Goal: Communication & Community: Answer question/provide support

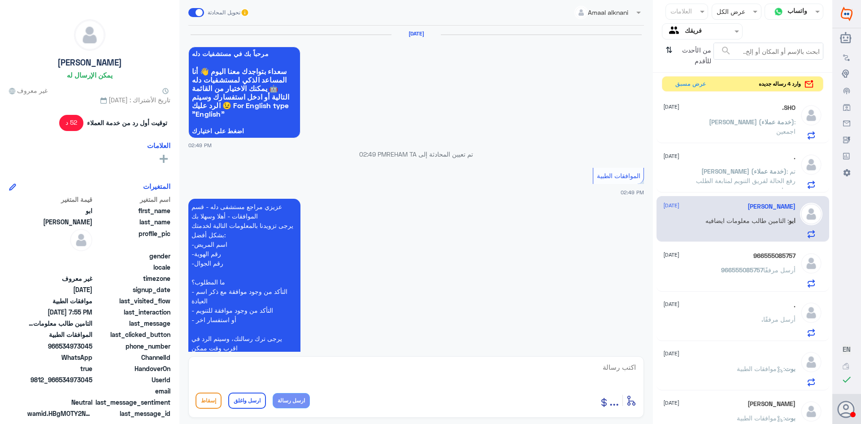
scroll to position [877, 0]
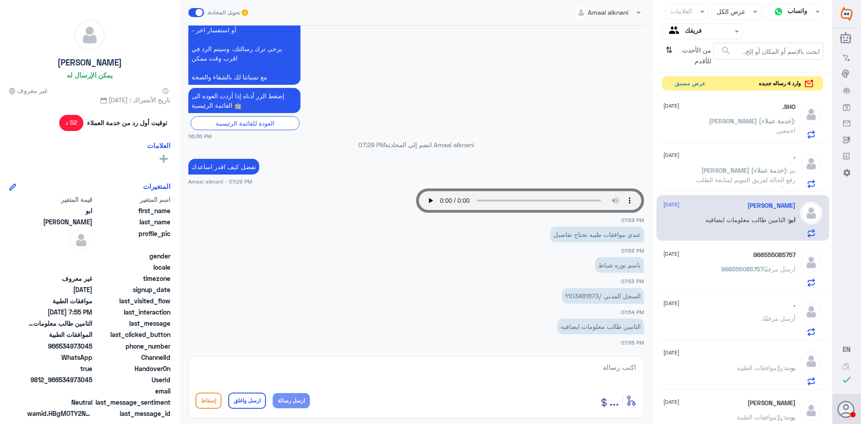
click at [688, 81] on button "عرض مسبق" at bounding box center [691, 84] width 38 height 14
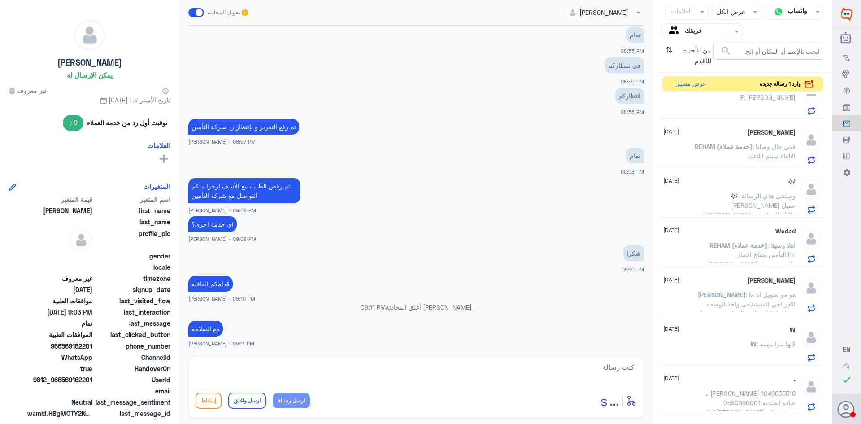
scroll to position [568, 0]
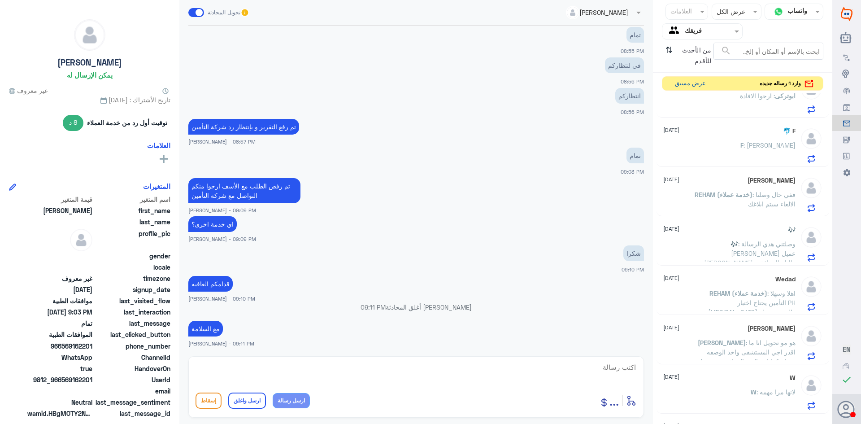
click at [680, 85] on button "عرض مسبق" at bounding box center [691, 84] width 38 height 14
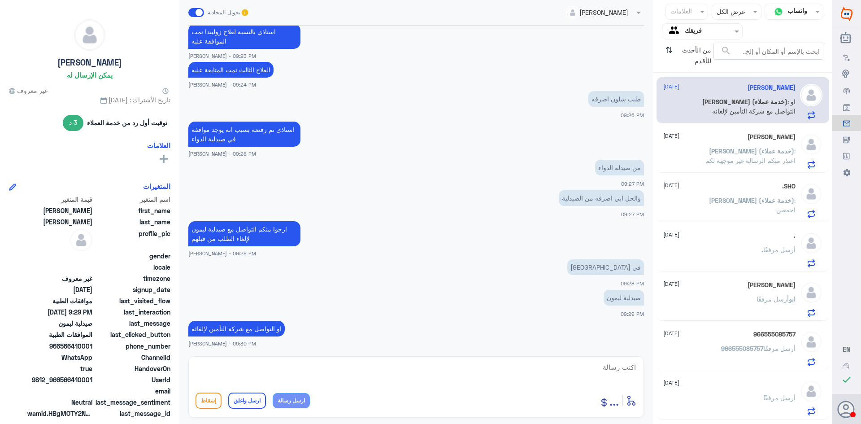
scroll to position [0, 0]
click at [739, 157] on span "[PERSON_NAME] (خدمة عملاء)" at bounding box center [743, 153] width 85 height 8
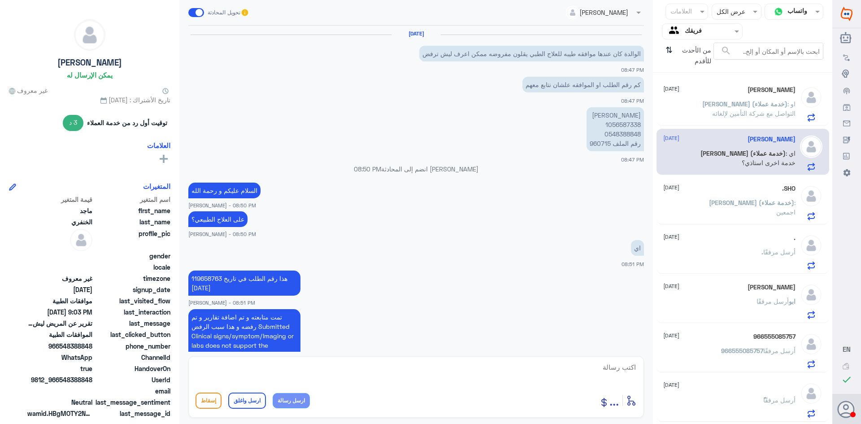
scroll to position [382, 0]
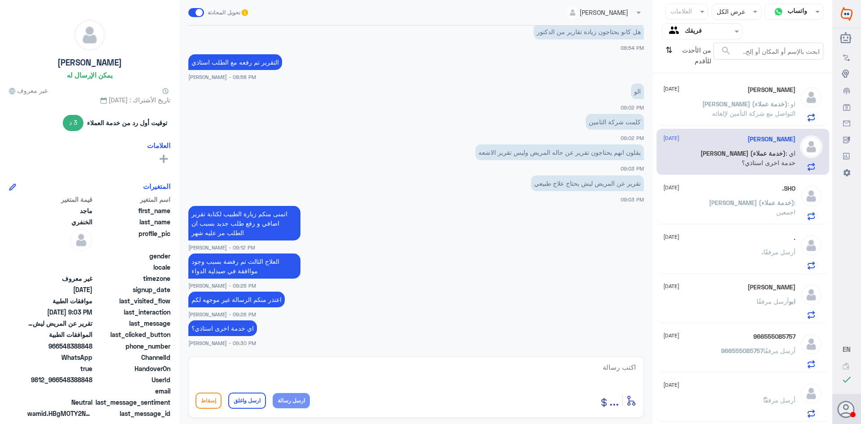
click at [744, 214] on p "[PERSON_NAME] (خدمة عملاء) : اجمعين" at bounding box center [745, 209] width 101 height 22
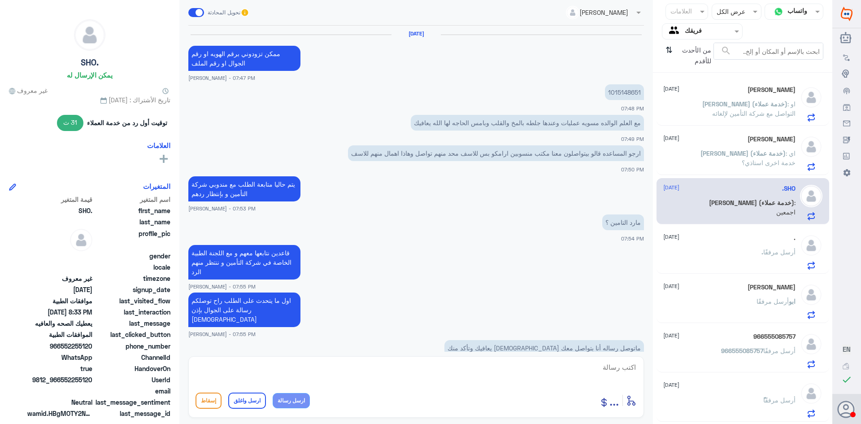
scroll to position [357, 0]
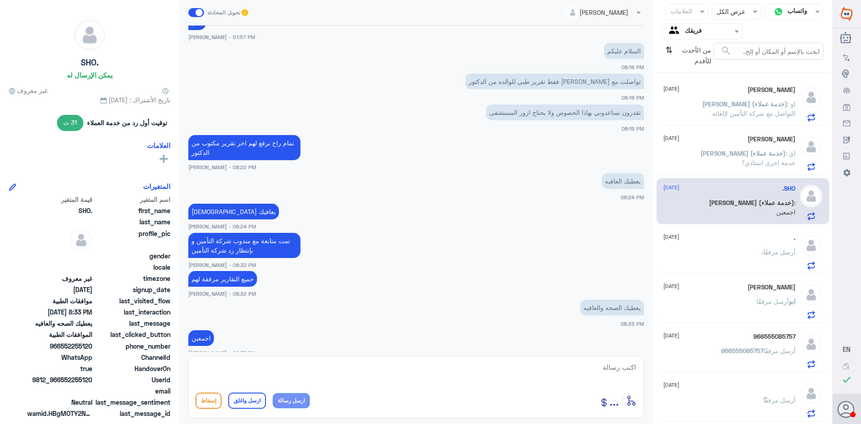
click at [749, 261] on div ". أرسل مرفقًا" at bounding box center [730, 259] width 132 height 20
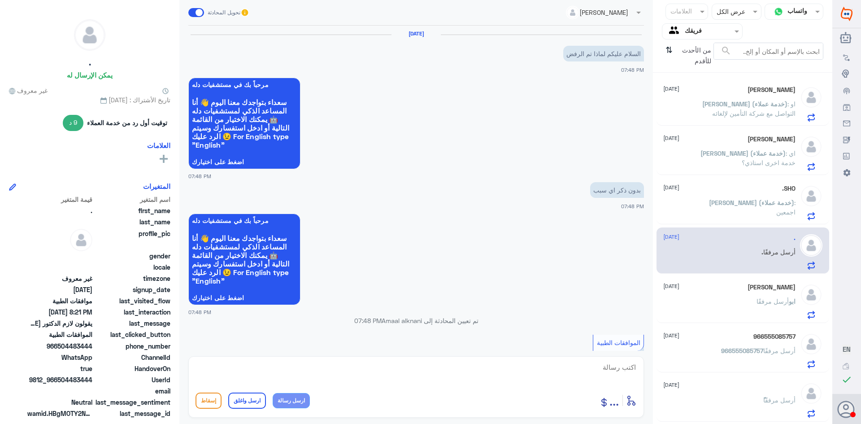
scroll to position [541, 0]
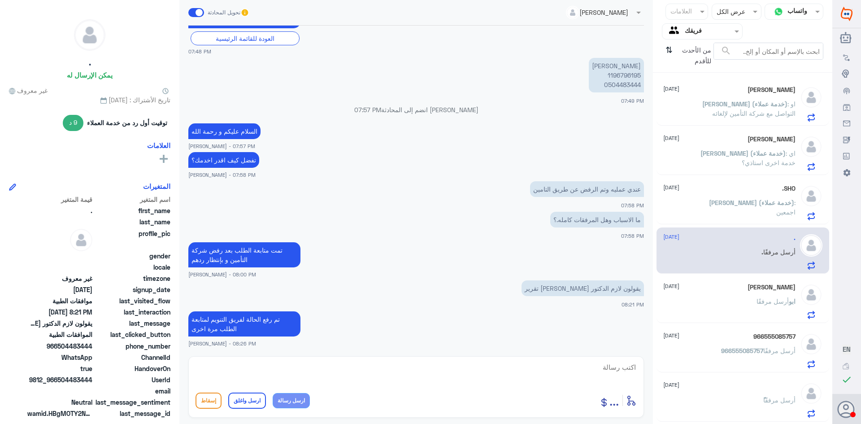
click at [746, 304] on div "[PERSON_NAME] مرفقًا" at bounding box center [730, 309] width 132 height 20
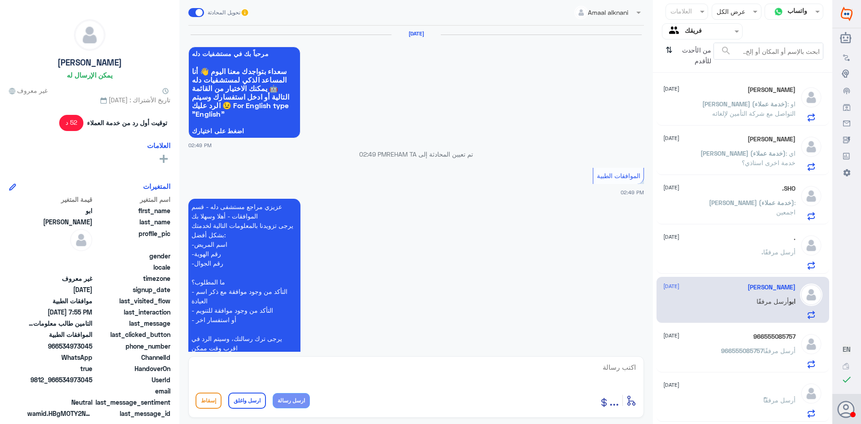
scroll to position [877, 0]
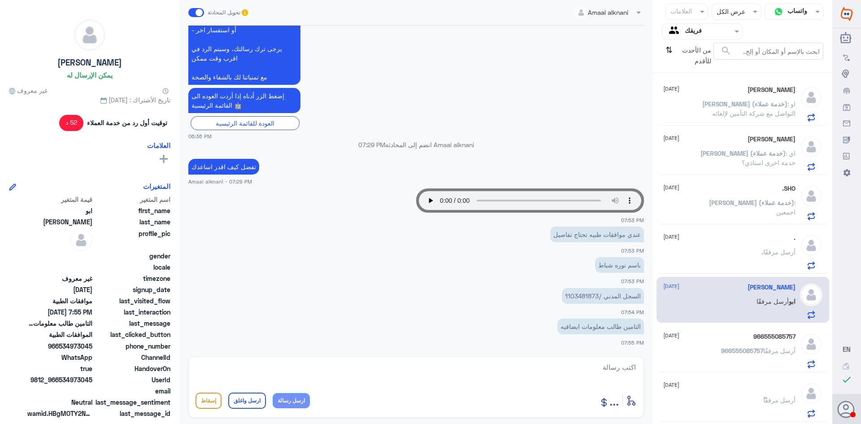
click at [739, 352] on span "966555085757" at bounding box center [742, 351] width 42 height 8
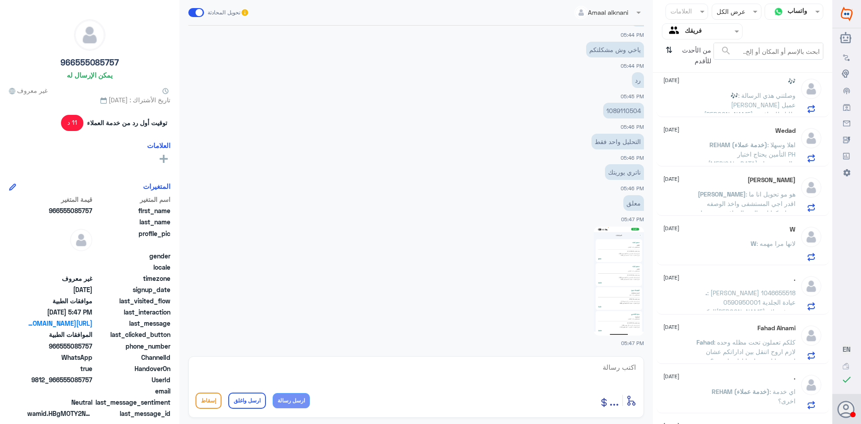
scroll to position [640, 0]
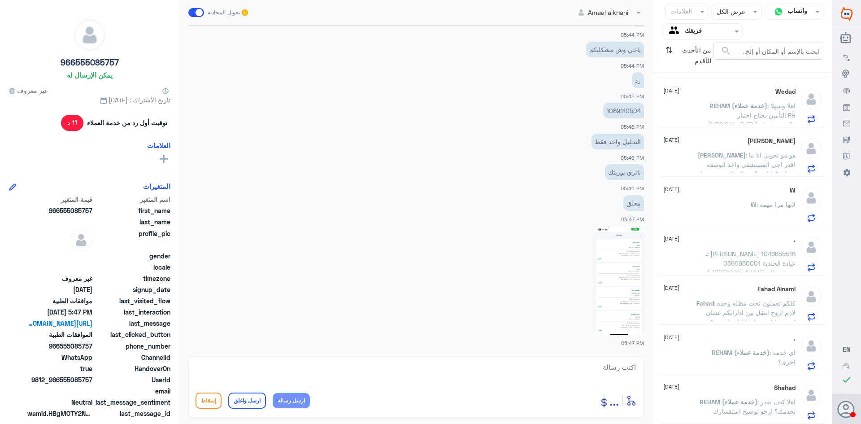
click at [744, 337] on div ". [DATE]" at bounding box center [730, 339] width 132 height 8
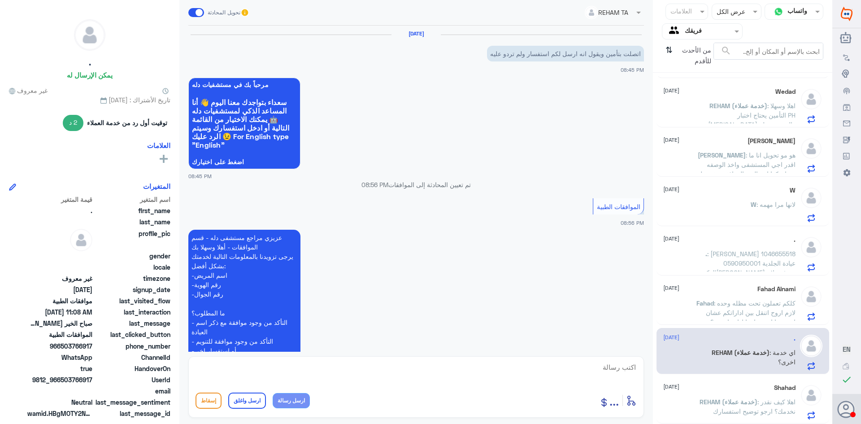
scroll to position [784, 0]
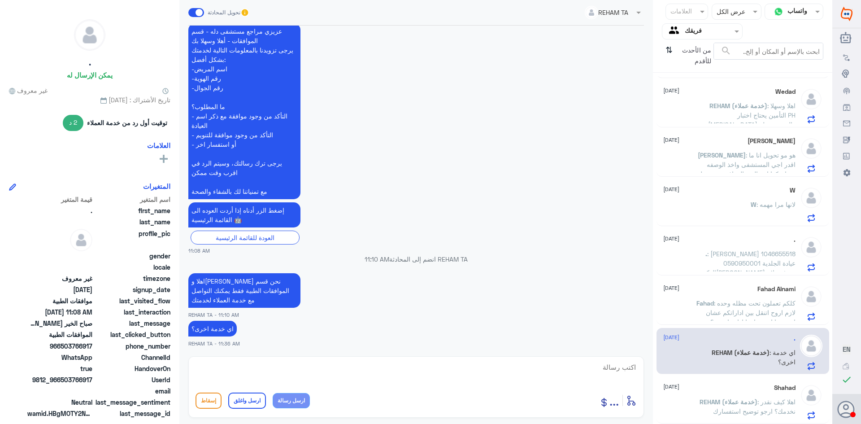
click at [744, 312] on span ": كلكم تعملون تحت مظله وحده لازم اروح اتنقل بين اداراتكم عشان اجيب بيانات تحتاج…" at bounding box center [751, 312] width 90 height 26
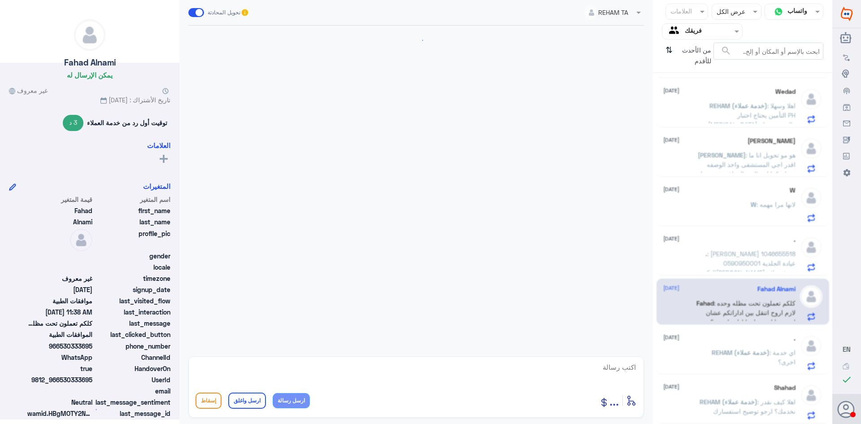
scroll to position [344, 0]
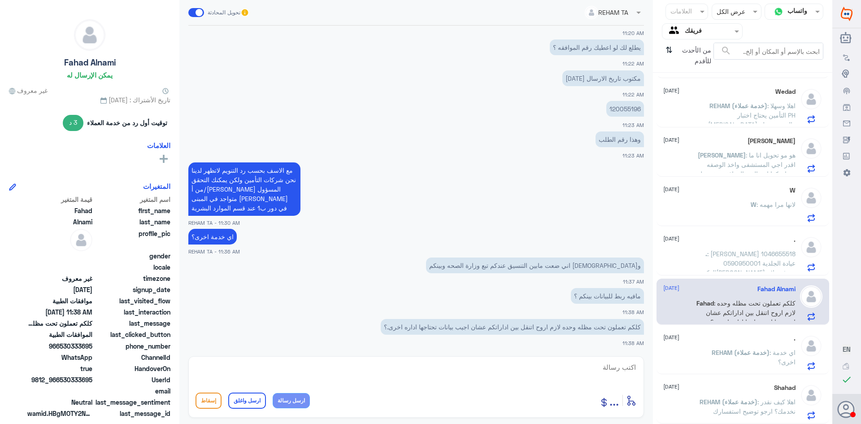
click at [730, 235] on div ". [DATE] . : [PERSON_NAME] 1046655518 0590950001 عيادة الجلدية الدكتور[PERSON_N…" at bounding box center [743, 252] width 173 height 46
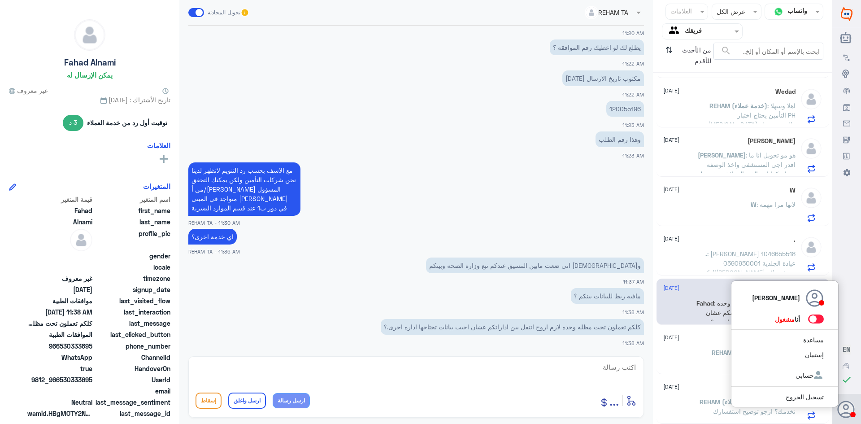
click at [812, 320] on span at bounding box center [816, 318] width 16 height 9
click at [0, 0] on input "checkbox" at bounding box center [0, 0] width 0 height 0
click at [854, 409] on use at bounding box center [846, 409] width 17 height 17
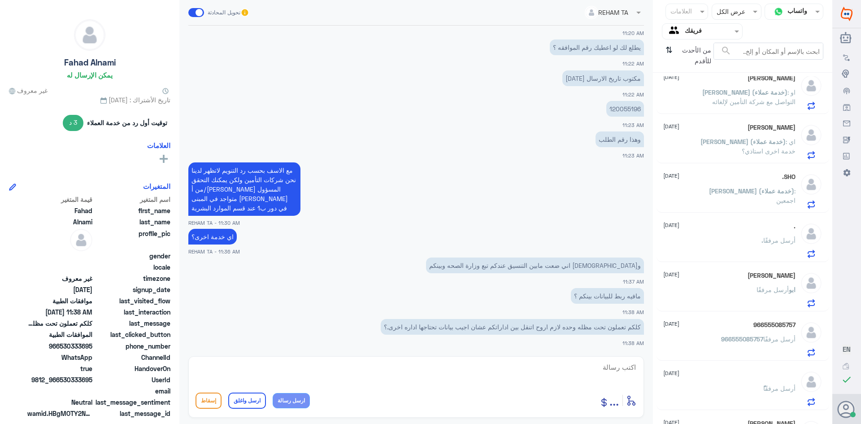
scroll to position [0, 0]
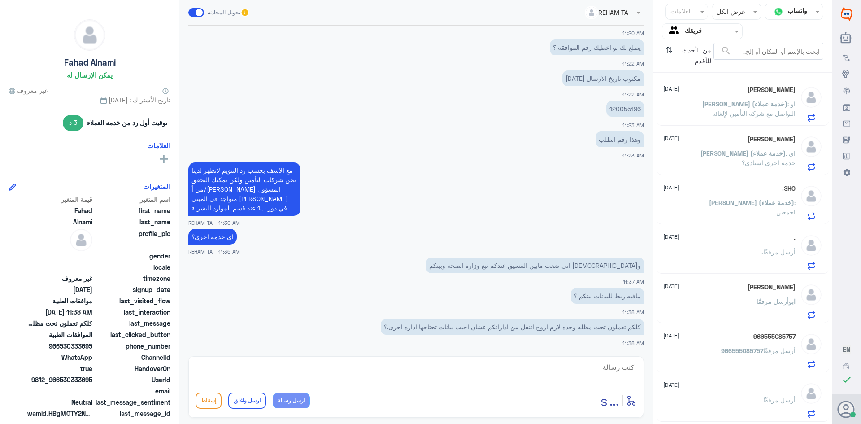
click at [751, 247] on div ". [DATE] . أرسل مرفقًا" at bounding box center [730, 251] width 132 height 35
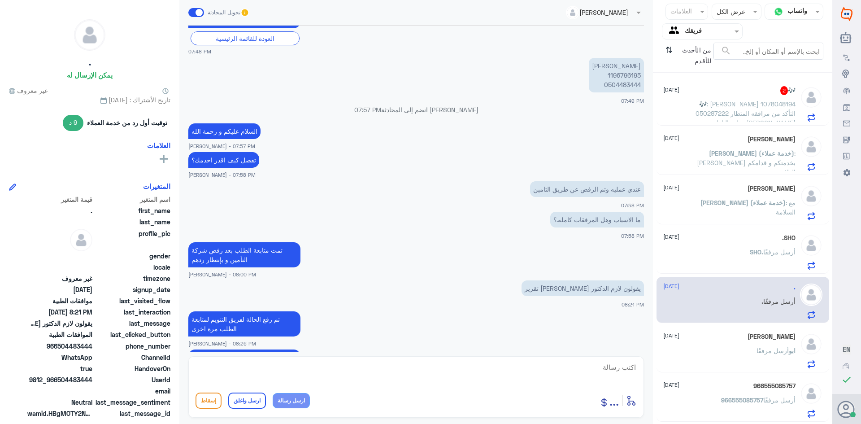
scroll to position [722, 0]
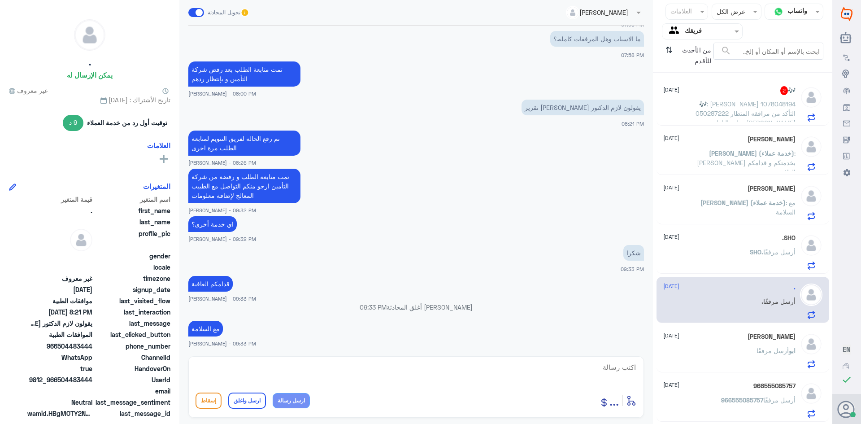
click at [742, 109] on p "🎶 : [PERSON_NAME] 1078048194 050287222 التأكد من مرافقه المتظار بعياده الباطنيه…" at bounding box center [745, 110] width 101 height 22
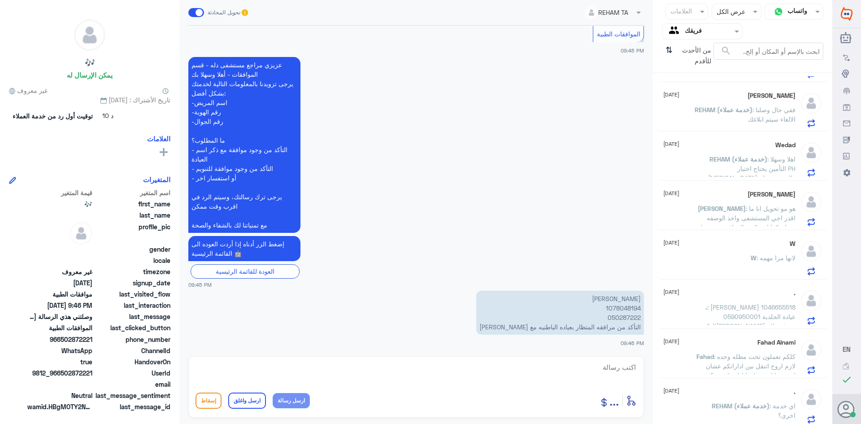
scroll to position [640, 0]
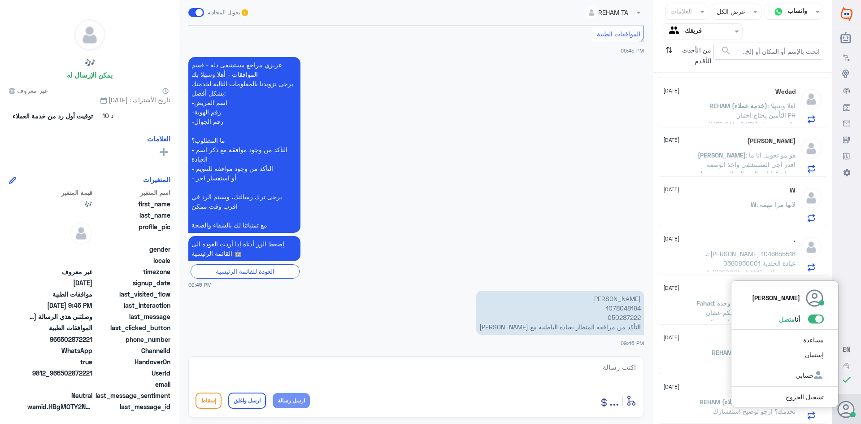
click at [813, 322] on span at bounding box center [816, 318] width 16 height 9
click at [0, 0] on input "checkbox" at bounding box center [0, 0] width 0 height 0
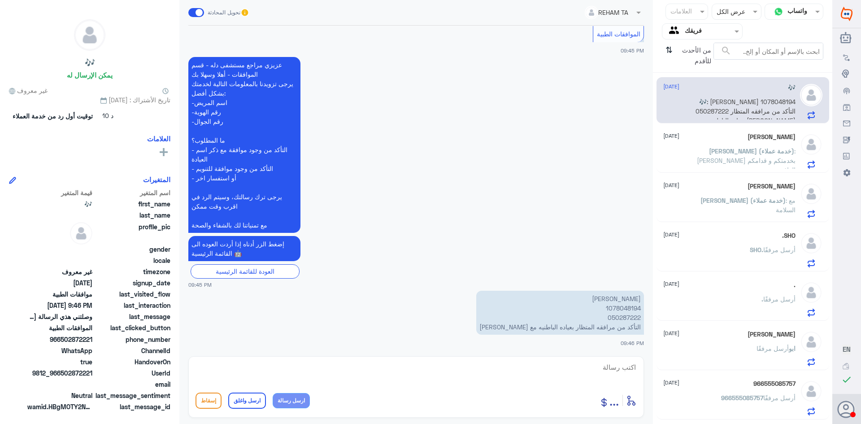
scroll to position [0, 0]
click at [623, 308] on p "[PERSON_NAME] 1078048194 050287222 التأكد من مرافقه المتظار بعياده الباطنيه مع …" at bounding box center [560, 313] width 168 height 44
copy p "1078048194"
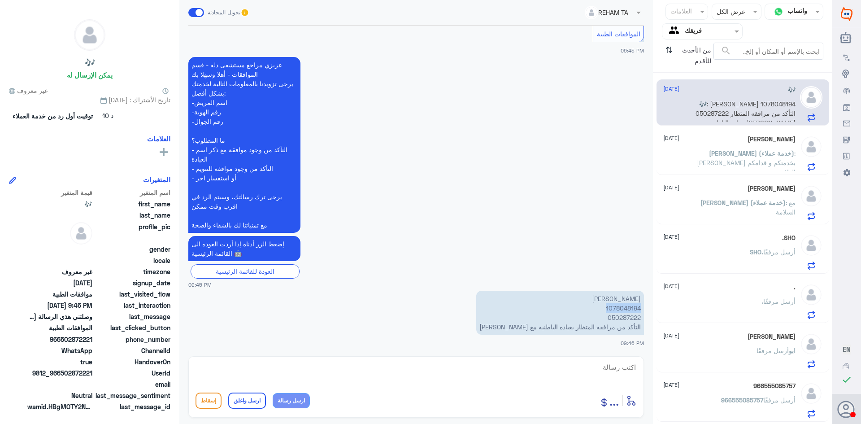
copy p "1078048194"
drag, startPoint x: 376, startPoint y: 362, endPoint x: 379, endPoint y: 370, distance: 8.1
click at [376, 363] on textarea at bounding box center [416, 372] width 441 height 22
type textarea "K"
type textarea "نعم"
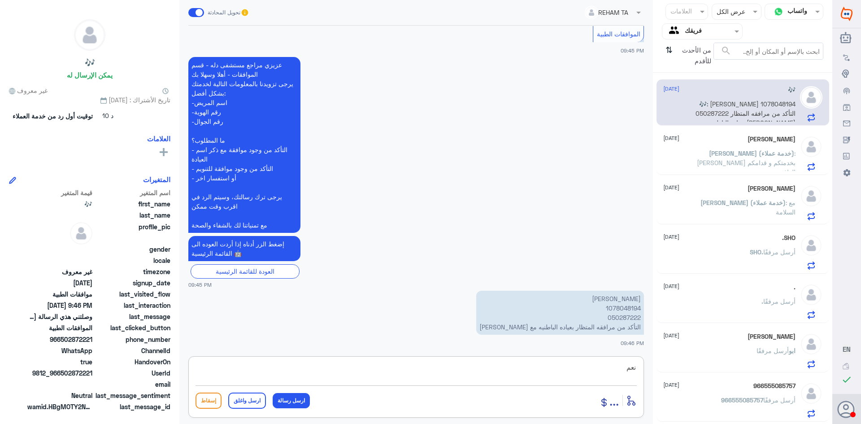
drag, startPoint x: 619, startPoint y: 371, endPoint x: 660, endPoint y: 375, distance: 41.0
click at [659, 375] on div "قناة واتساب Status × عرض الكل العلامات Agent Filter فريقك search من الأحدث للأق…" at bounding box center [416, 213] width 833 height 427
click at [598, 371] on textarea at bounding box center [416, 372] width 441 height 22
click at [431, 367] on textarea "تم رفع التقارير مره اخرى الى شركة التامين في حالة الرفض الرجاء مراجعة ركة التام…" at bounding box center [416, 372] width 441 height 22
click at [433, 367] on textarea "تم رفع التقارير مره اخرى الى شركة التامين في حالة الرفض الرجاء مراجعة ركة التام…" at bounding box center [416, 372] width 441 height 22
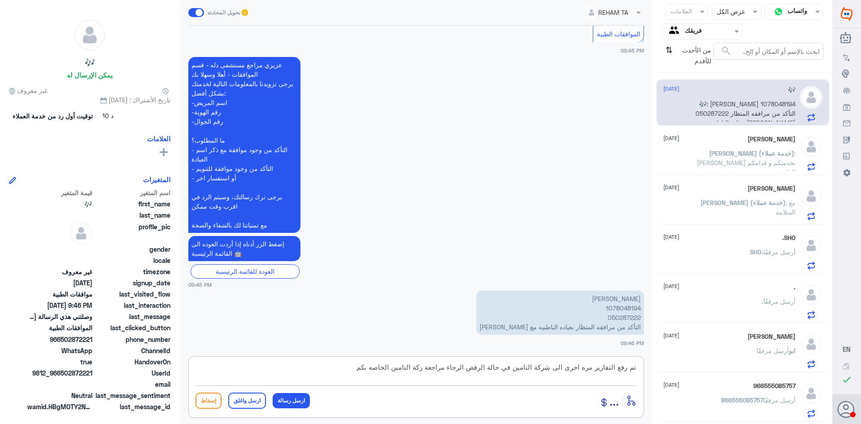
click at [436, 364] on textarea "تم رفع التقارير مره اخرى الى شركة التامين في حالة الرفض الرجاء مراجعة ركة التام…" at bounding box center [416, 372] width 441 height 22
click at [435, 367] on textarea "تم رفع التقارير مره اخرى الى شركة التامين في حالة الرفض الرجاء مراجعة ركة التام…" at bounding box center [416, 372] width 441 height 22
type textarea "تم رفع التقارير مره اخرى الى شركة التامين في حالة الرفض الرجاء مراجعة شركة التا…"
click at [298, 406] on button "ارسل رسالة" at bounding box center [291, 400] width 37 height 15
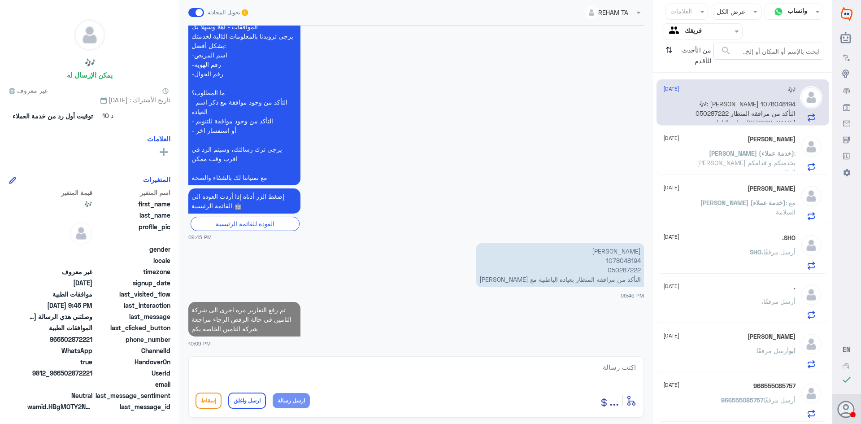
click at [332, 379] on textarea at bounding box center [416, 372] width 441 height 22
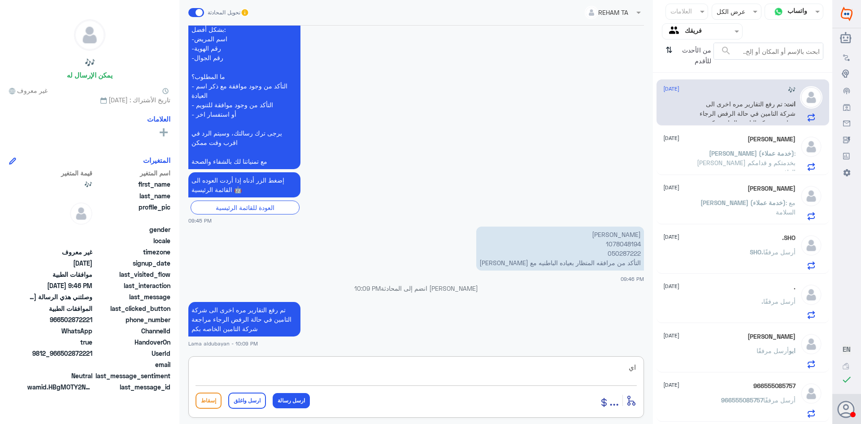
type textarea "ا"
type textarea "اي خدمات اخرى؟"
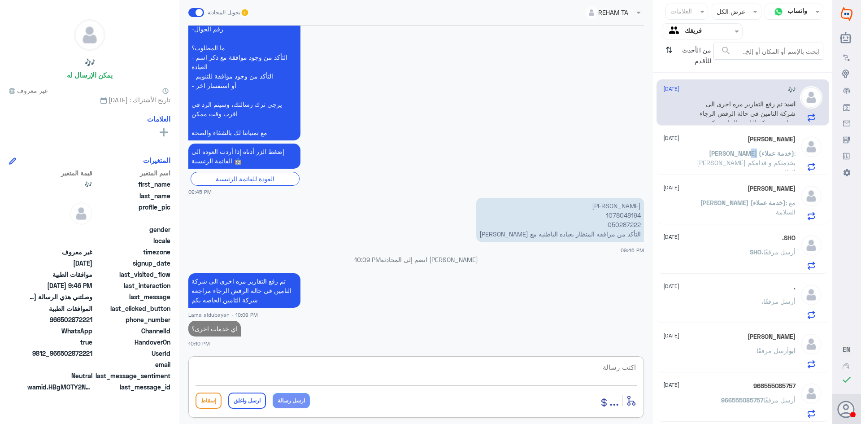
drag, startPoint x: 763, startPoint y: 152, endPoint x: 767, endPoint y: 192, distance: 40.1
click at [764, 156] on p "[PERSON_NAME] (خدمة عملاء) : [PERSON_NAME] بخدمتكم و قدامكم العافية" at bounding box center [745, 159] width 101 height 22
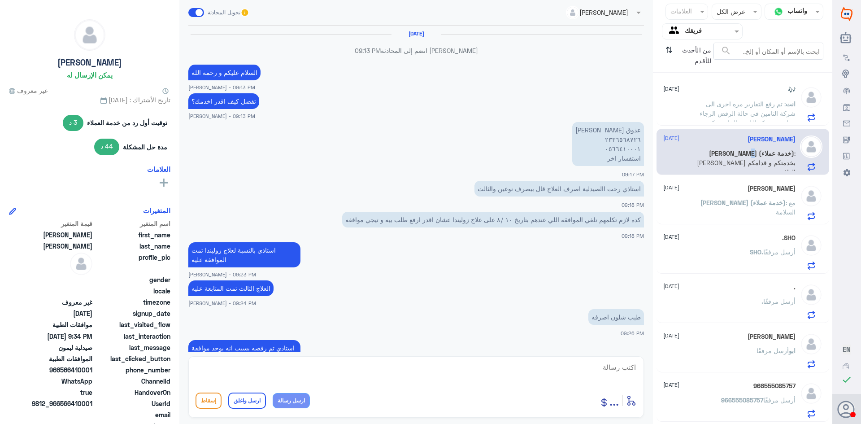
scroll to position [323, 0]
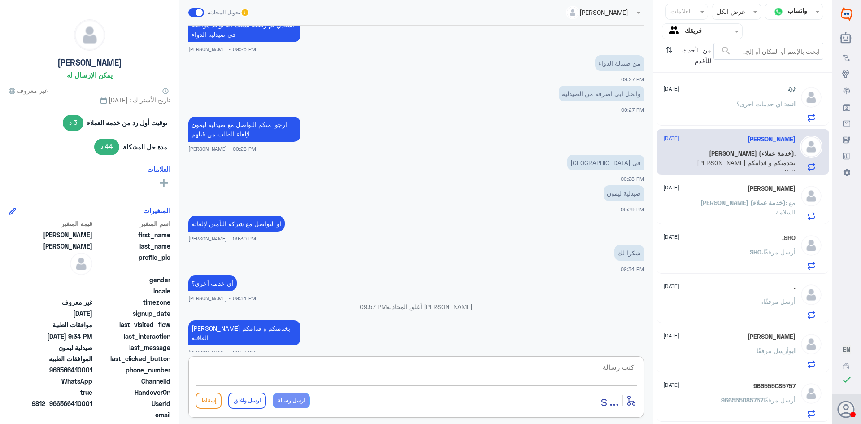
click at [432, 381] on textarea at bounding box center [416, 372] width 441 height 22
click at [669, 56] on icon "⇅" at bounding box center [669, 54] width 7 height 23
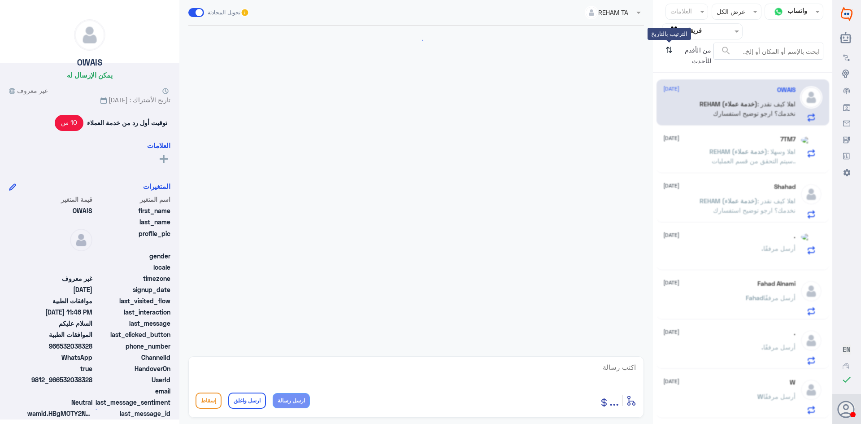
scroll to position [212, 0]
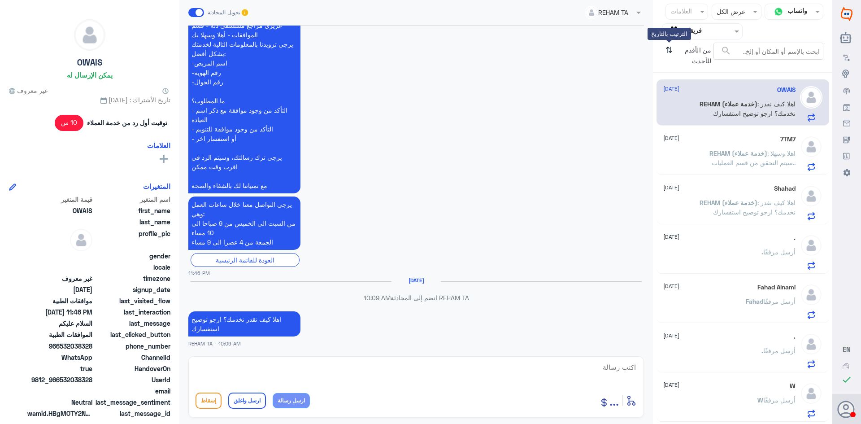
click at [669, 50] on icon "⇅" at bounding box center [669, 54] width 7 height 23
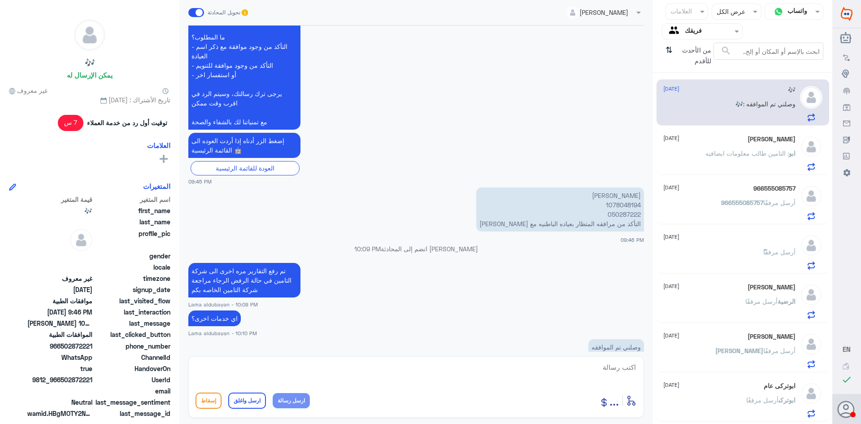
scroll to position [861, 0]
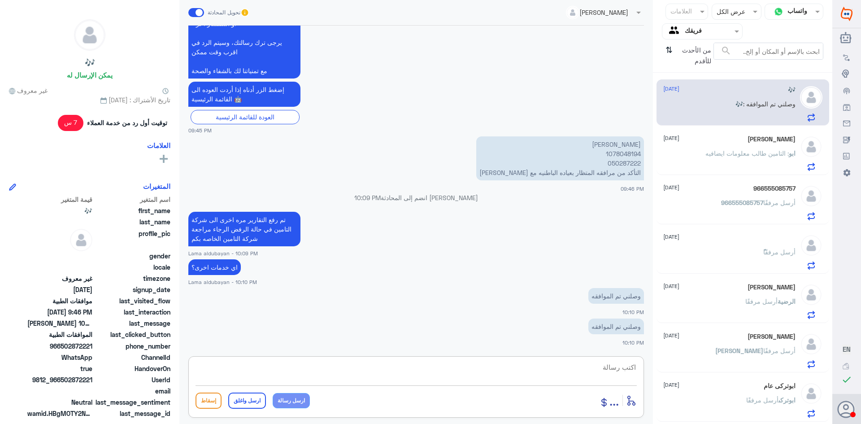
click at [446, 371] on textarea at bounding box center [416, 372] width 441 height 22
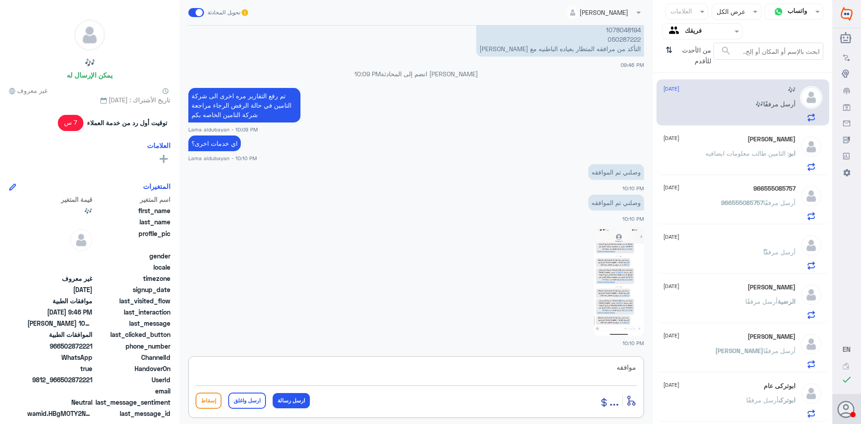
click at [618, 270] on img at bounding box center [619, 281] width 50 height 109
click at [575, 374] on textarea "موافقه" at bounding box center [416, 372] width 441 height 22
click at [607, 306] on img at bounding box center [619, 281] width 50 height 109
drag, startPoint x: 561, startPoint y: 379, endPoint x: 773, endPoint y: 375, distance: 211.3
click at [774, 370] on div "قناة واتساب Status × عرض الكل العلامات Agent Filter فريقك search من الأحدث للأق…" at bounding box center [416, 213] width 833 height 427
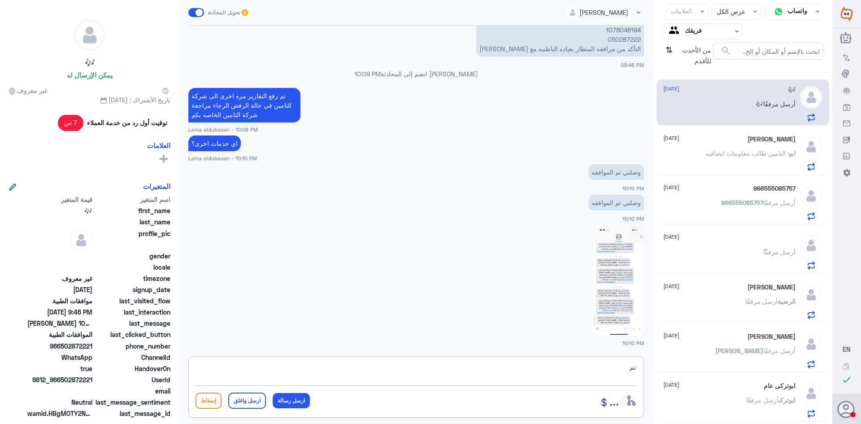
type textarea "ت"
type textarea "كانت موافقه جزئيه وتم رفعها مره اخرى مع ارفاق التقارير"
click at [298, 406] on button "ارسل رسالة" at bounding box center [291, 400] width 37 height 15
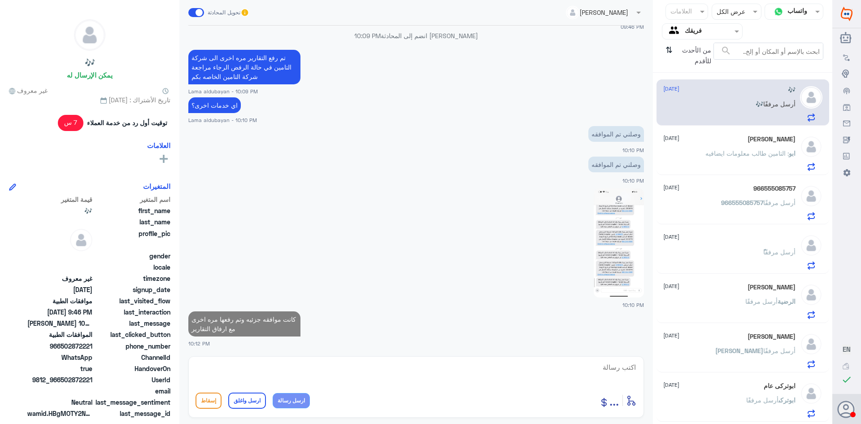
click at [468, 367] on textarea at bounding box center [416, 372] width 441 height 22
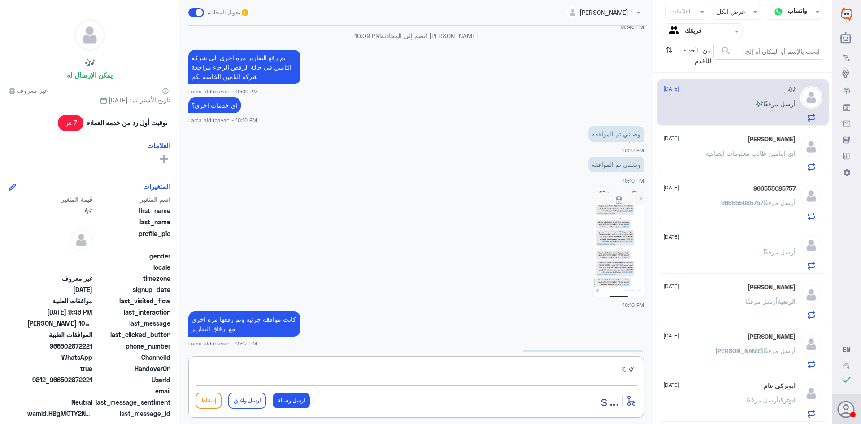
scroll to position [1054, 0]
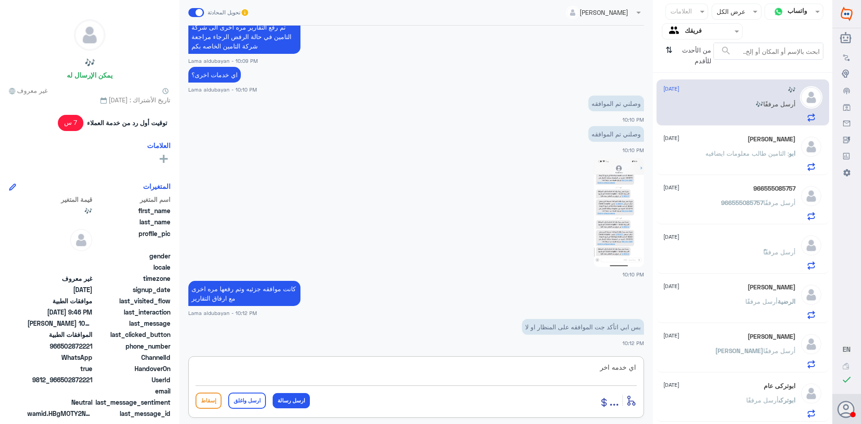
type textarea "اي خدمه اخرى"
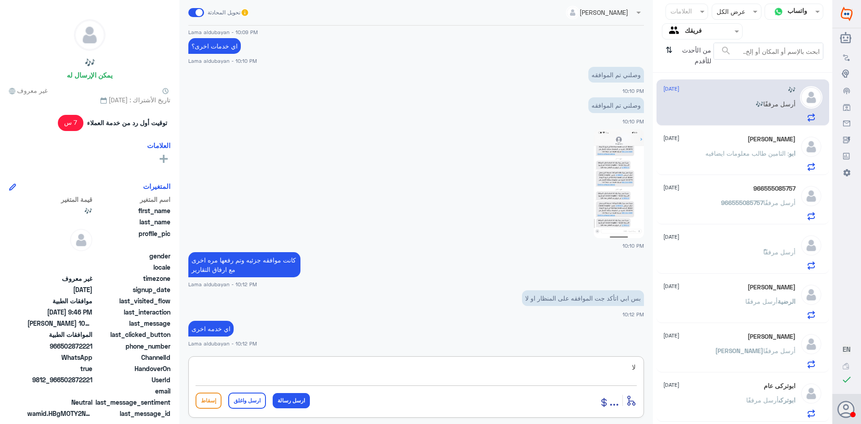
type textarea "ل"
drag, startPoint x: 757, startPoint y: 148, endPoint x: 757, endPoint y: 163, distance: 14.8
click at [755, 155] on p "ابو : التامين طالب معلومات ايضافيه" at bounding box center [751, 159] width 90 height 22
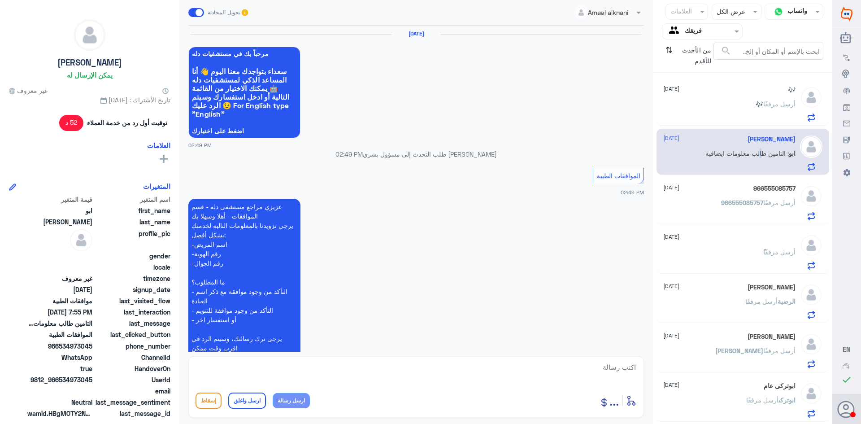
scroll to position [877, 0]
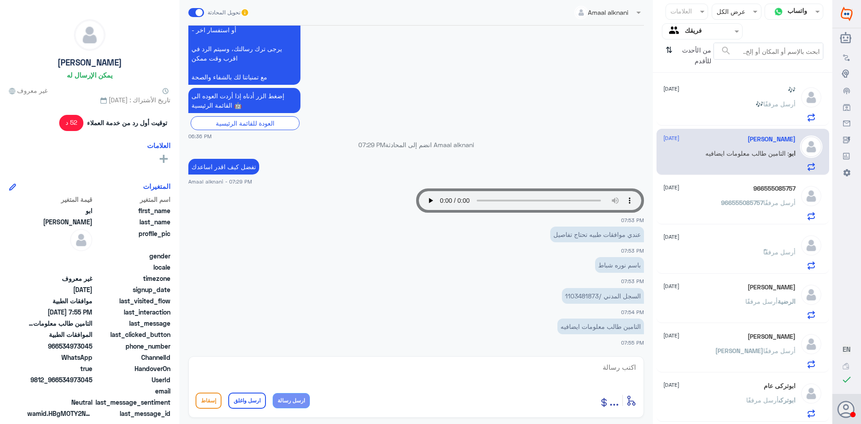
click at [576, 296] on p "السجل المدني /1103481873" at bounding box center [603, 296] width 82 height 16
copy p "1103481873"
click at [537, 366] on textarea at bounding box center [416, 372] width 441 height 22
drag, startPoint x: 583, startPoint y: 372, endPoint x: 590, endPoint y: 378, distance: 9.0
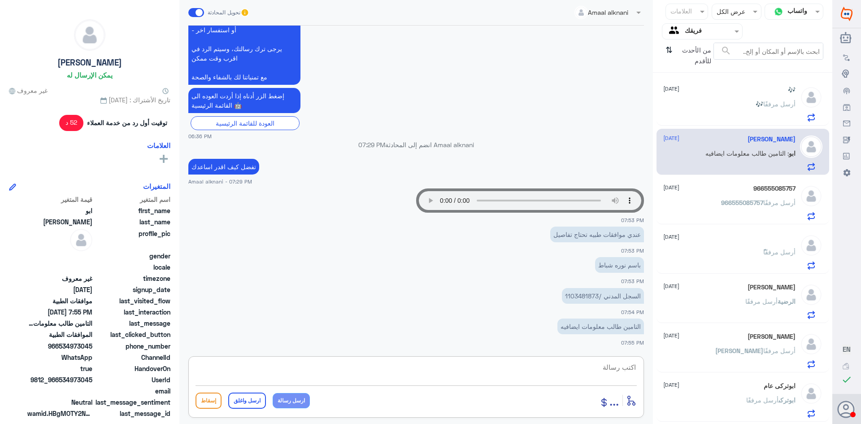
click at [584, 372] on textarea at bounding box center [416, 372] width 441 height 22
type textarea "تم ارفاق التقارير المطلوبه بنتظار رد التامين"
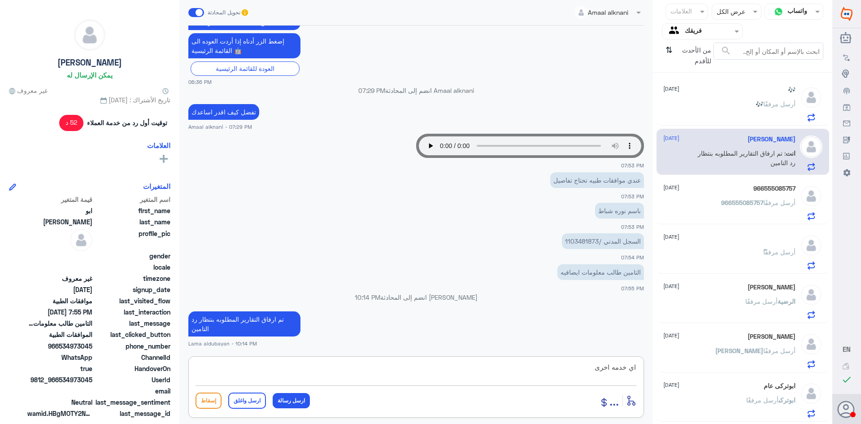
type textarea "اي خدمه اخرى؟"
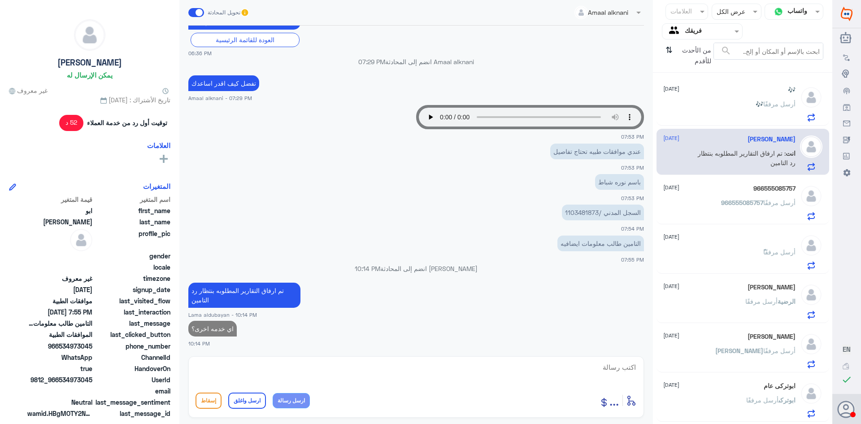
click at [781, 105] on span "أرسل مرفقًا" at bounding box center [780, 104] width 32 height 8
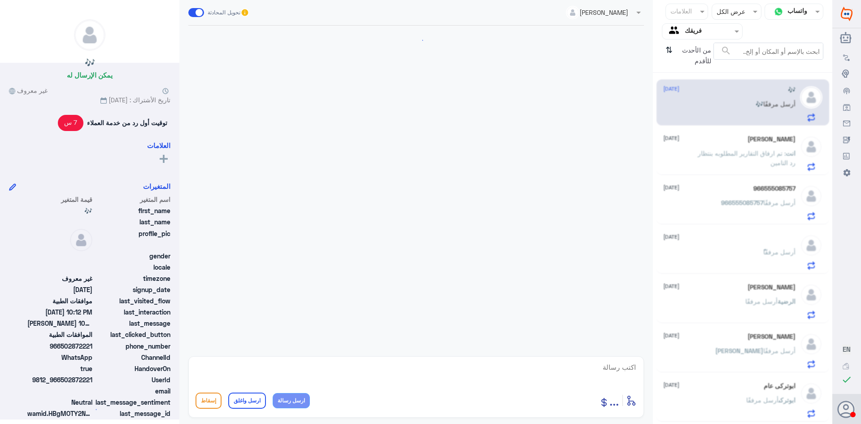
scroll to position [947, 0]
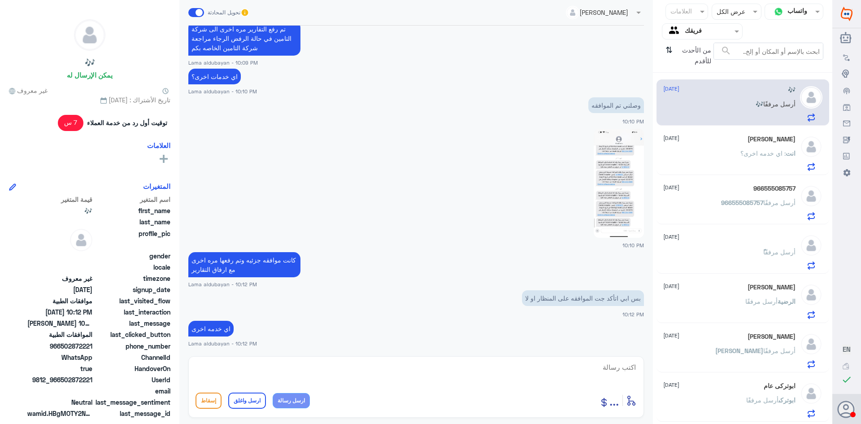
click at [713, 216] on div "966555085757 أرسل مرفقًا" at bounding box center [730, 210] width 132 height 20
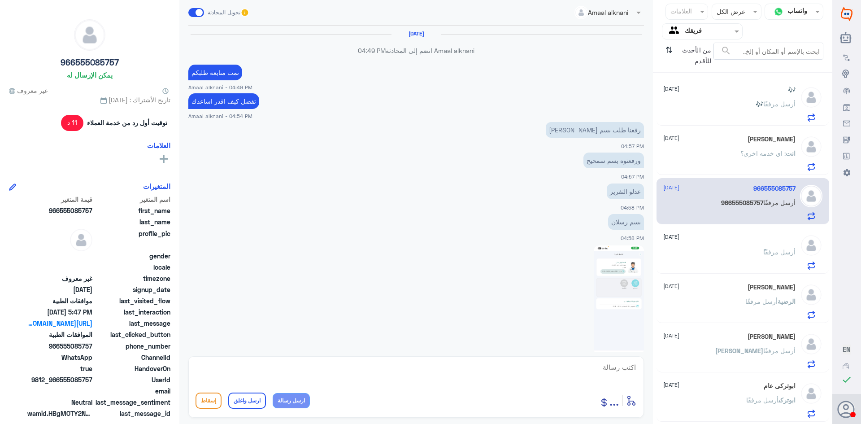
scroll to position [490, 0]
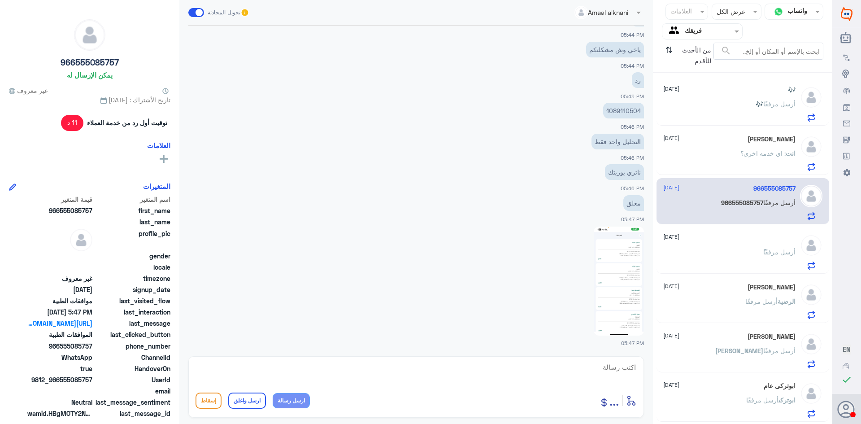
click at [719, 255] on div "ً أرسل مرفقًا" at bounding box center [730, 259] width 132 height 20
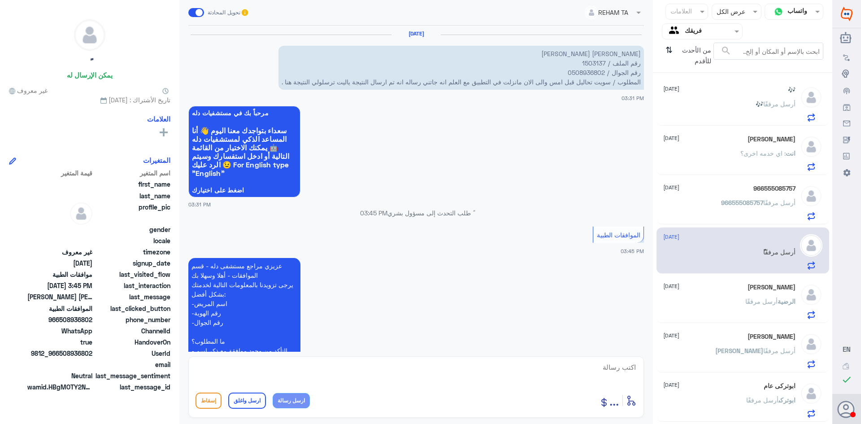
scroll to position [142, 0]
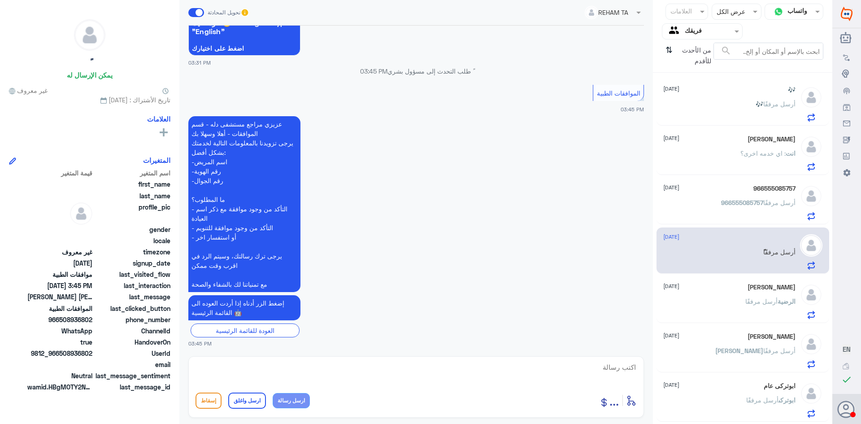
click at [735, 166] on div "انت : اي خدمه اخرى؟" at bounding box center [730, 161] width 132 height 20
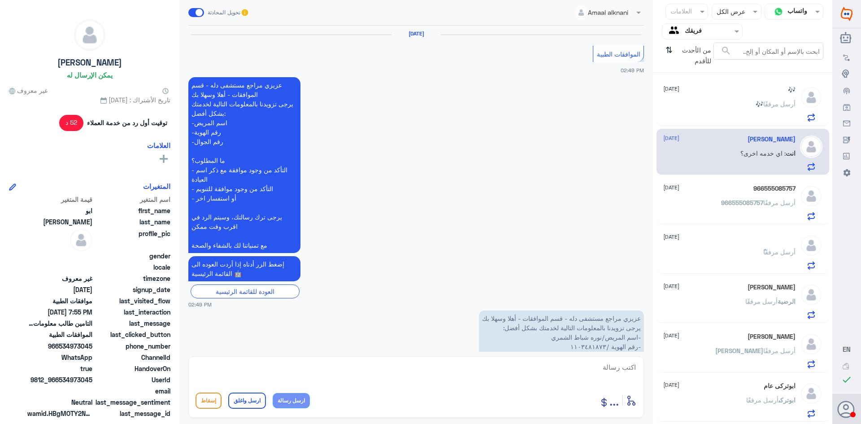
scroll to position [838, 0]
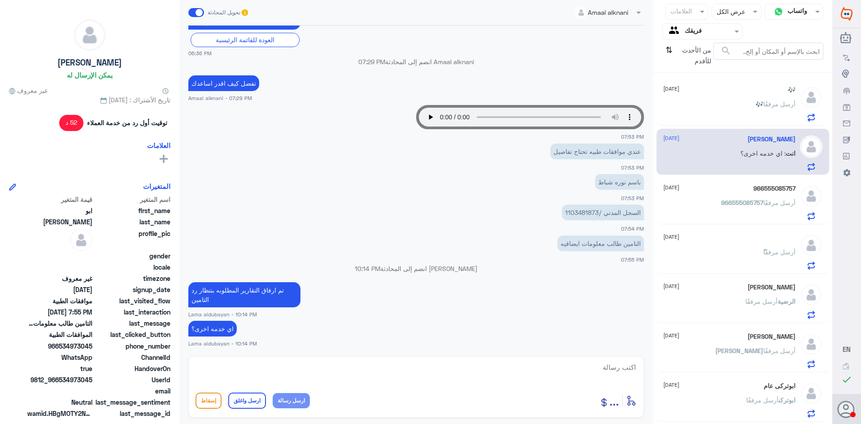
click at [744, 290] on div "[PERSON_NAME] [DATE]" at bounding box center [730, 288] width 132 height 8
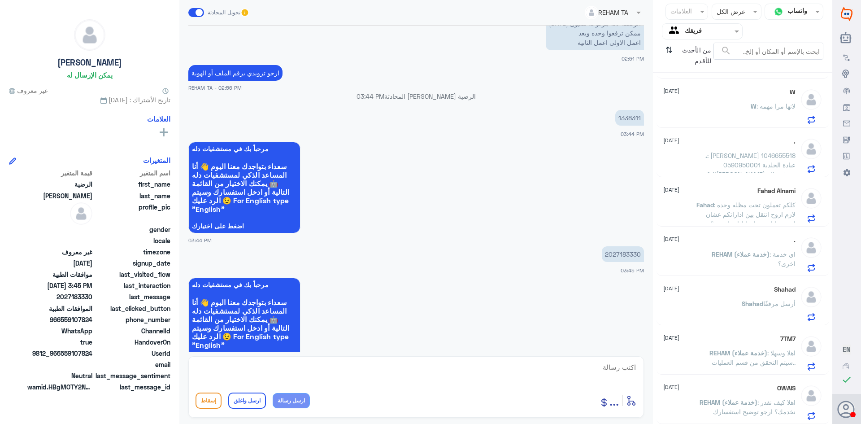
scroll to position [541, 0]
click at [699, 375] on div "🎶 [DATE] 🎶 أرسل مرفقًا [PERSON_NAME] [DATE] انت : اي خدمه اخرى؟ 966555085757 [D…" at bounding box center [742, 251] width 179 height 351
click at [716, 297] on div "[PERSON_NAME] [DATE][PERSON_NAME] أرسل مرفقًا" at bounding box center [730, 302] width 132 height 35
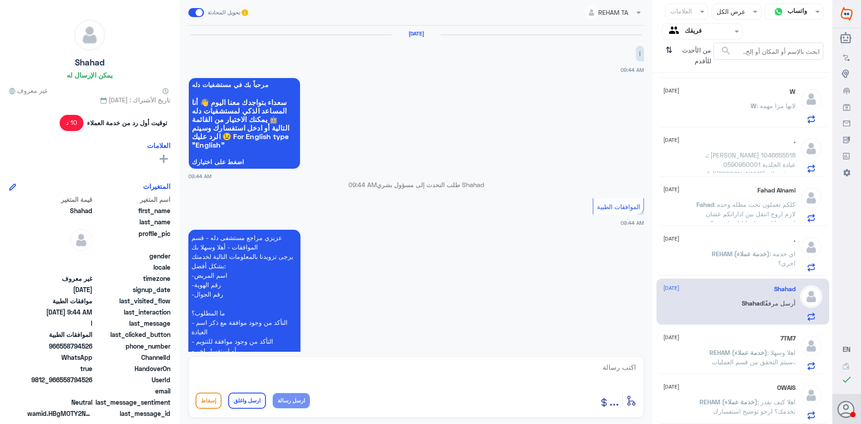
scroll to position [168, 0]
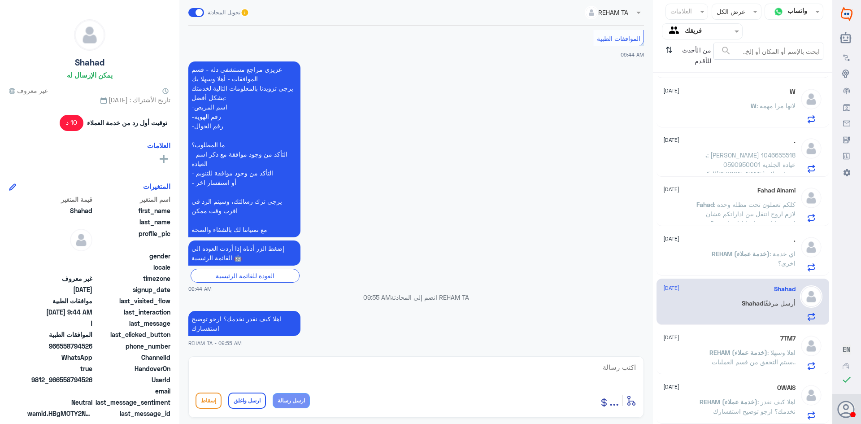
click at [719, 257] on span "REHAM (خدمة عملاء)" at bounding box center [741, 254] width 58 height 8
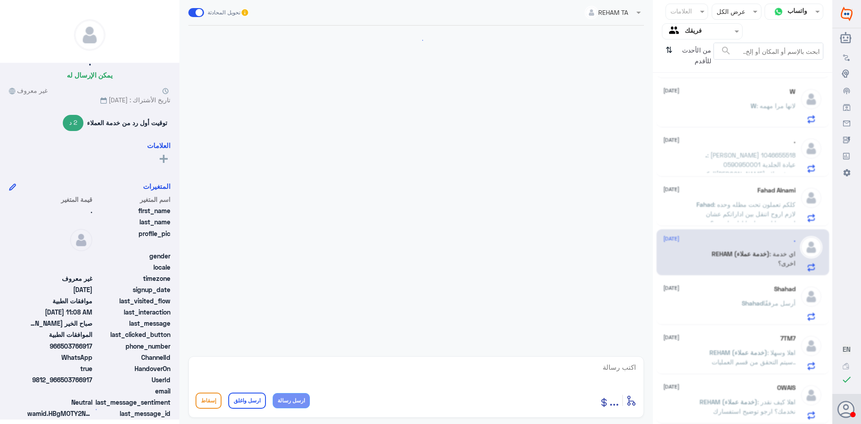
scroll to position [784, 0]
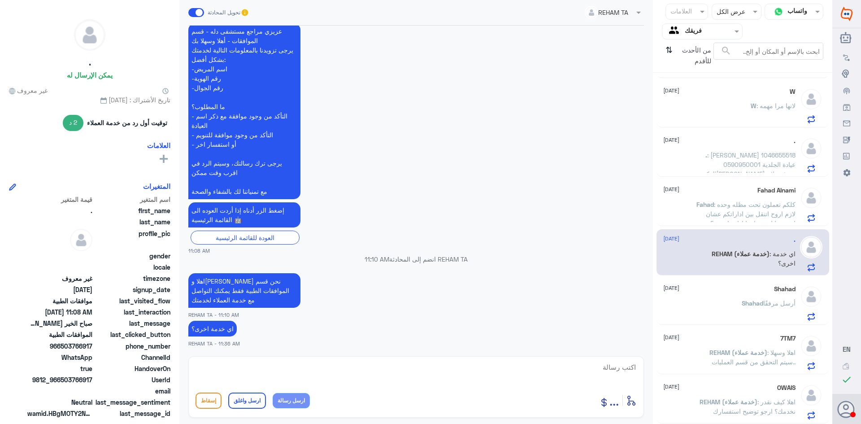
click at [729, 212] on span ": كلكم تعملون تحت مظله وحده لازم اروح اتنقل بين اداراتكم عشان اجيب بيانات تحتاج…" at bounding box center [751, 214] width 90 height 26
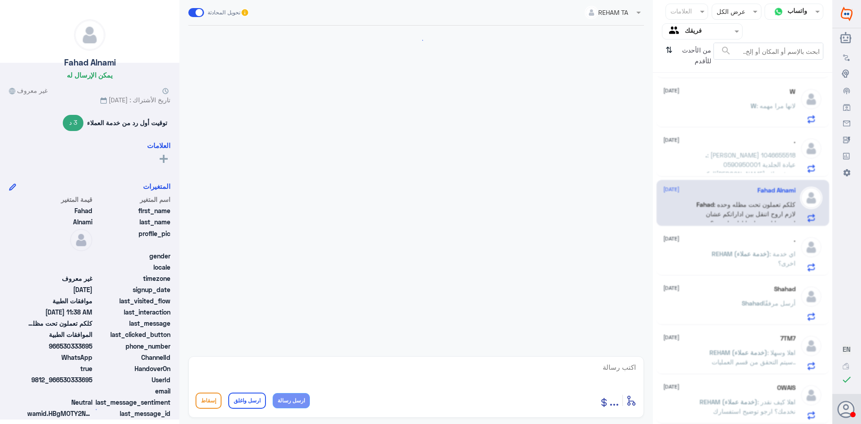
scroll to position [344, 0]
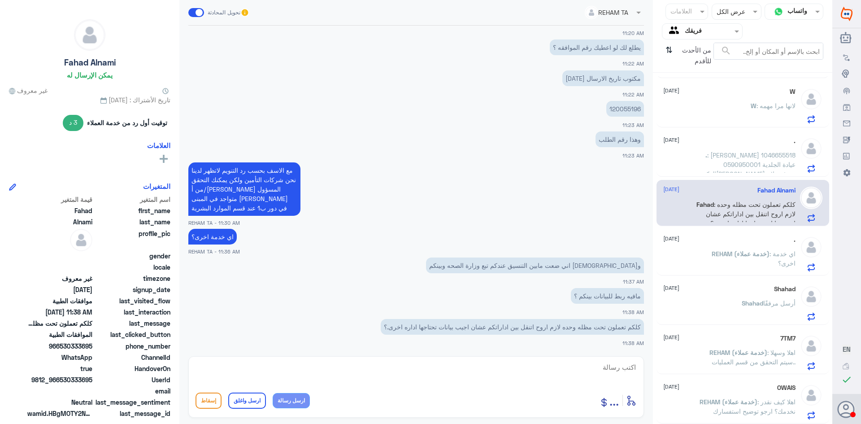
click at [729, 165] on span ": [PERSON_NAME] 1046655518 0590950001 عيادة الجلدية الدكتور[PERSON_NAME] صرف عل…" at bounding box center [747, 164] width 97 height 26
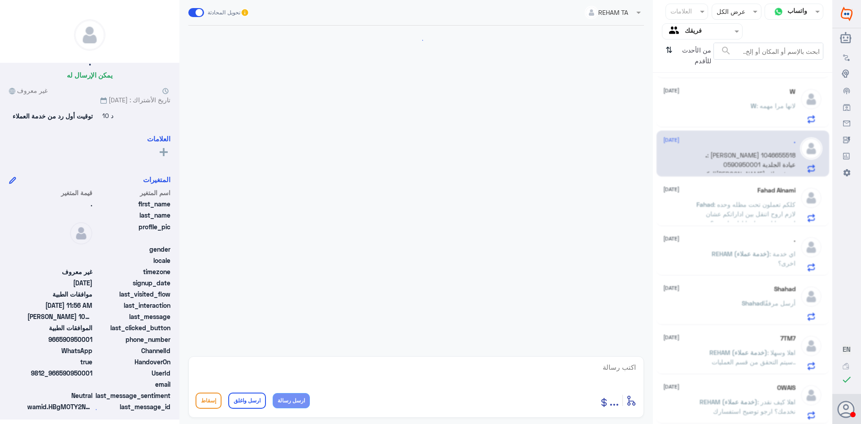
scroll to position [172, 0]
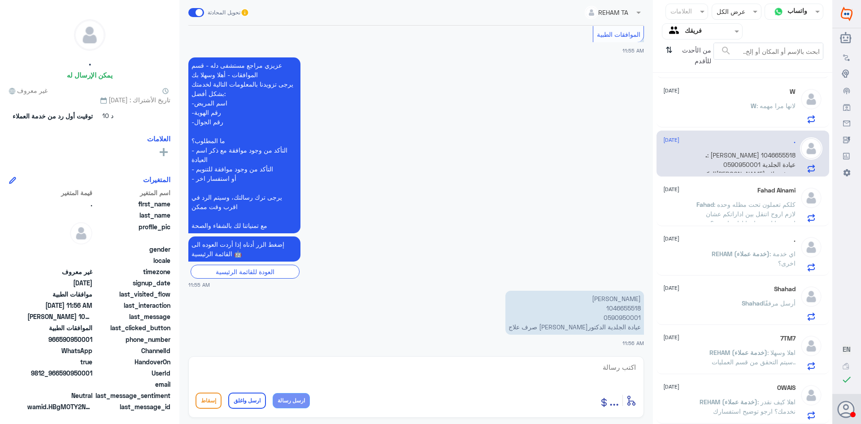
click at [628, 310] on p "[PERSON_NAME] 1046655518 0590950001 عيادة الجلدية الدكتور[PERSON_NAME] صرف علاج" at bounding box center [575, 313] width 139 height 44
click at [627, 310] on p "[PERSON_NAME] 1046655518 0590950001 عيادة الجلدية الدكتور[PERSON_NAME] صرف علاج" at bounding box center [575, 313] width 139 height 44
copy p "1046655518"
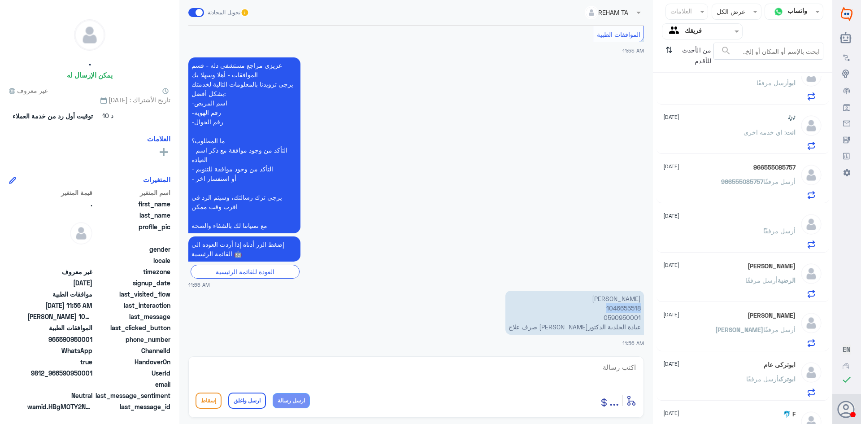
scroll to position [0, 0]
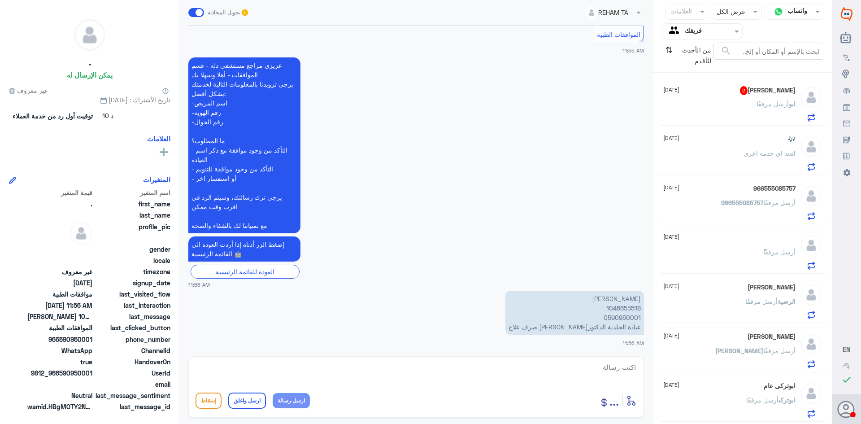
click at [766, 123] on div "[PERSON_NAME] 2 [DATE][PERSON_NAME] مرفقًا" at bounding box center [743, 102] width 173 height 46
click at [739, 107] on div "[PERSON_NAME] مرفقًا" at bounding box center [730, 111] width 132 height 20
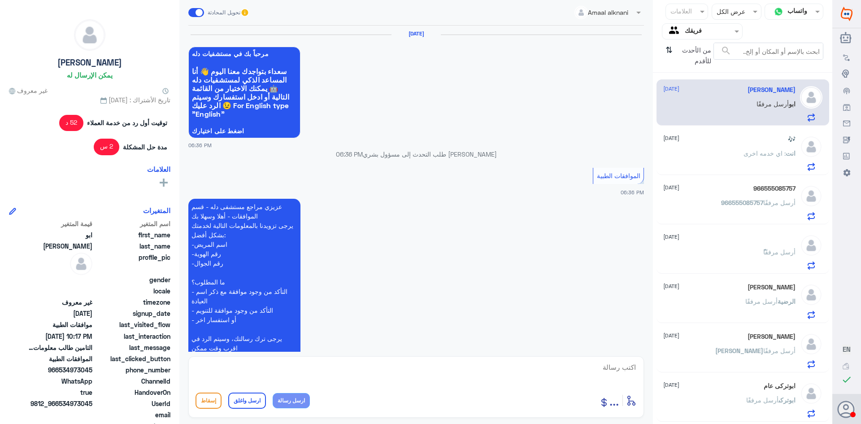
scroll to position [662, 0]
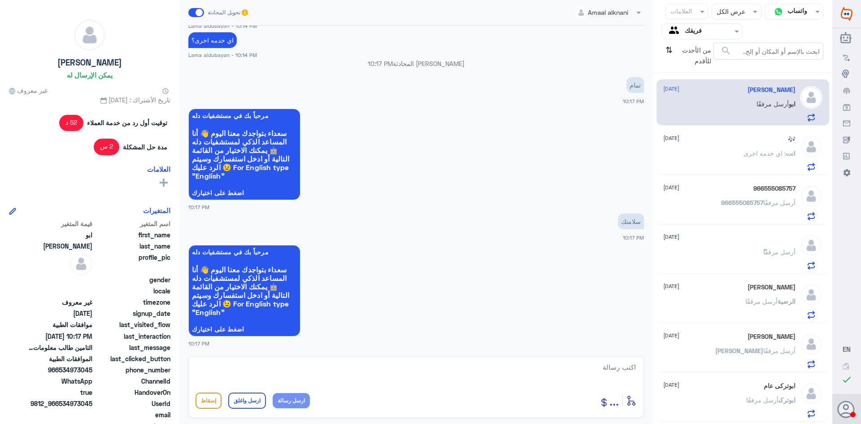
click at [508, 373] on textarea at bounding box center [416, 372] width 441 height 22
type textarea "F"
type textarea "H"
type textarea "اتمنى لك دوام الصحه والعافيه"
click at [235, 401] on button "ارسل واغلق" at bounding box center [247, 401] width 38 height 16
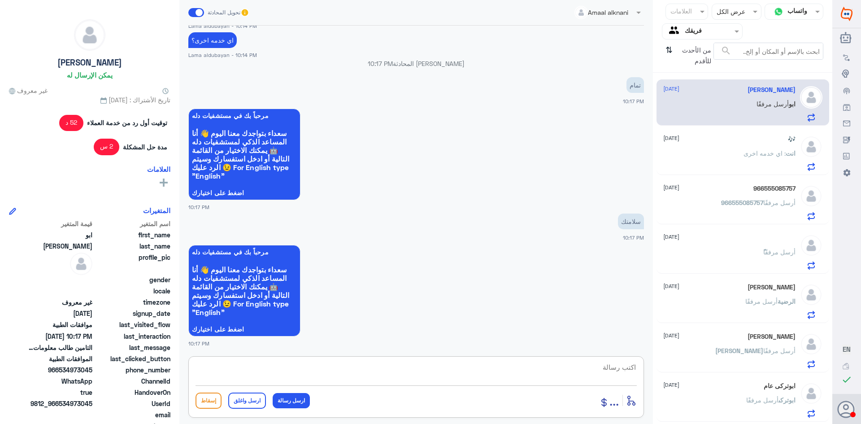
scroll to position [690, 0]
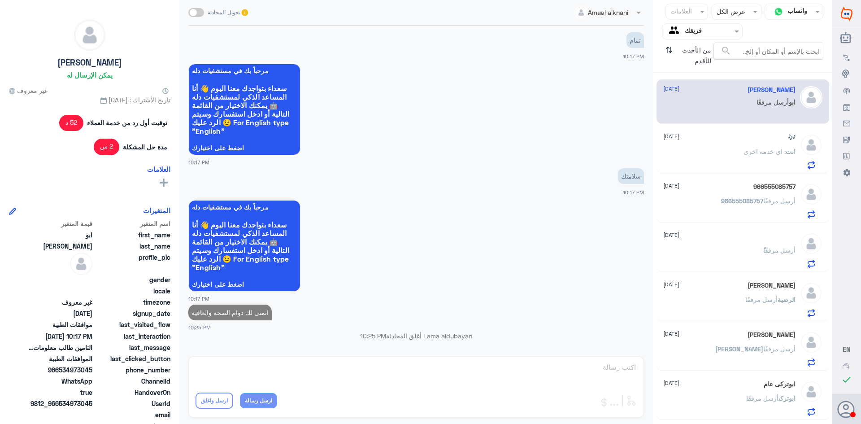
click at [762, 170] on div "🎶 [DATE] انت : اي خدمه اخرى" at bounding box center [743, 150] width 173 height 46
click at [764, 155] on span ": اي خدمه اخرى" at bounding box center [765, 152] width 42 height 8
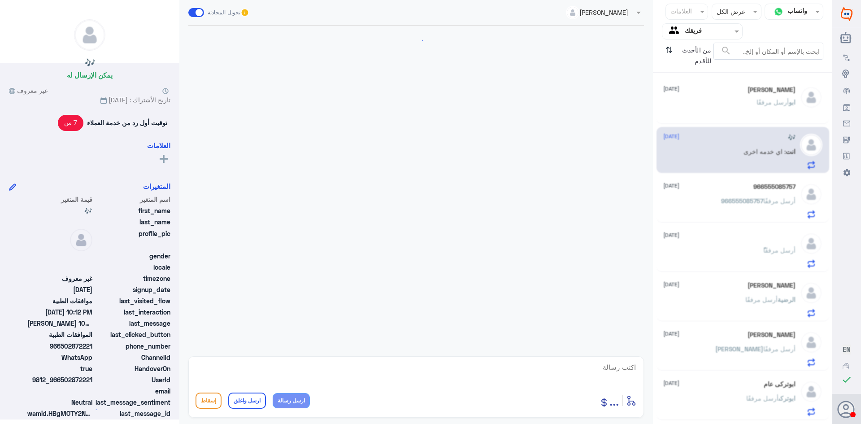
scroll to position [947, 0]
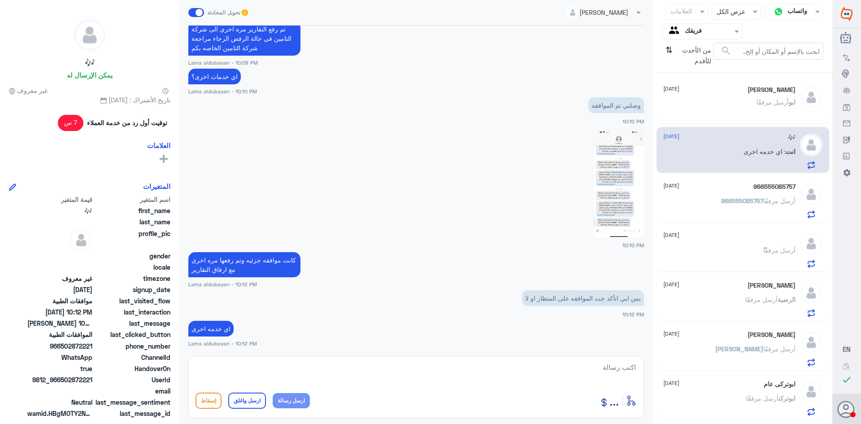
click at [583, 374] on textarea at bounding box center [416, 372] width 441 height 22
type textarea "ا"
type textarea "س"
drag, startPoint x: 712, startPoint y: 173, endPoint x: 716, endPoint y: 194, distance: 21.6
click at [712, 180] on div "[PERSON_NAME] [DATE][PERSON_NAME] مرفقًا 🎶 [DATE] انت : اي خدمه اخرى 9665550857…" at bounding box center [742, 251] width 179 height 351
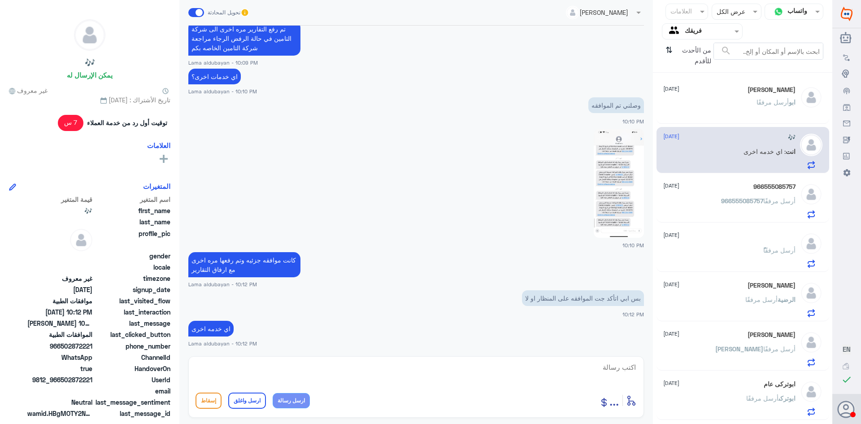
click at [717, 197] on div "966555085757 [DATE] 966555085757 أرسل مرفقًا" at bounding box center [730, 200] width 132 height 35
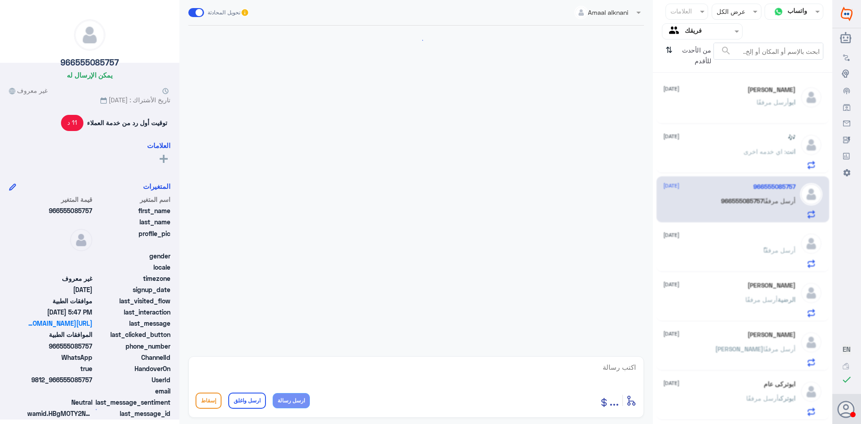
scroll to position [490, 0]
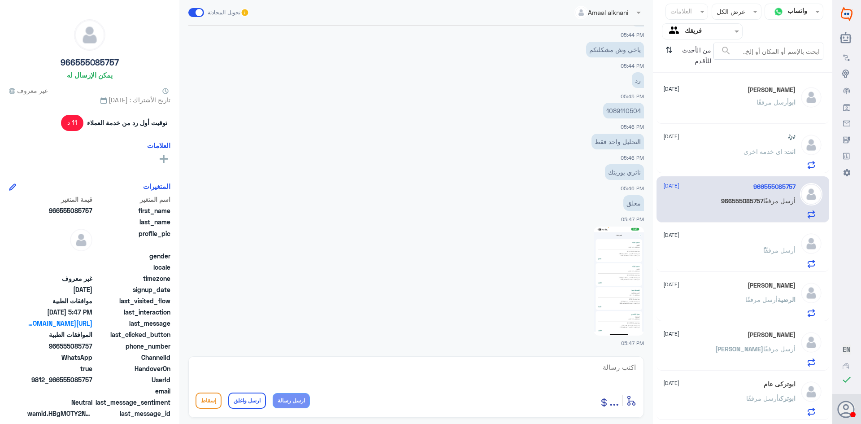
click at [725, 261] on div "ً أرسل مرفقًا" at bounding box center [730, 258] width 132 height 20
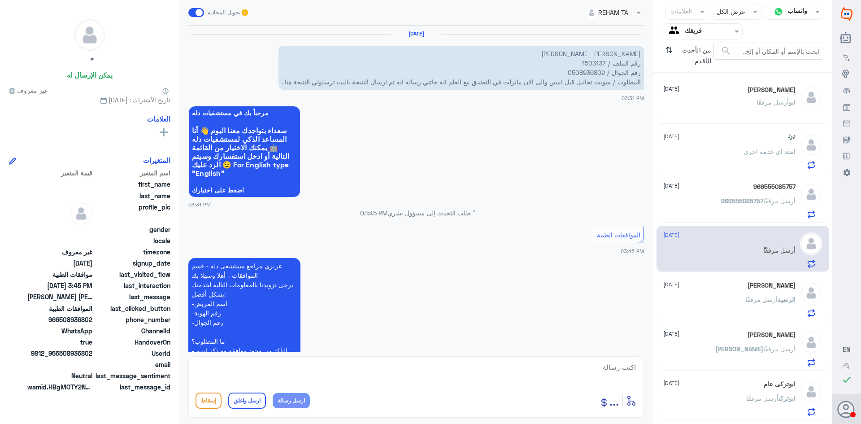
click at [600, 64] on p "[PERSON_NAME] [PERSON_NAME] رقم الملف / 1503137 رقم الجوال / 0508936802 المطلوب…" at bounding box center [462, 68] width 366 height 44
drag, startPoint x: 414, startPoint y: 373, endPoint x: 419, endPoint y: 377, distance: 6.4
click at [414, 374] on textarea at bounding box center [416, 372] width 441 height 22
paste textarea "0112994881 - التقارير الطبية"
type textarea "0112994881 - التقارير الطبية"
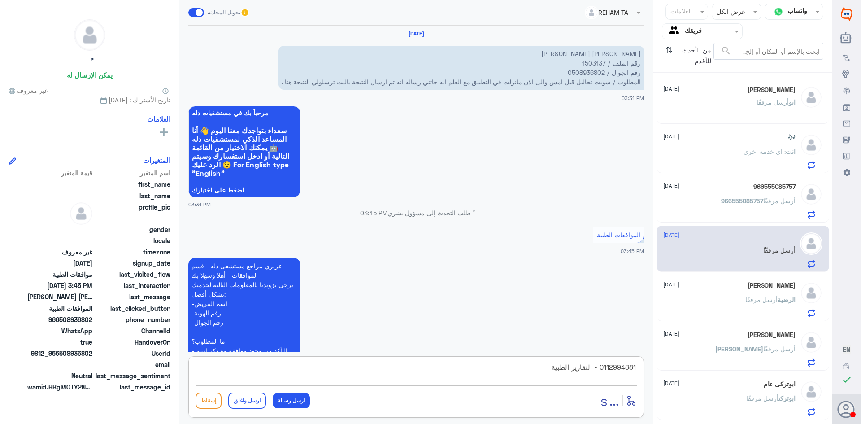
drag, startPoint x: 522, startPoint y: 370, endPoint x: 661, endPoint y: 363, distance: 139.7
click at [661, 363] on div "قناة واتساب Status × عرض الكل العلامات Agent Filter فريقك search من الأحدث للأق…" at bounding box center [416, 213] width 833 height 427
paste textarea "0112994881 - التقارير الطبية"
drag, startPoint x: 587, startPoint y: 365, endPoint x: 546, endPoint y: 366, distance: 40.8
click at [546, 366] on textarea "يرجى التواصل مع 0112994881 - التقارير الطبية" at bounding box center [416, 372] width 441 height 22
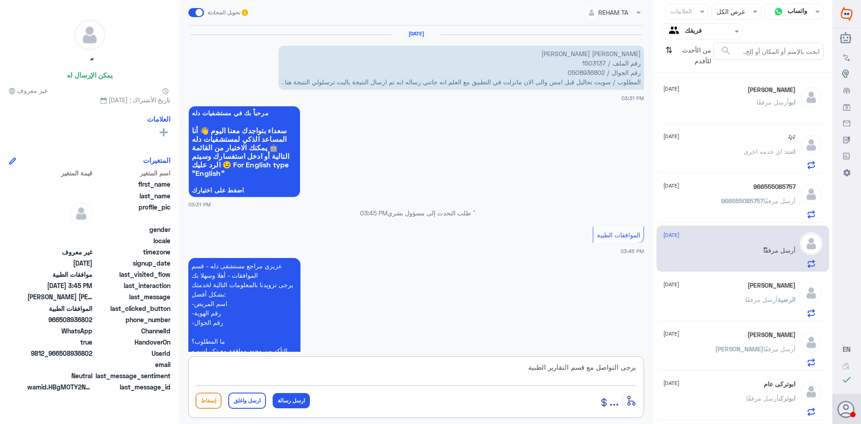
click at [523, 371] on textarea "يرجى التواصل مع قسم التقارير الطبية" at bounding box center [416, 372] width 441 height 22
paste textarea "0112994881 -"
click at [531, 366] on textarea "يرجى التواصل مع قسم التقارير الطبية 0112994881 -" at bounding box center [416, 372] width 441 height 22
type textarea "يرجى التواصل مع قسم التقارير الطبية -0112994881 -"
click at [302, 401] on button "ارسل رسالة" at bounding box center [291, 400] width 37 height 15
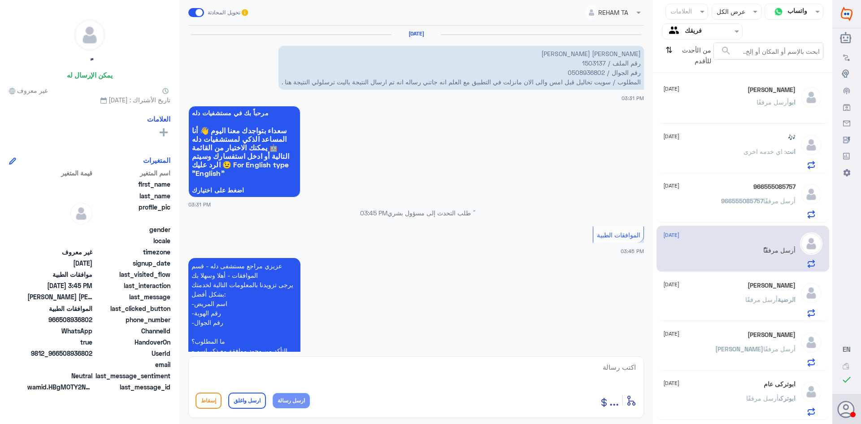
scroll to position [180, 0]
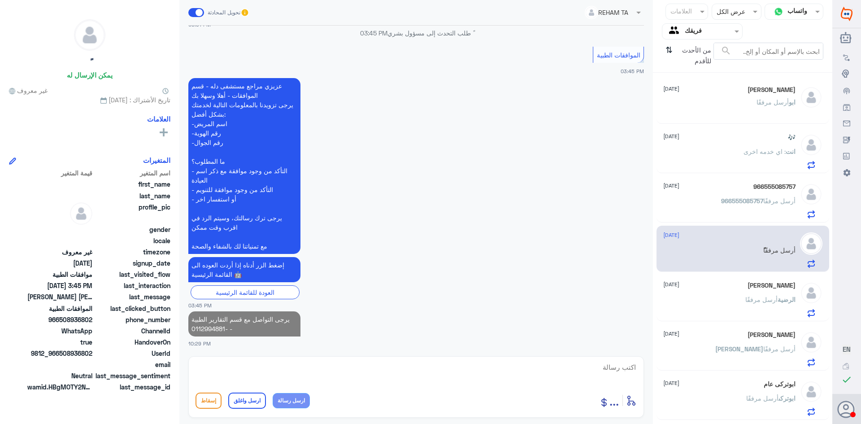
click at [424, 371] on textarea at bounding box center [416, 372] width 441 height 22
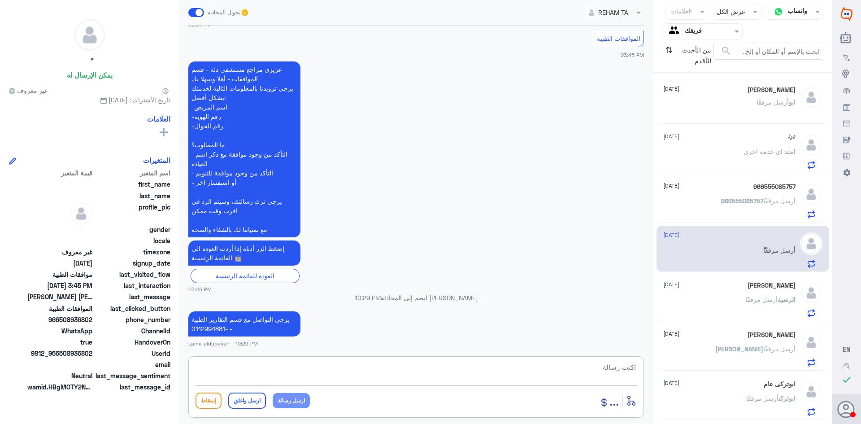
click at [446, 365] on textarea at bounding box center [416, 372] width 441 height 22
click at [732, 293] on div "[PERSON_NAME] [DATE] الرضية أرسل مرفقًا" at bounding box center [730, 299] width 132 height 35
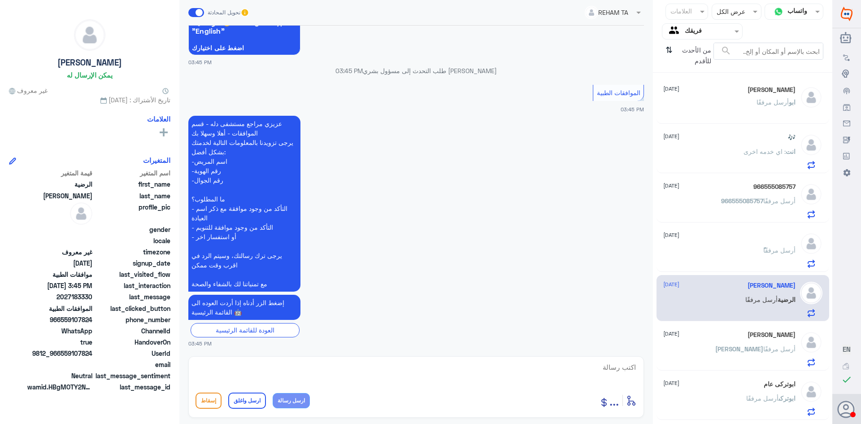
click at [742, 106] on div "[PERSON_NAME] مرفقًا" at bounding box center [730, 110] width 132 height 20
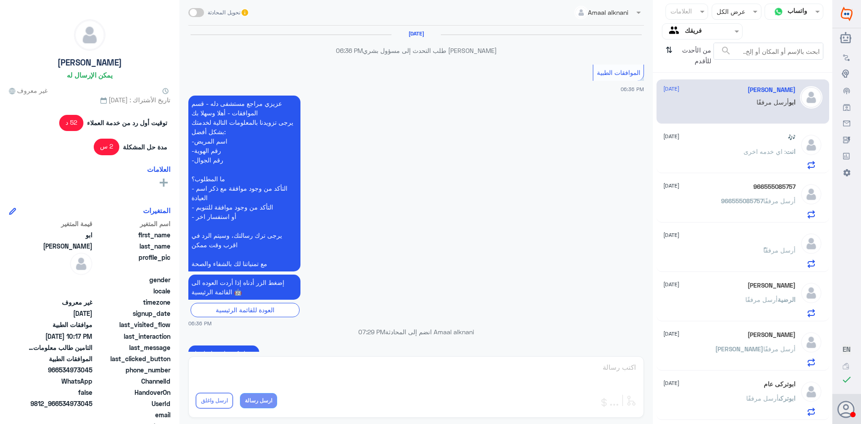
scroll to position [603, 0]
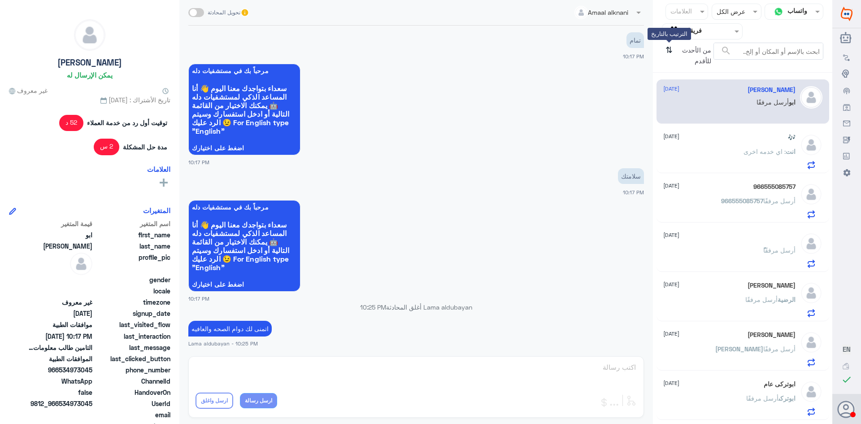
click at [670, 47] on icon "⇅" at bounding box center [669, 54] width 7 height 23
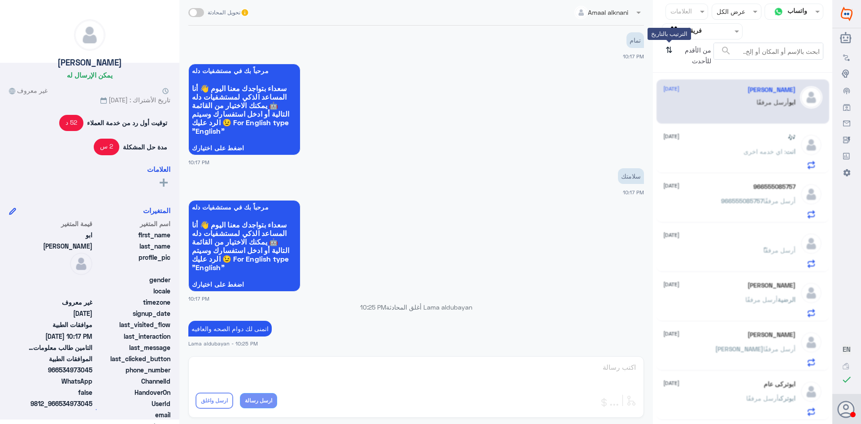
scroll to position [0, 0]
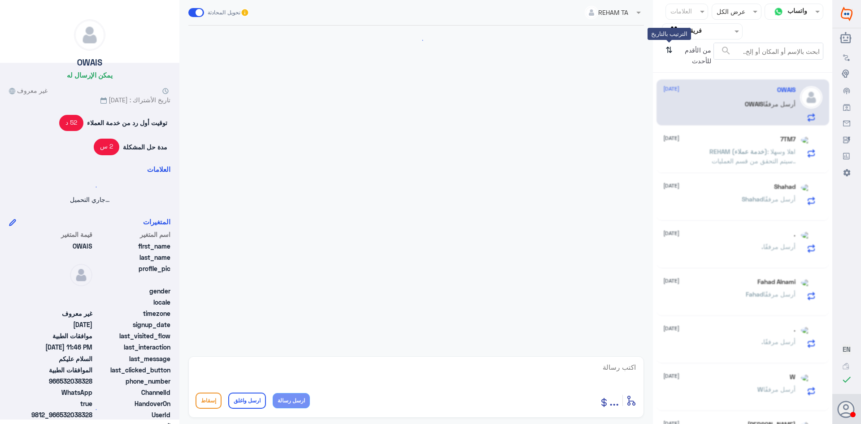
click at [668, 49] on icon "⇅" at bounding box center [669, 54] width 7 height 23
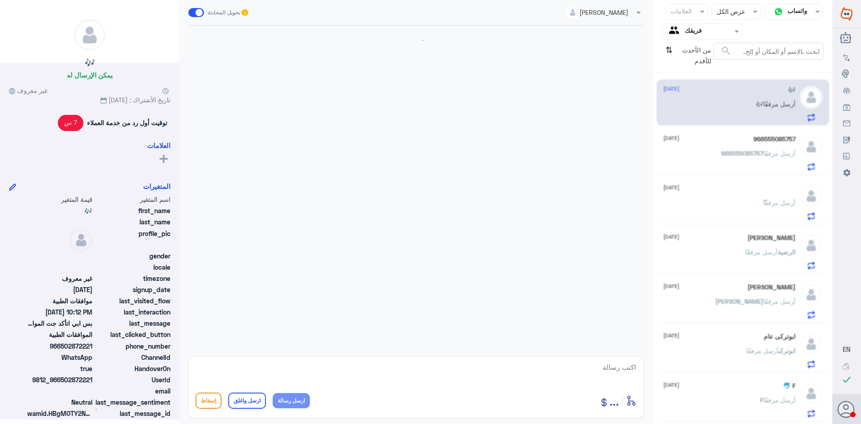
scroll to position [947, 0]
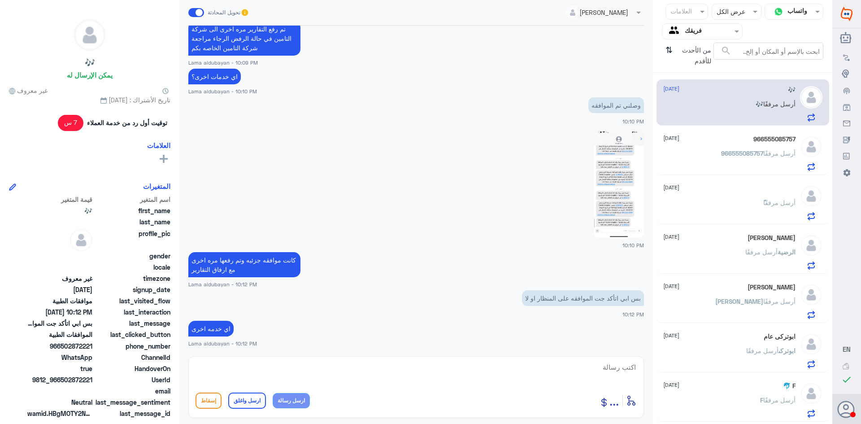
click at [507, 372] on textarea at bounding box center [416, 372] width 441 height 22
type textarea "اتمنى لك دوام الصحه والعافيه"
click at [235, 406] on button "ارسل واغلق" at bounding box center [247, 401] width 38 height 16
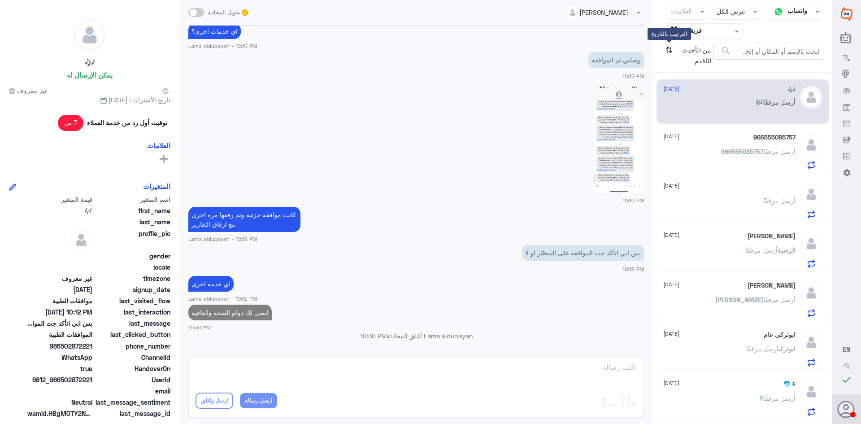
click at [667, 49] on icon "⇅" at bounding box center [669, 54] width 7 height 23
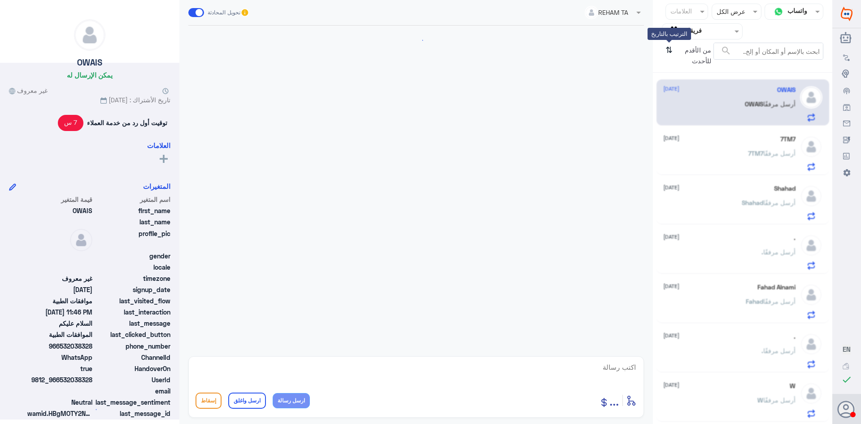
scroll to position [212, 0]
click at [669, 50] on icon "⇅" at bounding box center [669, 54] width 7 height 23
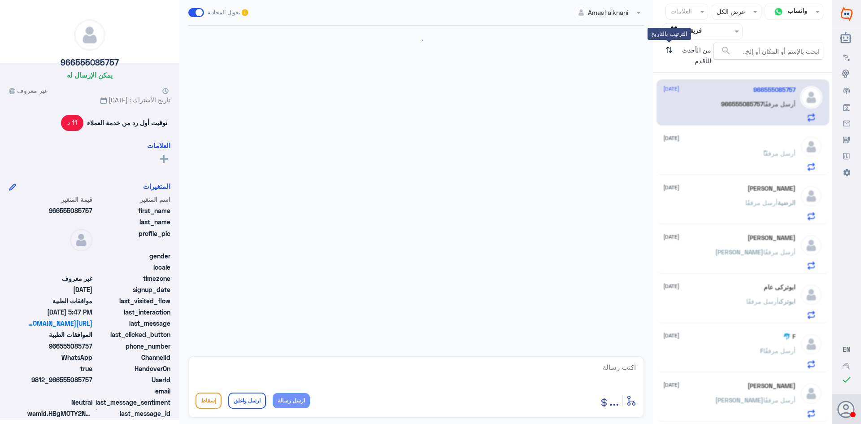
scroll to position [490, 0]
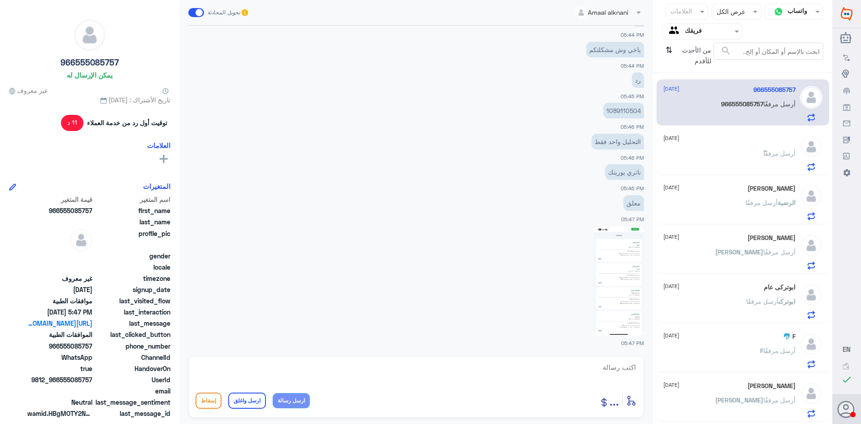
click at [716, 153] on div "ً أرسل مرفقًا" at bounding box center [730, 161] width 132 height 20
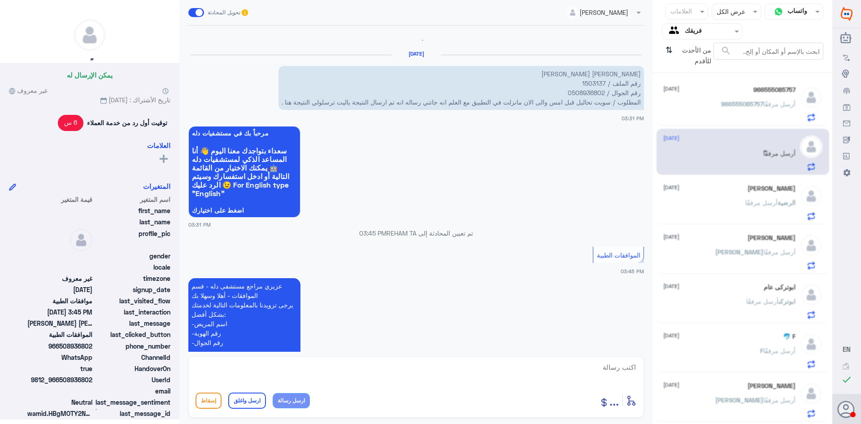
click at [750, 203] on span "أرسل مرفقًا" at bounding box center [762, 203] width 32 height 8
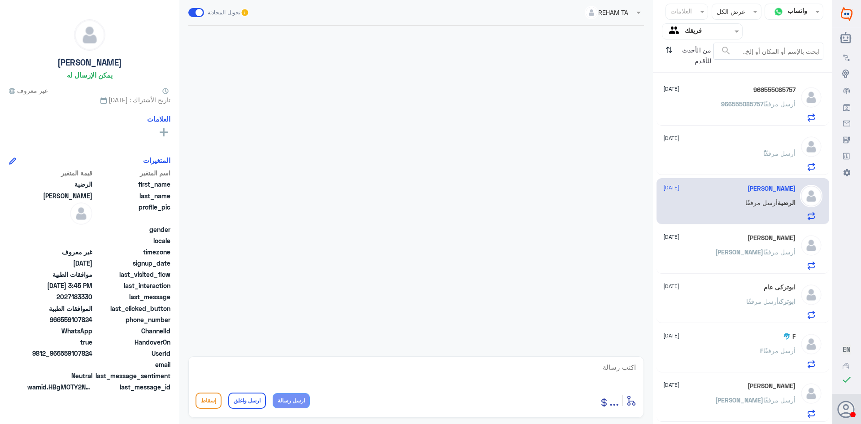
scroll to position [825, 0]
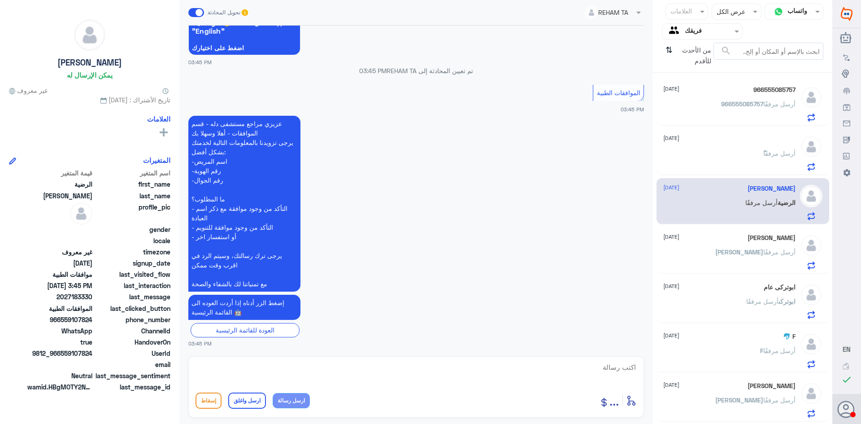
click at [723, 158] on div "ً أرسل مرفقًا" at bounding box center [730, 161] width 132 height 20
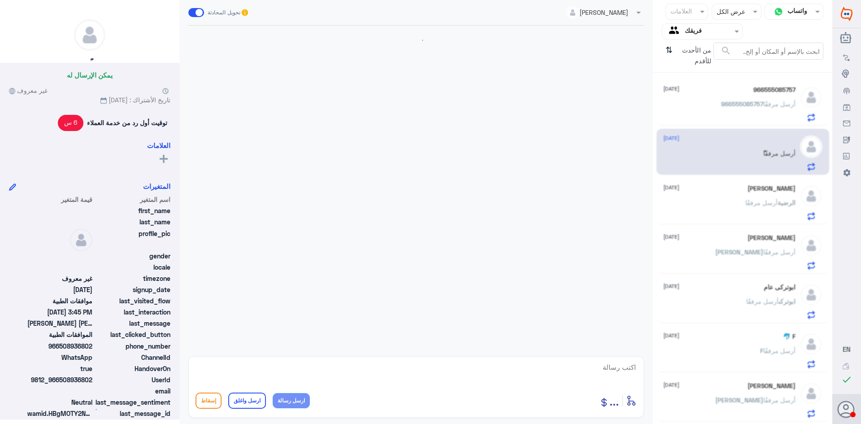
scroll to position [196, 0]
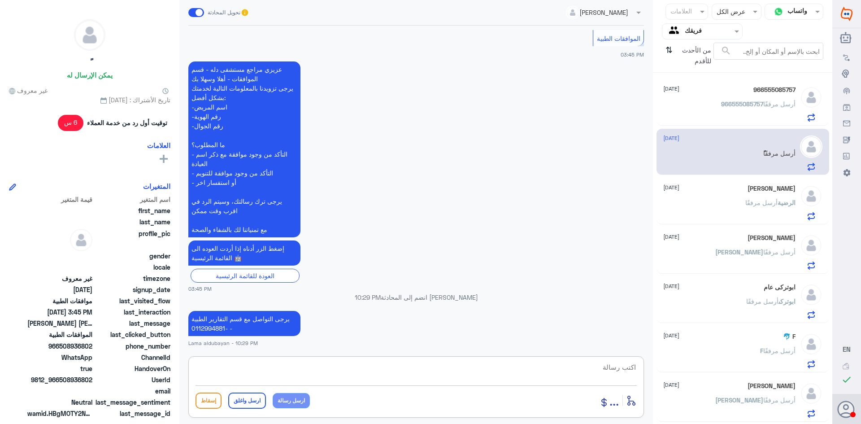
drag, startPoint x: 520, startPoint y: 373, endPoint x: 581, endPoint y: 368, distance: 62.1
click at [521, 373] on textarea at bounding box center [416, 372] width 441 height 22
type textarea "اتمنى لك دوام الصحه والعافيه"
click at [246, 402] on button "ارسل واغلق" at bounding box center [247, 401] width 38 height 16
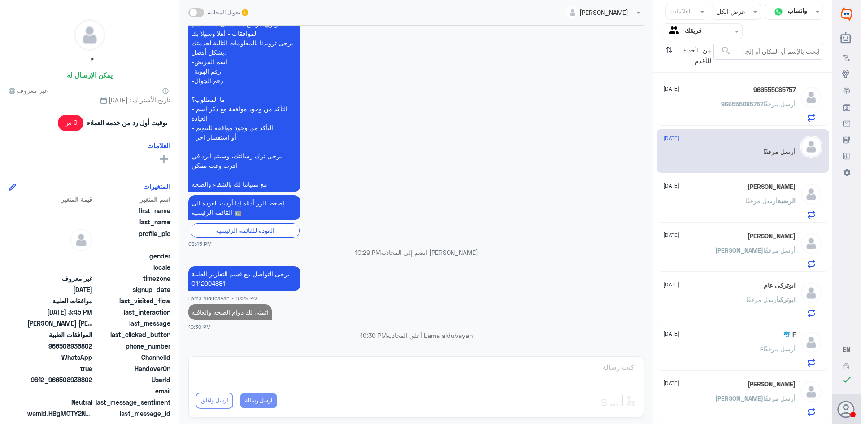
drag, startPoint x: 776, startPoint y: 194, endPoint x: 782, endPoint y: 209, distance: 16.5
click at [776, 194] on div "[PERSON_NAME] [DATE] الرضية أرسل مرفقًا" at bounding box center [730, 200] width 132 height 35
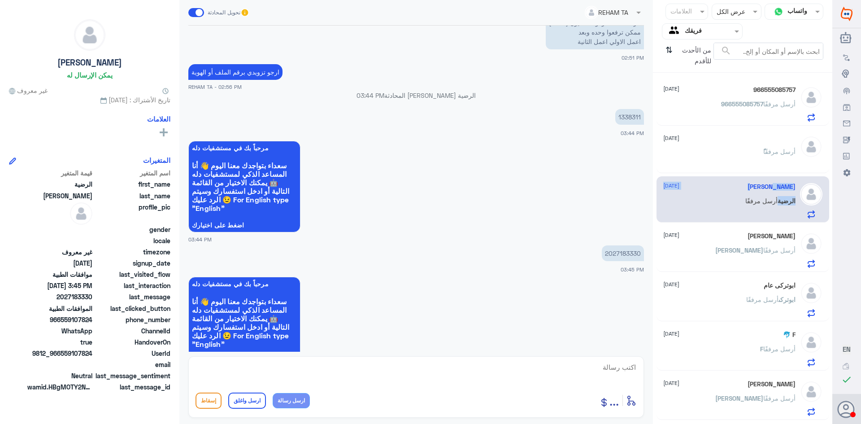
scroll to position [511, 0]
click at [713, 275] on div "ابوتركى عام [DATE][PERSON_NAME] أرسل مرفقًا" at bounding box center [743, 298] width 173 height 46
click at [722, 260] on div "[PERSON_NAME] أرسل مرفقًا" at bounding box center [730, 258] width 132 height 20
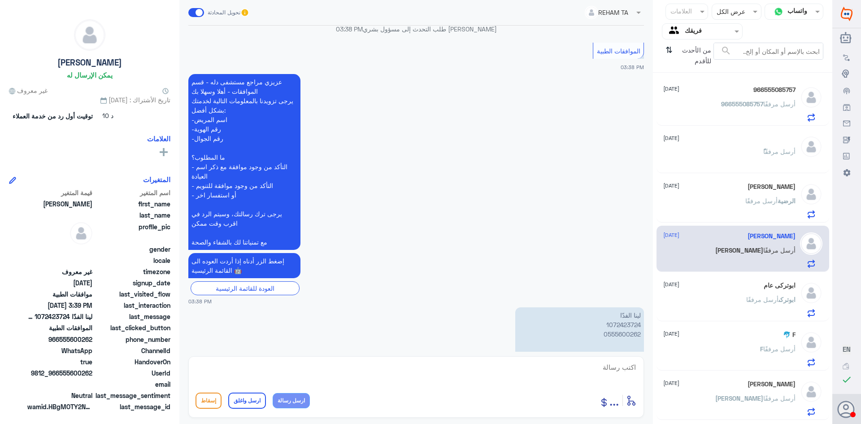
scroll to position [201, 0]
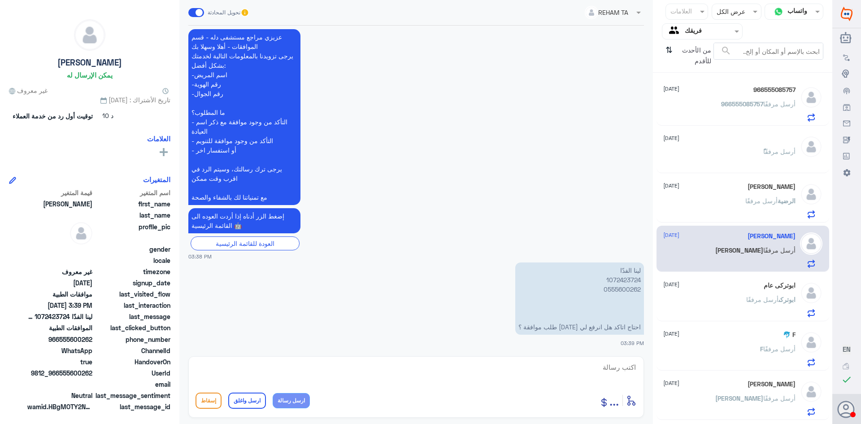
click at [624, 279] on p "لينا الفدّا 1072423724 0555600262 احتاج اتاكد هل انرفع لي [DATE] طلب موافقة ؟" at bounding box center [579, 298] width 129 height 72
copy p "1072423724"
click at [768, 295] on p "[PERSON_NAME] أرسل مرفقًا" at bounding box center [771, 306] width 49 height 22
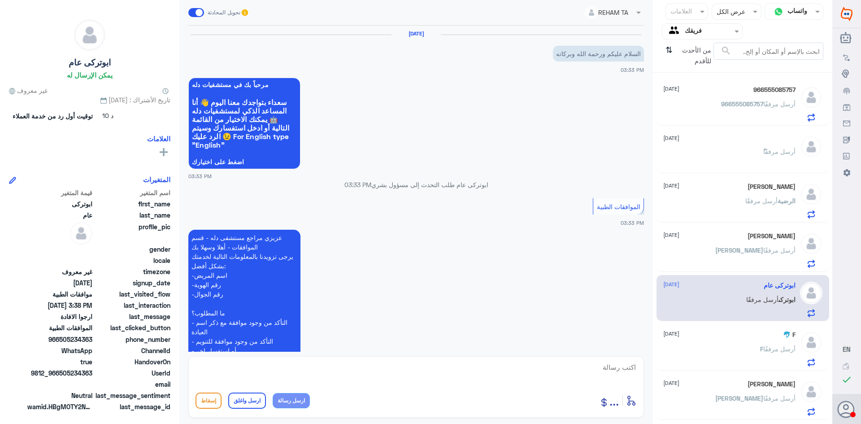
scroll to position [323, 0]
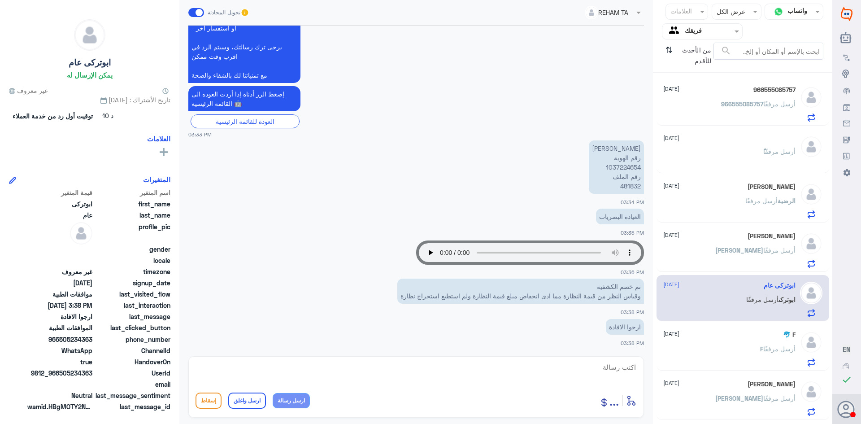
click at [751, 363] on div "F أرسل مرفقًا" at bounding box center [730, 356] width 132 height 20
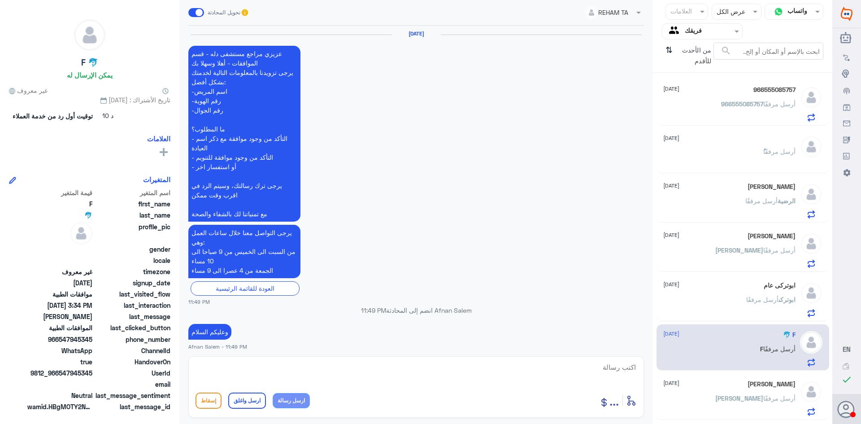
scroll to position [1013, 0]
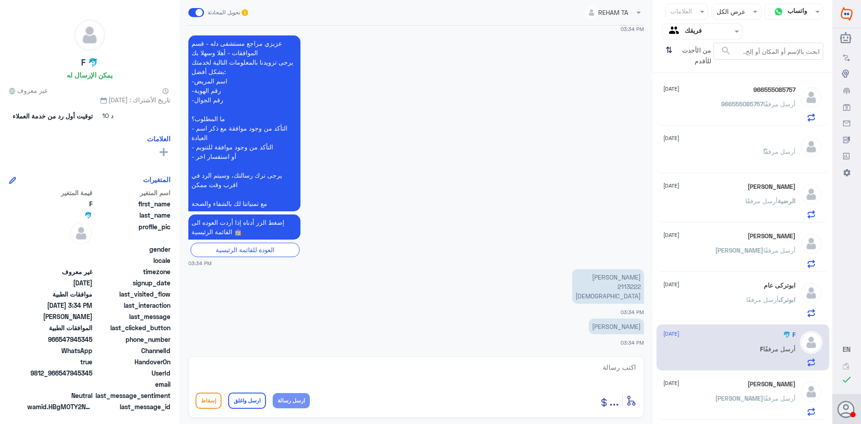
click at [629, 285] on p "[PERSON_NAME] 2113222 السليمانية" at bounding box center [608, 286] width 72 height 35
click at [627, 287] on p "[PERSON_NAME] 2113222 السليمانية" at bounding box center [608, 286] width 72 height 35
click at [628, 286] on p "[PERSON_NAME] 2113222 السليمانية" at bounding box center [608, 286] width 72 height 35
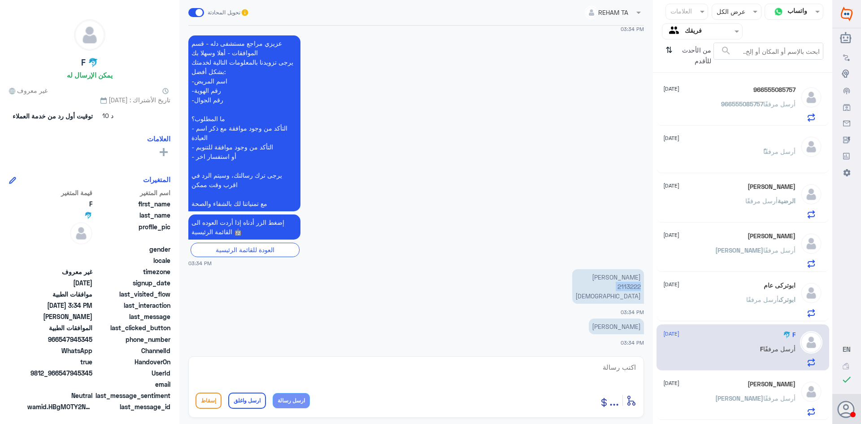
click at [628, 286] on p "[PERSON_NAME] 2113222 السليمانية" at bounding box center [608, 286] width 72 height 35
click at [629, 286] on p "[PERSON_NAME] 2113222 السليمانية" at bounding box center [608, 286] width 72 height 35
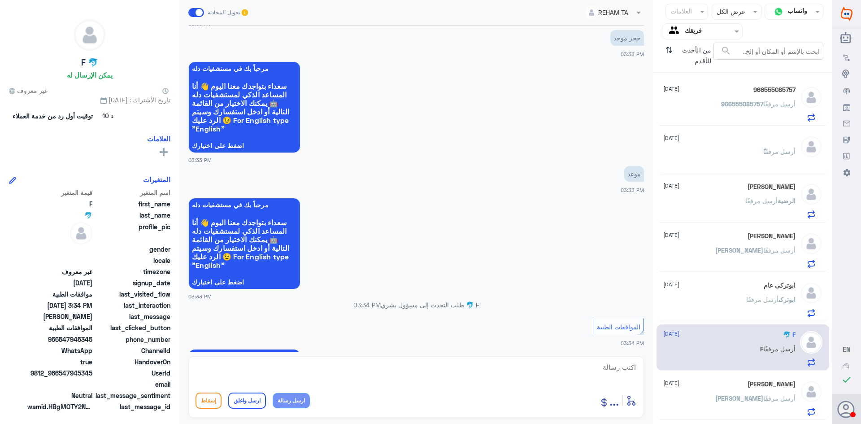
scroll to position [654, 0]
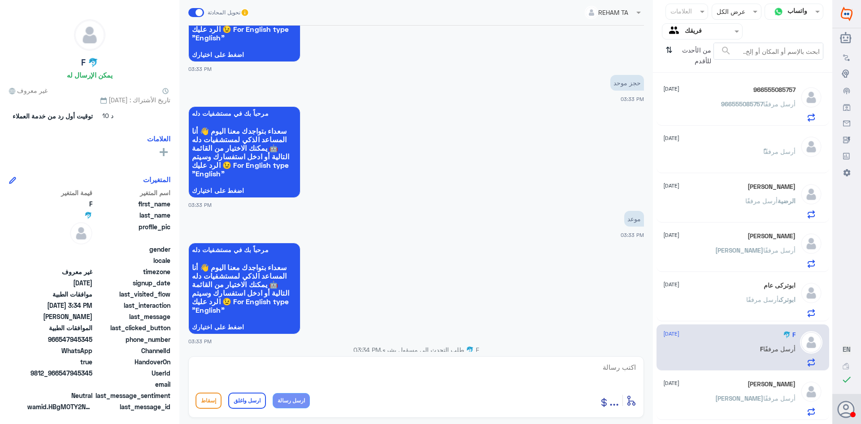
click at [411, 377] on textarea at bounding box center [416, 372] width 441 height 22
paste textarea "يرجى التواصل مع قسم المواعيد عن طريق الاتصال بشكل مباشر على الرقم 92001222"
type textarea "يرجى التواصل مع قسم المواعيد عن طريق الاتصال بشكل مباشر على الرقم 92001222"
click at [281, 403] on button "ارسل رسالة" at bounding box center [291, 400] width 37 height 15
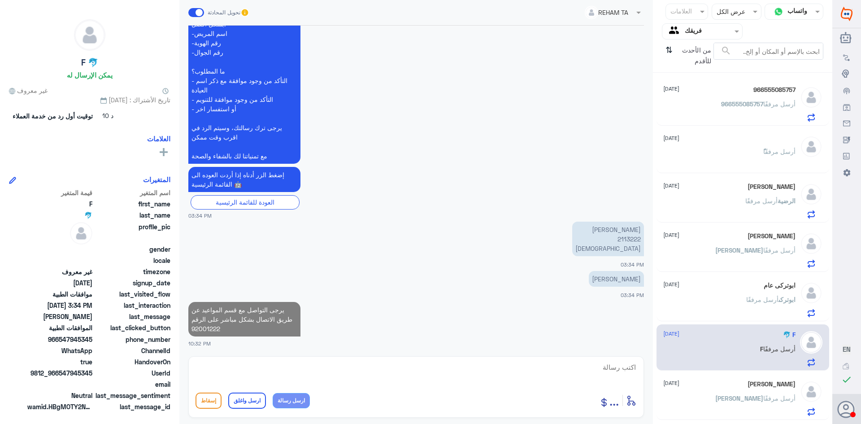
click at [308, 375] on textarea at bounding box center [416, 372] width 441 height 22
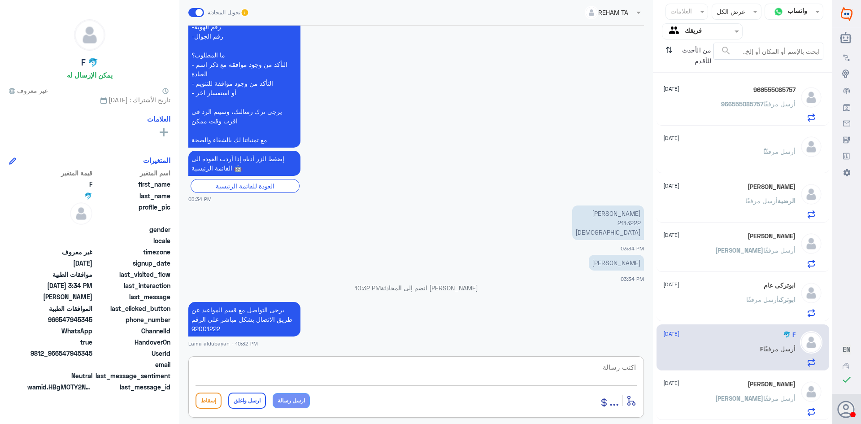
click at [284, 380] on textarea at bounding box center [416, 372] width 441 height 22
type textarea "اتمنى لك دوام الصحه والعافيه"
click at [245, 400] on button "ارسل واغلق" at bounding box center [247, 401] width 38 height 16
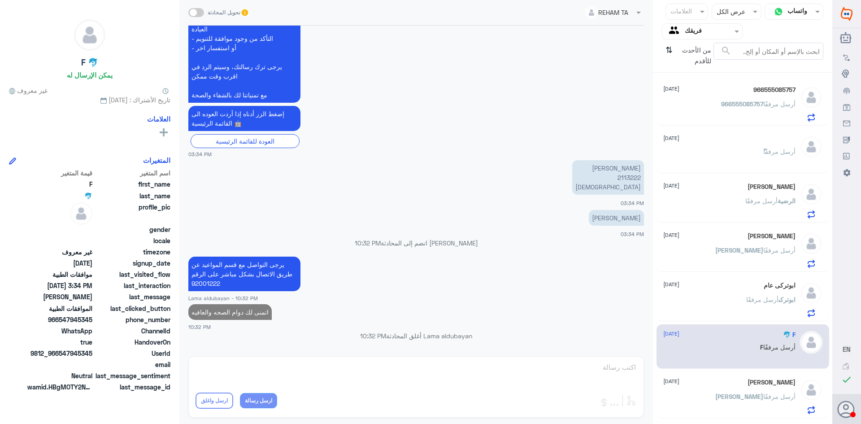
scroll to position [1087, 0]
drag, startPoint x: 762, startPoint y: 367, endPoint x: 762, endPoint y: 379, distance: 11.7
click at [762, 372] on div "966555085757 [DATE] 966555085757 أرسل مرفقًا ً [DATE] ً أرسل مرفقًا [PERSON_NAM…" at bounding box center [742, 251] width 179 height 351
click at [762, 383] on h5 "[PERSON_NAME]" at bounding box center [772, 383] width 48 height 8
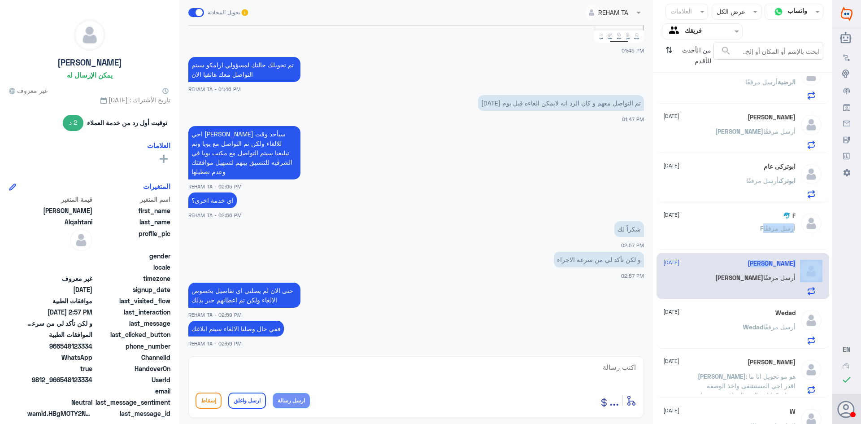
scroll to position [135, 0]
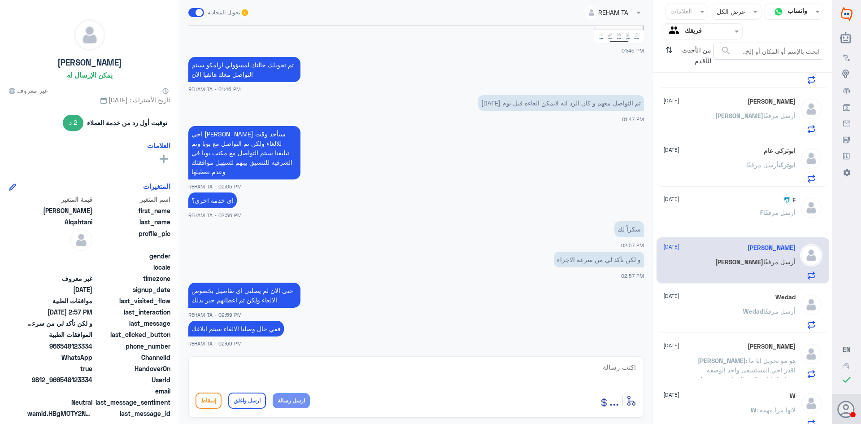
click at [393, 375] on textarea at bounding box center [416, 372] width 441 height 22
type textarea "ا"
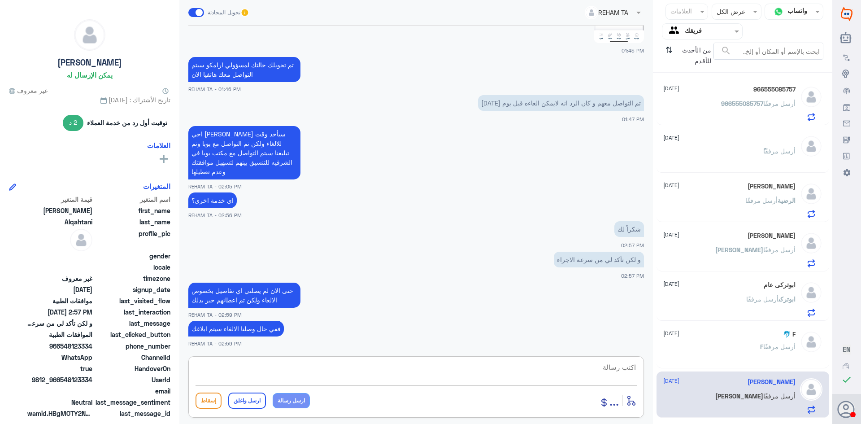
scroll to position [0, 0]
click at [666, 48] on icon "⇅" at bounding box center [669, 54] width 7 height 23
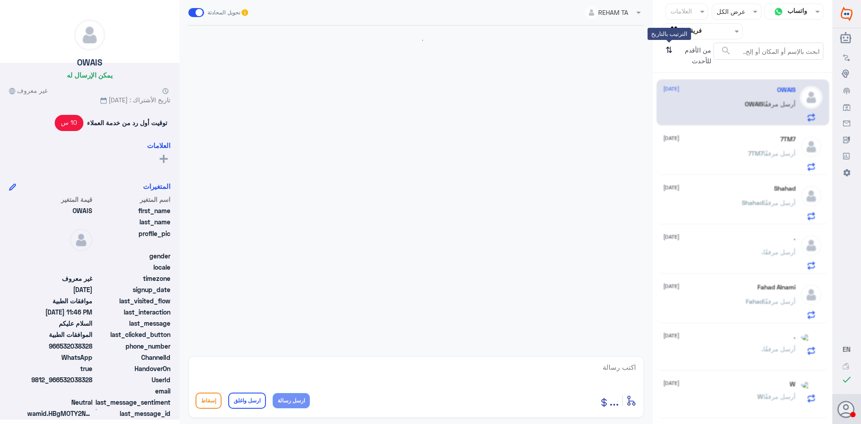
click at [669, 48] on icon "⇅" at bounding box center [669, 54] width 7 height 23
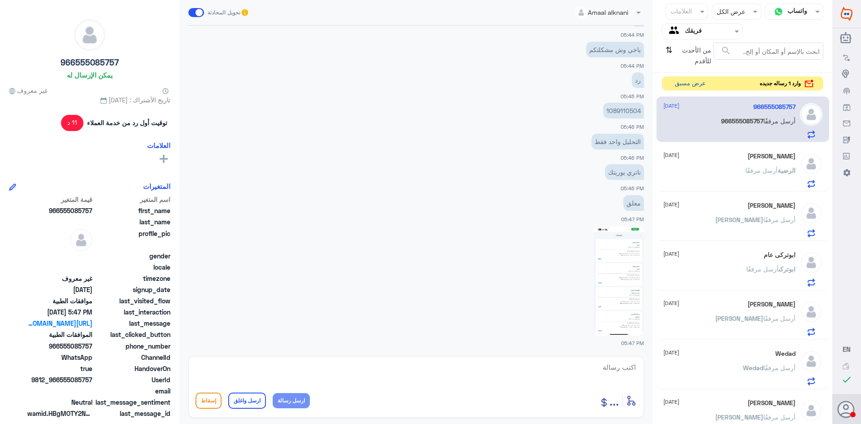
click at [684, 86] on button "عرض مسبق" at bounding box center [691, 84] width 38 height 14
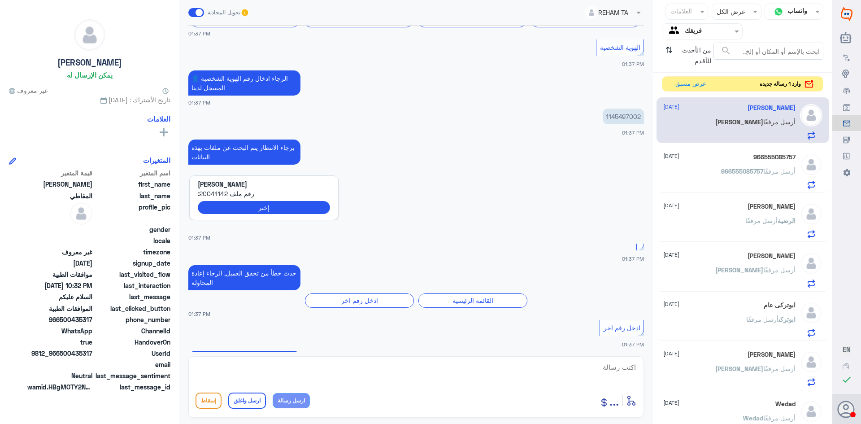
scroll to position [357, 0]
click at [686, 87] on button "عرض مسبق" at bounding box center [691, 84] width 38 height 14
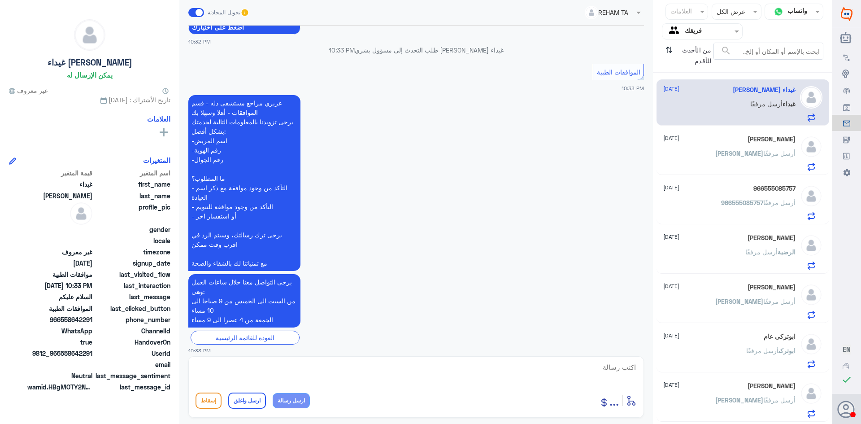
scroll to position [142, 0]
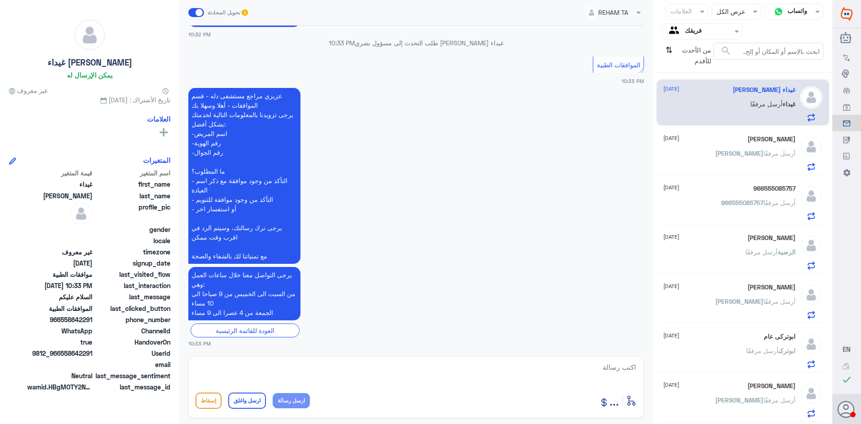
click at [734, 155] on div "[PERSON_NAME] أرسل مرفقًا" at bounding box center [730, 161] width 132 height 20
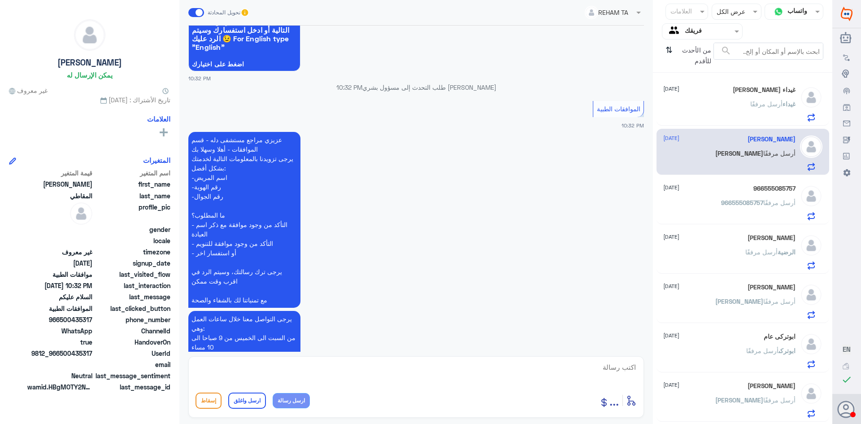
scroll to position [2926, 0]
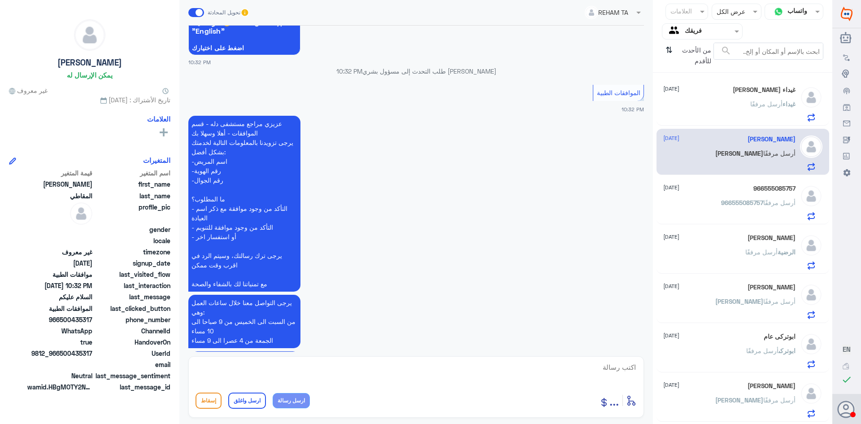
click at [723, 193] on div "966555085757 [DATE] 966555085757 أرسل مرفقًا" at bounding box center [730, 202] width 132 height 35
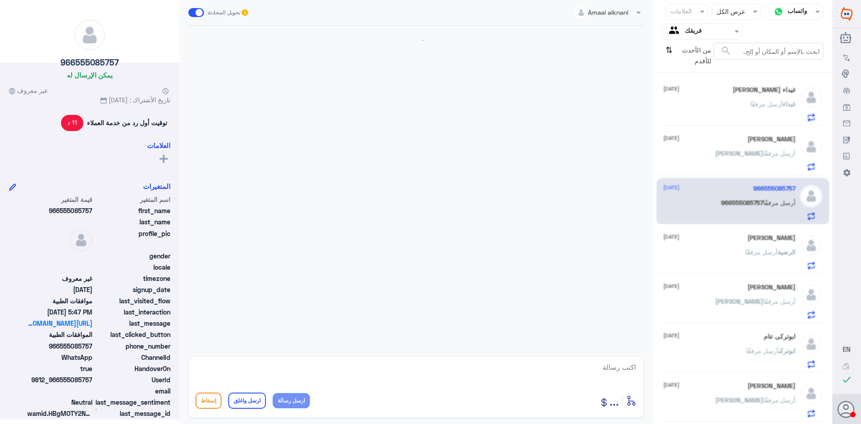
scroll to position [490, 0]
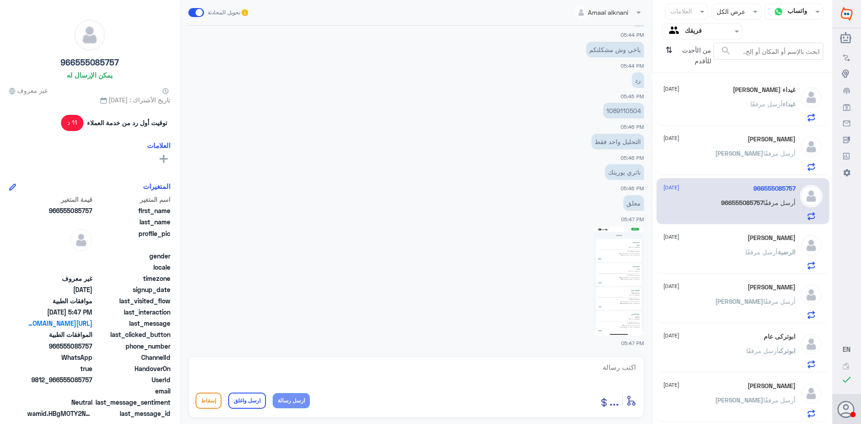
click at [733, 260] on div "الرضية أرسل مرفقًا" at bounding box center [730, 259] width 132 height 20
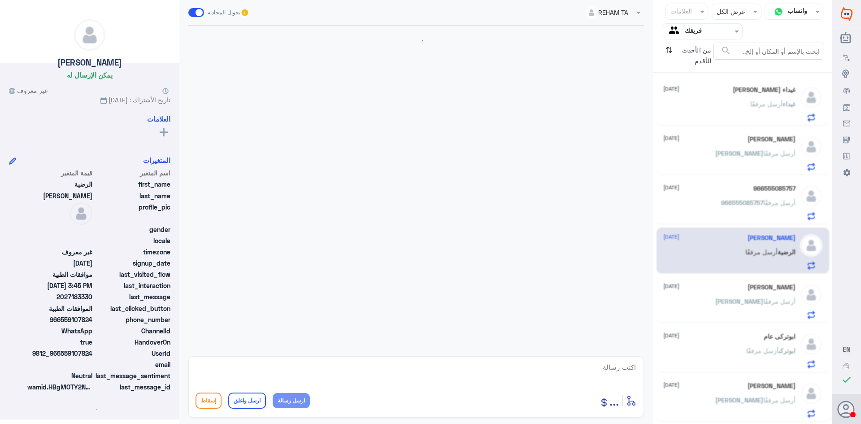
scroll to position [825, 0]
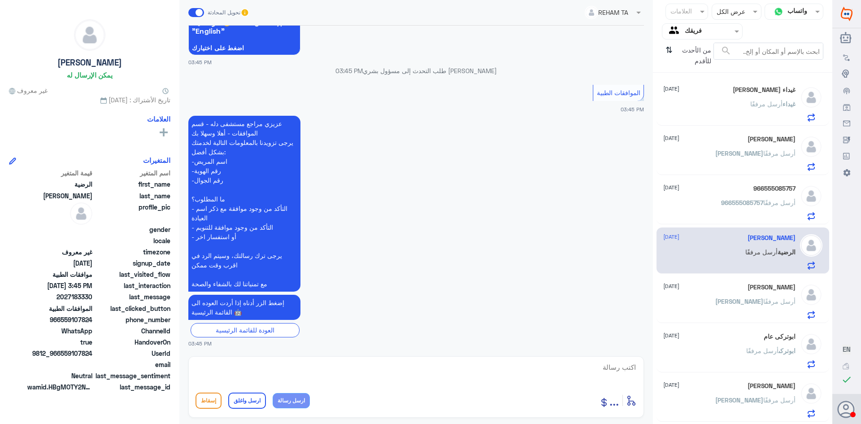
click at [730, 34] on input "text" at bounding box center [709, 31] width 49 height 10
click at [723, 76] on img at bounding box center [729, 80] width 13 height 13
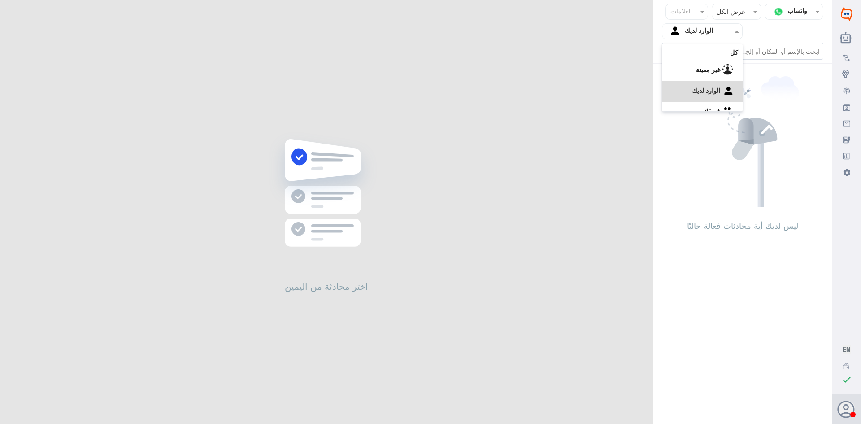
click at [736, 34] on span at bounding box center [736, 30] width 11 height 9
click at [720, 63] on div "غير معينة" at bounding box center [702, 59] width 81 height 21
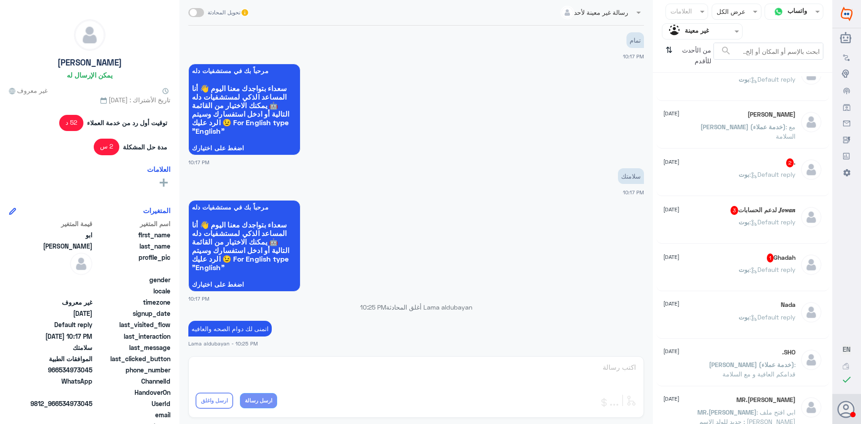
scroll to position [604, 0]
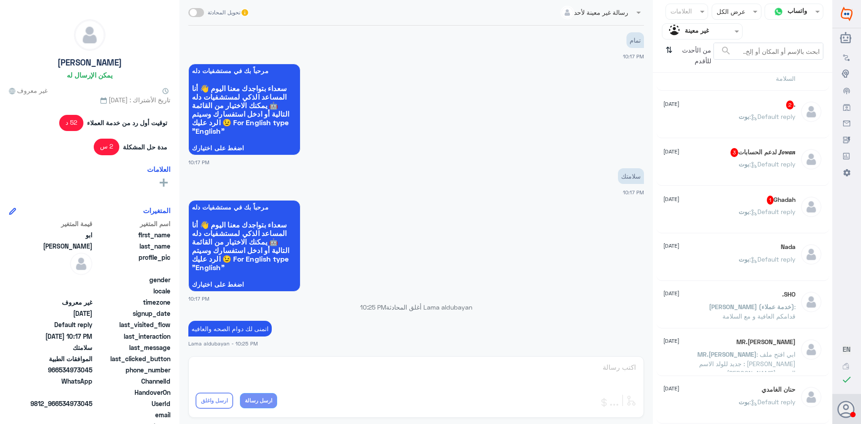
click at [699, 29] on input "text" at bounding box center [709, 31] width 49 height 10
click at [716, 87] on div "الوارد لديك" at bounding box center [702, 80] width 81 height 21
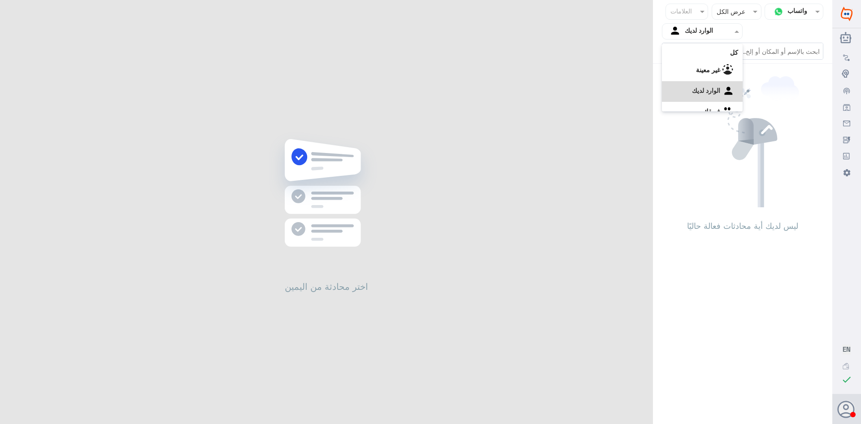
click at [728, 39] on div "Agent Filter الوارد لديك" at bounding box center [702, 31] width 81 height 16
click at [721, 95] on div "فريقك" at bounding box center [702, 101] width 81 height 21
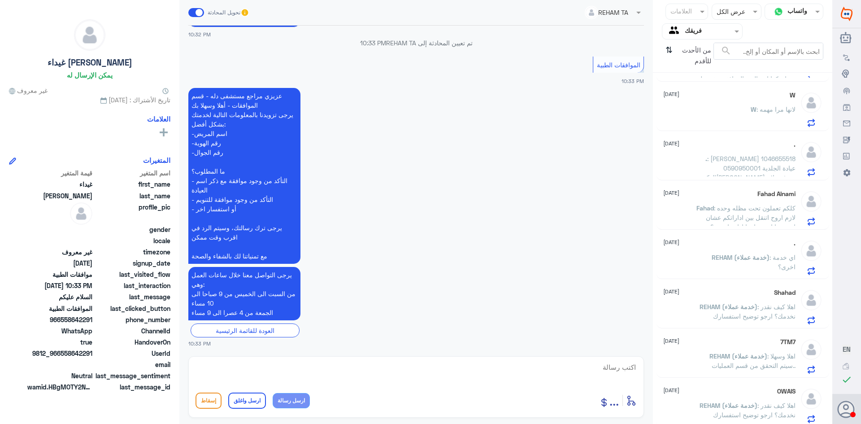
scroll to position [442, 0]
click at [803, 415] on div at bounding box center [811, 401] width 22 height 35
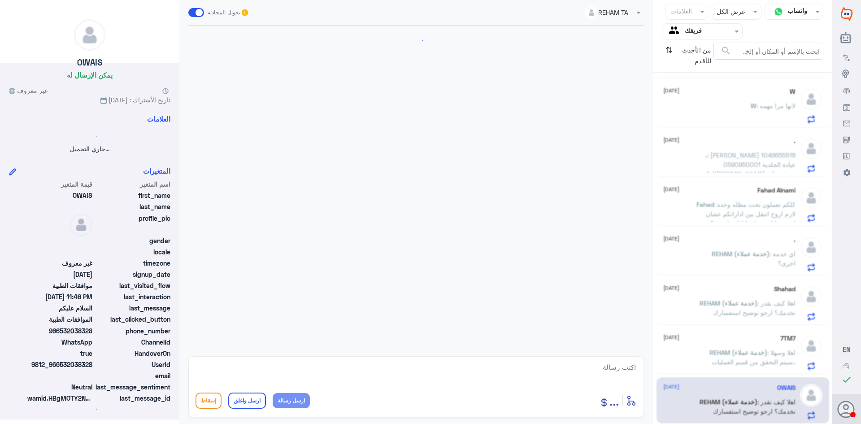
scroll to position [212, 0]
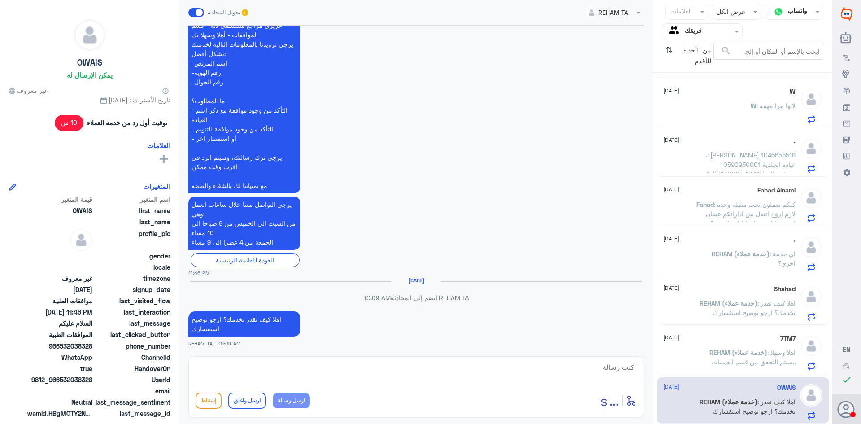
click at [559, 362] on textarea at bounding box center [416, 372] width 441 height 22
type textarea "ت"
type textarea "للخدمة بشكل افضل ارجو التواصل معنا في اوقات الدوام سعدنا بخدمتك"
drag, startPoint x: 641, startPoint y: 368, endPoint x: 522, endPoint y: 376, distance: 119.2
click at [536, 375] on div "للخدمة بشكل افضل ارجو التواصل معنا في اوقات الدوام سعدنا بخدمتك أدخل اسم مجموعة…" at bounding box center [416, 386] width 456 height 61
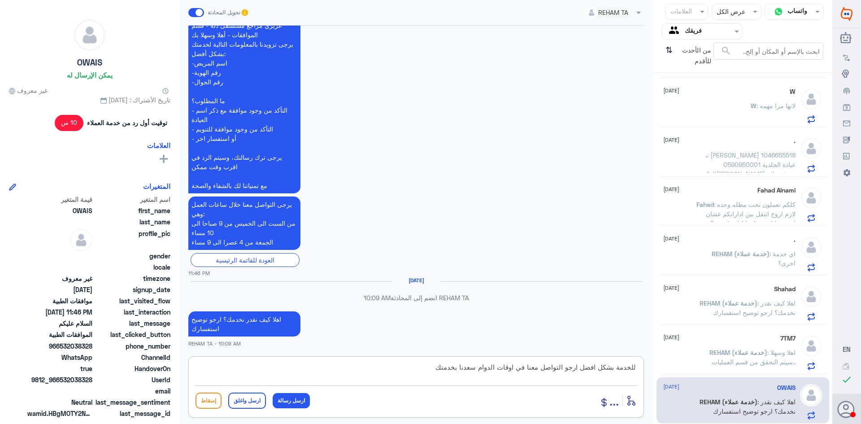
drag, startPoint x: 423, startPoint y: 368, endPoint x: 649, endPoint y: 352, distance: 226.2
click at [649, 352] on div "REHAM TA تحويل المحادثة [DATE] السلام عليكم 11:45 PM مرحباً بك في مستشفيات دله …" at bounding box center [416, 213] width 474 height 427
drag, startPoint x: 288, startPoint y: 401, endPoint x: 297, endPoint y: 399, distance: 9.1
click at [288, 401] on button "ارسل رسالة" at bounding box center [291, 400] width 37 height 15
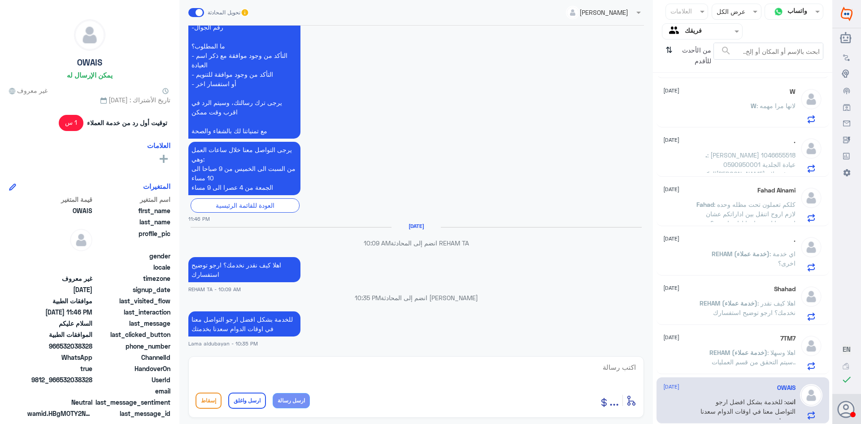
click at [249, 400] on button "ارسل واغلق" at bounding box center [247, 401] width 38 height 16
click at [279, 380] on textarea at bounding box center [416, 372] width 441 height 22
type textarea "اتمنى لك دوام الصحه والعافيه"
click at [250, 401] on button "ارسل واغلق" at bounding box center [247, 401] width 38 height 16
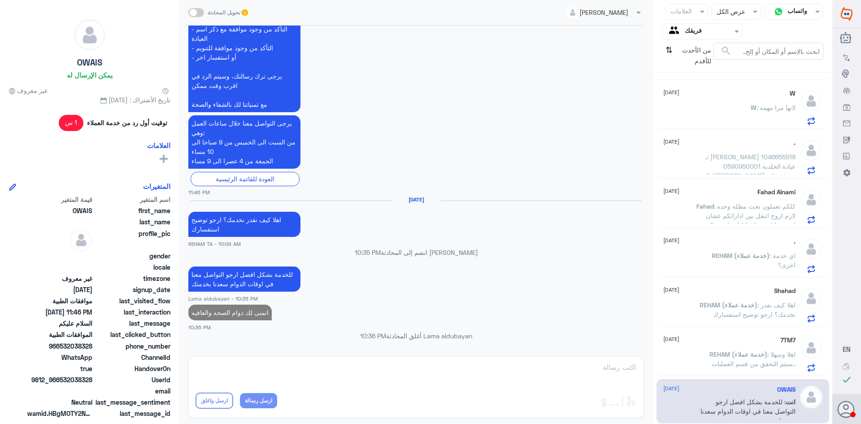
scroll to position [441, 0]
click at [751, 122] on p "W : لانها مرا مهمه" at bounding box center [773, 114] width 45 height 22
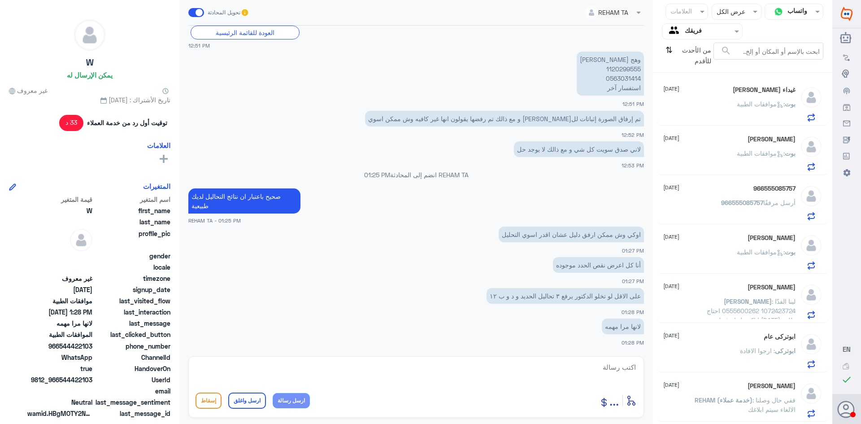
click at [750, 90] on h5 "غيداء [PERSON_NAME]" at bounding box center [764, 90] width 63 height 8
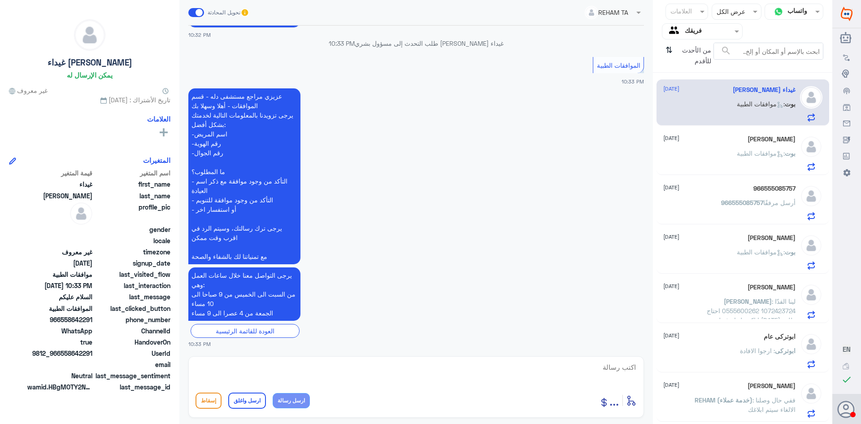
scroll to position [142, 0]
click at [603, 374] on textarea at bounding box center [416, 372] width 441 height 22
type textarea "وعليكم السلام تفضلي"
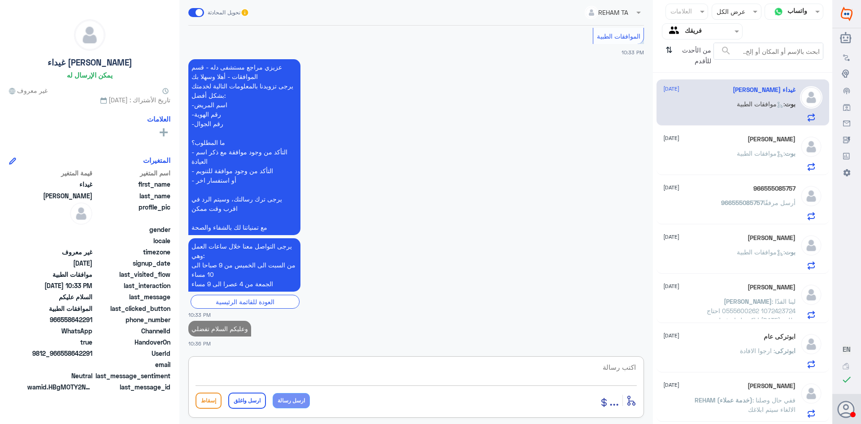
click at [747, 157] on span ": موافقات الطبية" at bounding box center [761, 153] width 48 height 8
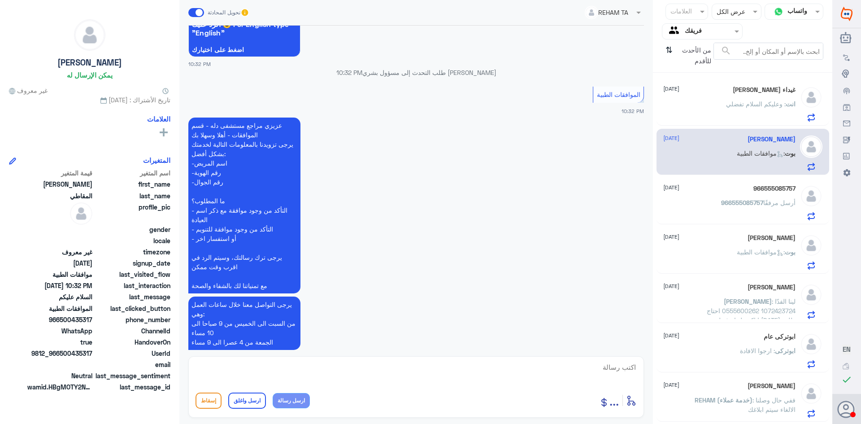
scroll to position [895, 0]
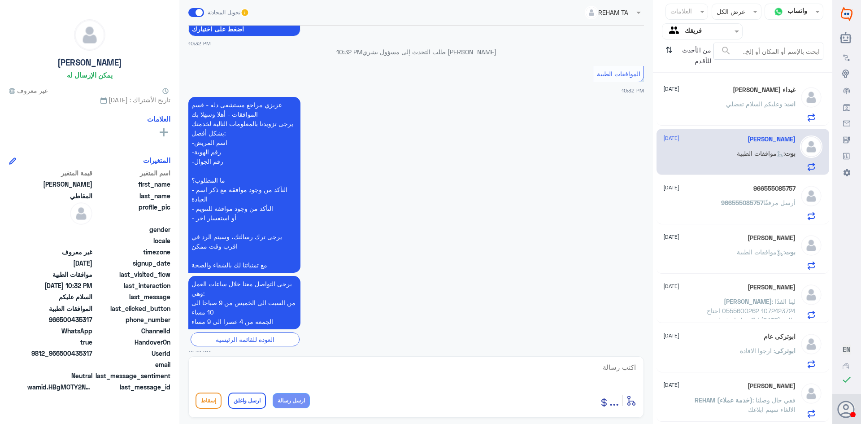
click at [485, 369] on textarea at bounding box center [416, 372] width 441 height 22
type textarea "و"
click at [777, 95] on h5 "غيداء [PERSON_NAME] 1" at bounding box center [761, 90] width 70 height 9
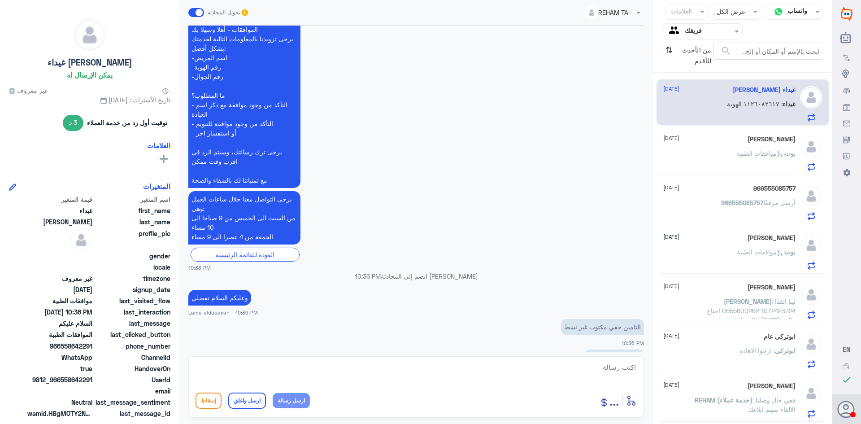
scroll to position [248, 0]
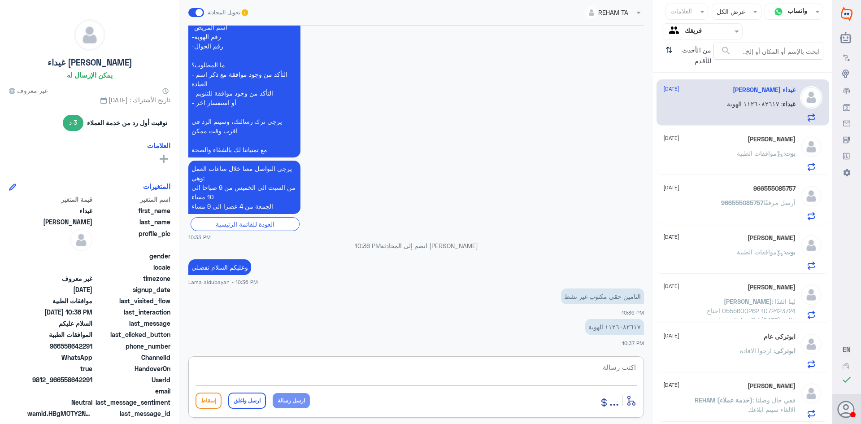
click at [602, 367] on textarea at bounding box center [416, 372] width 441 height 22
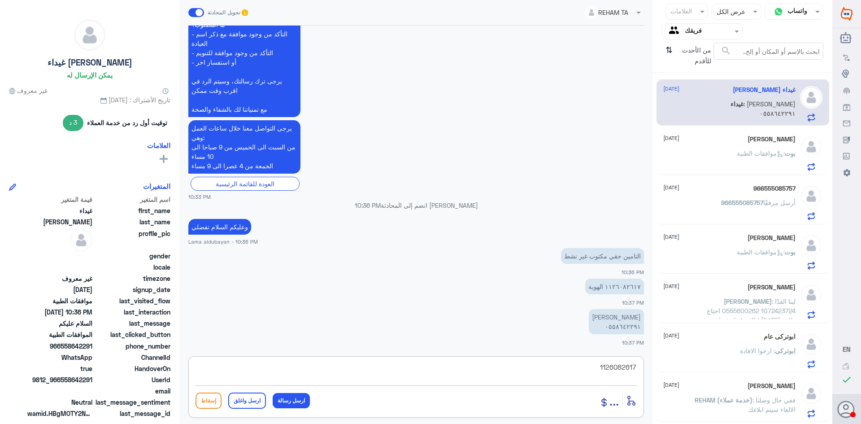
drag, startPoint x: 588, startPoint y: 368, endPoint x: 639, endPoint y: 374, distance: 51.5
click at [639, 374] on div "1126082617 أدخل اسم مجموعة الرسائل ... إسقاط ارسل واغلق ارسل رسالة" at bounding box center [416, 386] width 456 height 61
click at [624, 369] on textarea "1126082617" at bounding box center [416, 372] width 441 height 22
drag, startPoint x: 594, startPoint y: 369, endPoint x: 669, endPoint y: 372, distance: 74.5
click at [669, 372] on div "قناة واتساب Status × عرض الكل العلامات Agent Filter فريقك search من الأحدث للأق…" at bounding box center [416, 213] width 833 height 427
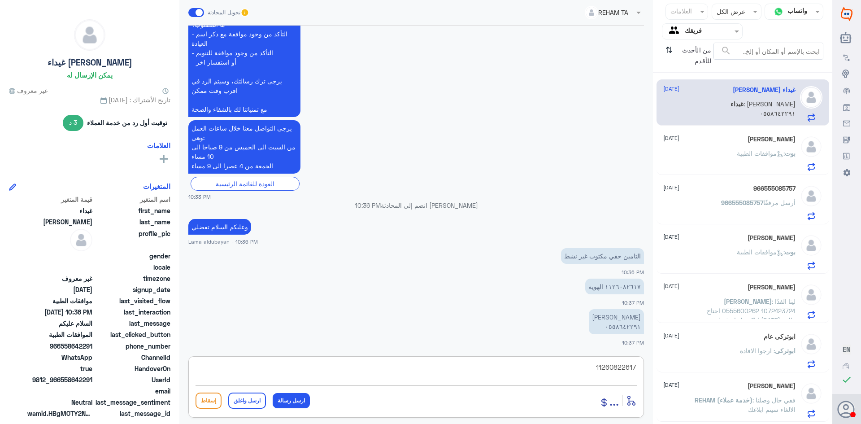
type textarea "11260822617"
type textarea "د"
type textarea "ملفك في دله النخيل"
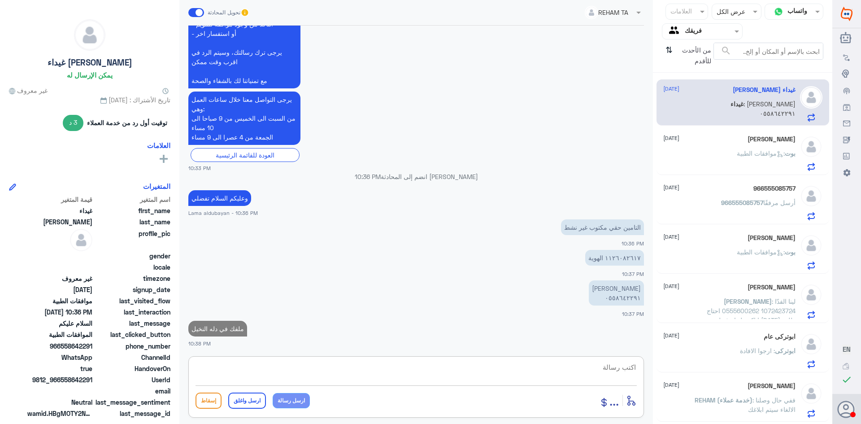
click at [776, 162] on p "بوت : موافقات الطبية" at bounding box center [766, 159] width 59 height 22
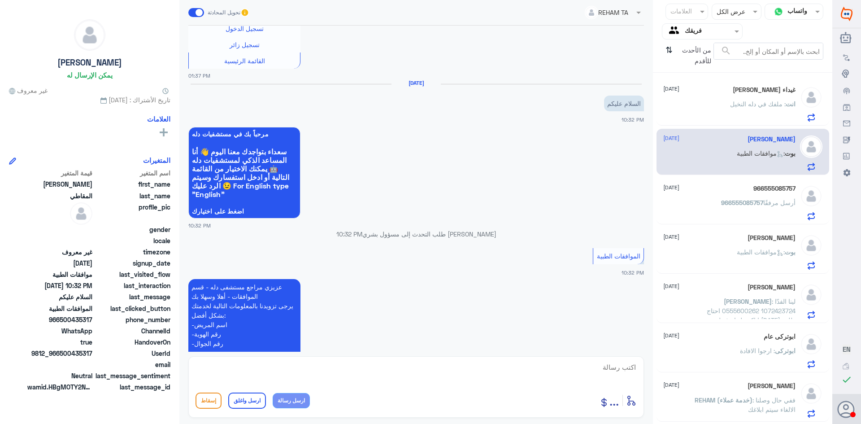
scroll to position [626, 0]
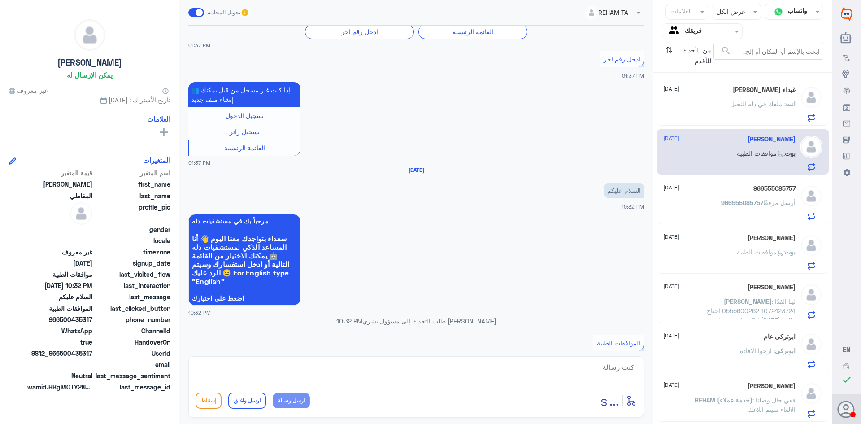
click at [492, 371] on textarea at bounding box center [416, 372] width 441 height 22
type textarea "وعليكم السلام تفضلي"
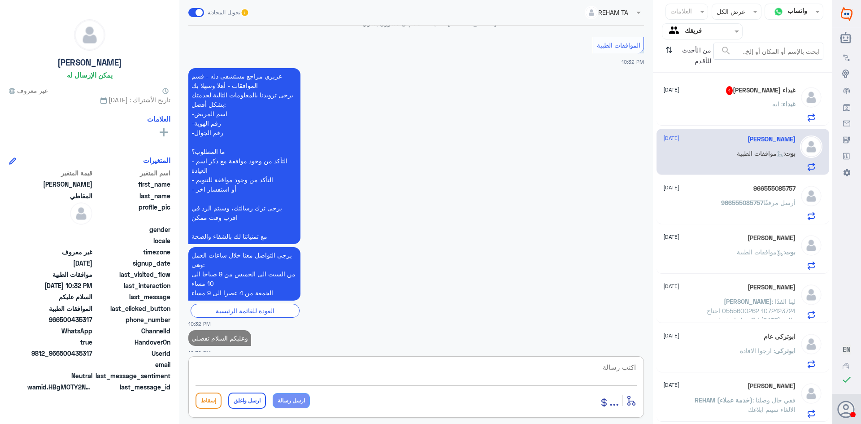
click at [786, 101] on span "غيداء" at bounding box center [789, 104] width 13 height 8
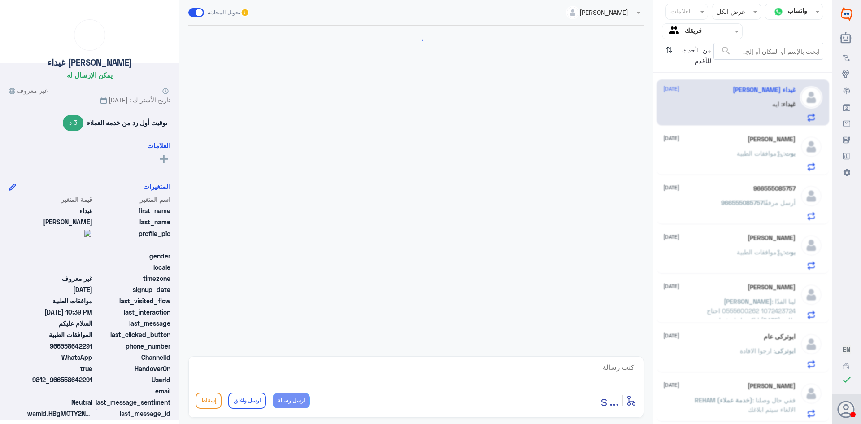
scroll to position [348, 0]
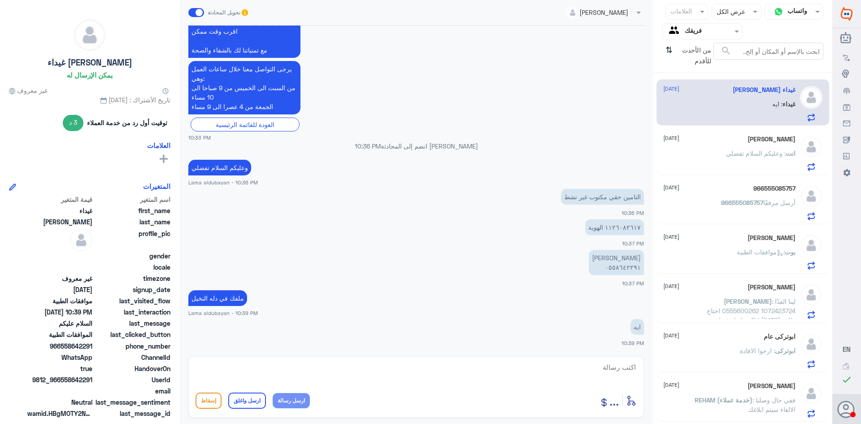
click at [571, 376] on textarea at bounding box center [416, 372] width 441 height 22
drag, startPoint x: 594, startPoint y: 379, endPoint x: 662, endPoint y: 375, distance: 68.3
click at [662, 375] on div "قناة واتساب Status × عرض الكل العلامات Agent Filter فريقك search من الأحدث للأق…" at bounding box center [416, 213] width 833 height 427
type textarea "0558642291"
type textarea "متفعل عزيزتي تعاونيه"
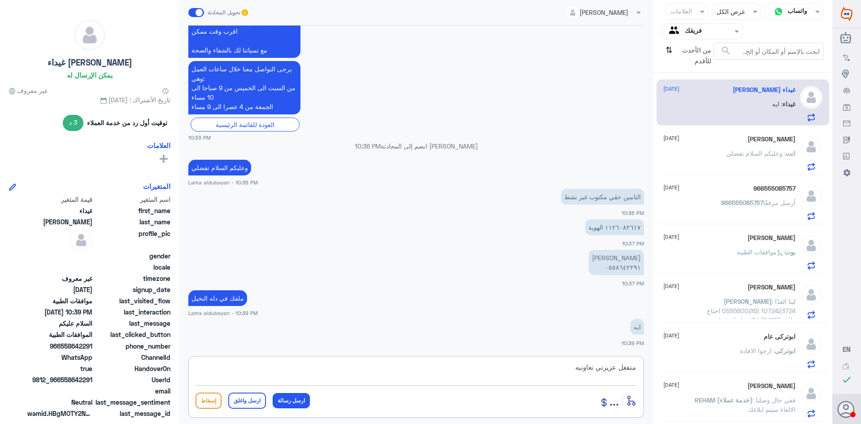
click at [300, 402] on button "ارسل رسالة" at bounding box center [291, 400] width 37 height 15
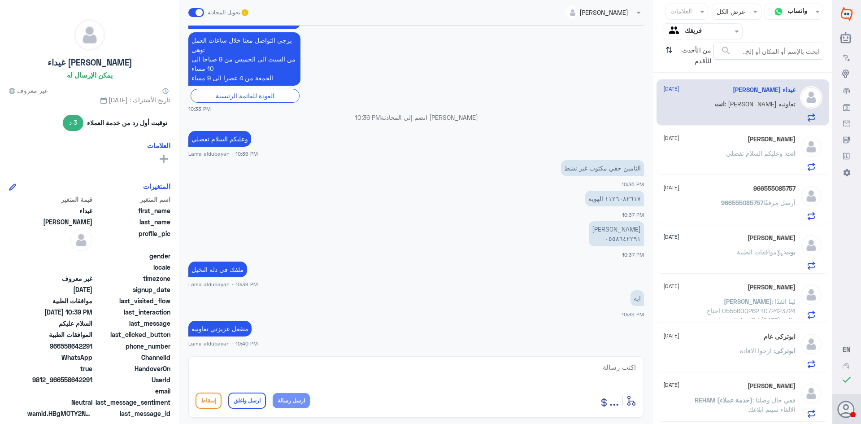
click at [273, 393] on button "ارسل رسالة" at bounding box center [291, 400] width 37 height 15
click at [463, 367] on textarea at bounding box center [416, 372] width 441 height 22
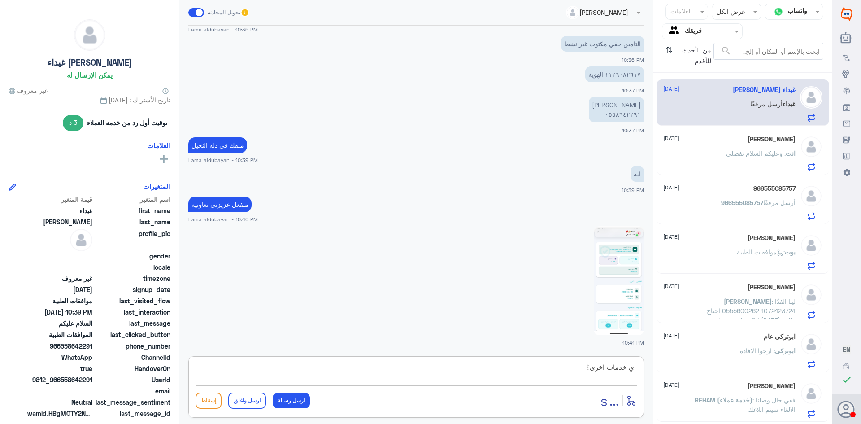
type textarea "اي خدمات اخرى؟"
click at [603, 297] on img at bounding box center [619, 280] width 50 height 109
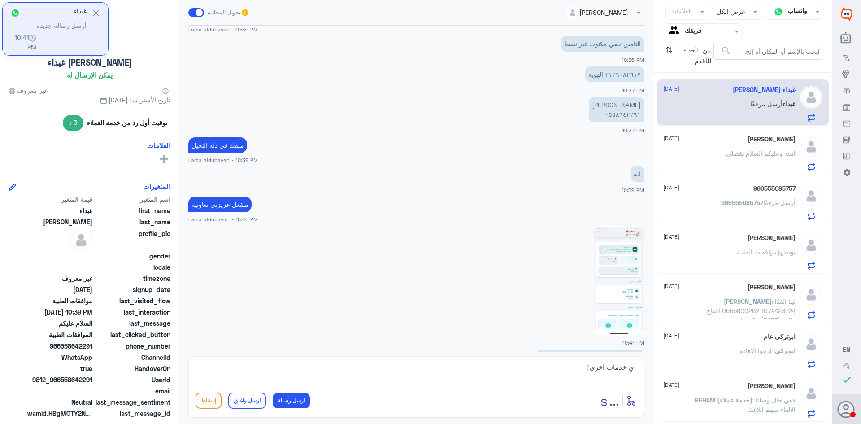
scroll to position [531, 0]
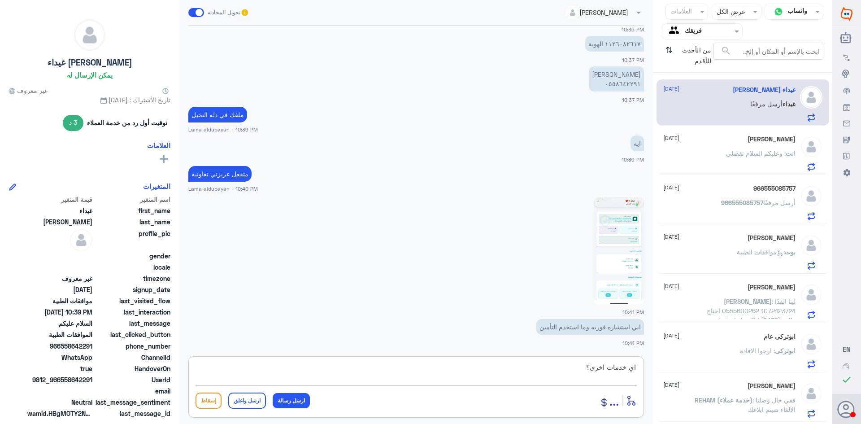
drag, startPoint x: 584, startPoint y: 369, endPoint x: 644, endPoint y: 364, distance: 59.9
click at [644, 364] on div "اي خدمات اخرى؟ أدخل اسم مجموعة الرسائل ... إسقاط ارسل واغلق ارسل رسالة" at bounding box center [416, 386] width 456 height 61
click at [621, 254] on img at bounding box center [619, 250] width 50 height 109
click at [531, 380] on textarea at bounding box center [416, 372] width 441 height 22
type textarea "ا"
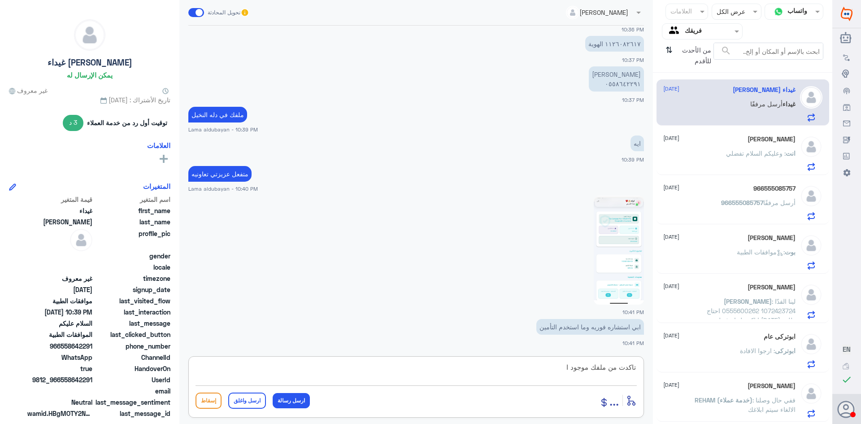
click at [631, 248] on img at bounding box center [619, 250] width 50 height 109
drag, startPoint x: 567, startPoint y: 367, endPoint x: 499, endPoint y: 361, distance: 68.0
click at [501, 354] on div "Lama aldubayan تحويل المحادثة [DATE] السلام عليكم 10:32 PM مرحباً بك في مستشفيا…" at bounding box center [416, 213] width 474 height 427
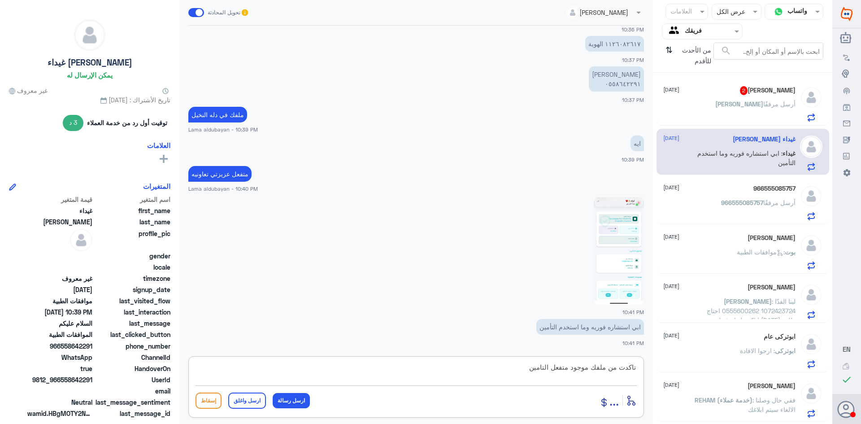
type textarea "تاكدت من ملفك موجود متفعل التامين"
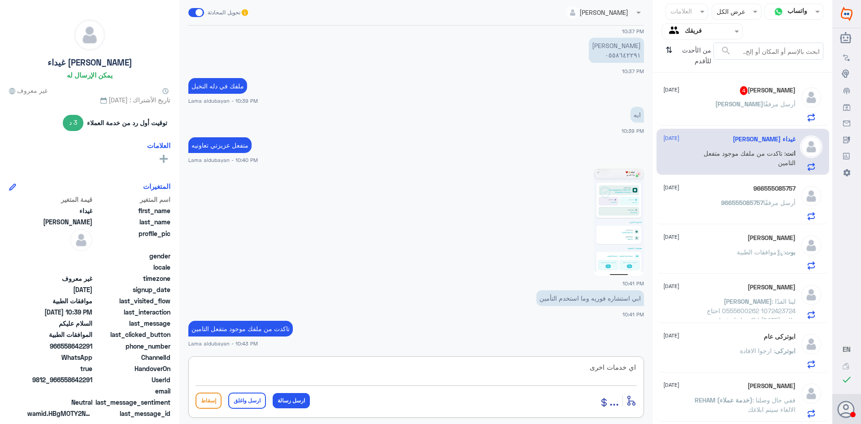
type textarea "اي خدمات اخرى؟"
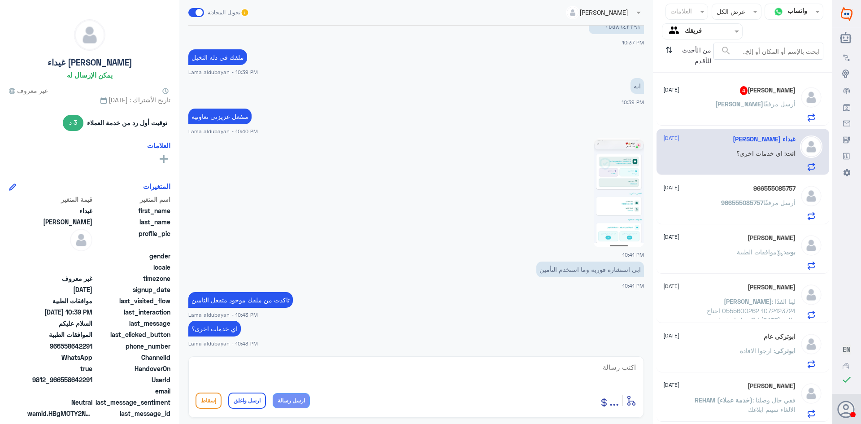
drag, startPoint x: 728, startPoint y: 106, endPoint x: 729, endPoint y: 122, distance: 15.7
click at [729, 106] on div "[PERSON_NAME] أرسل مرفقًا" at bounding box center [730, 111] width 132 height 20
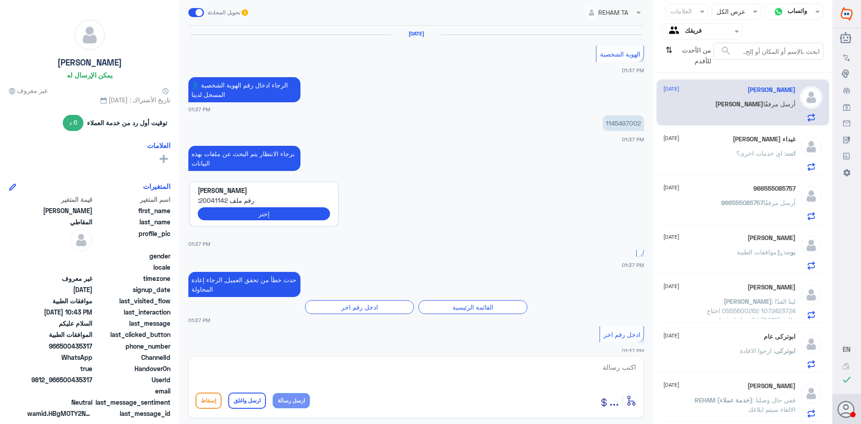
scroll to position [721, 0]
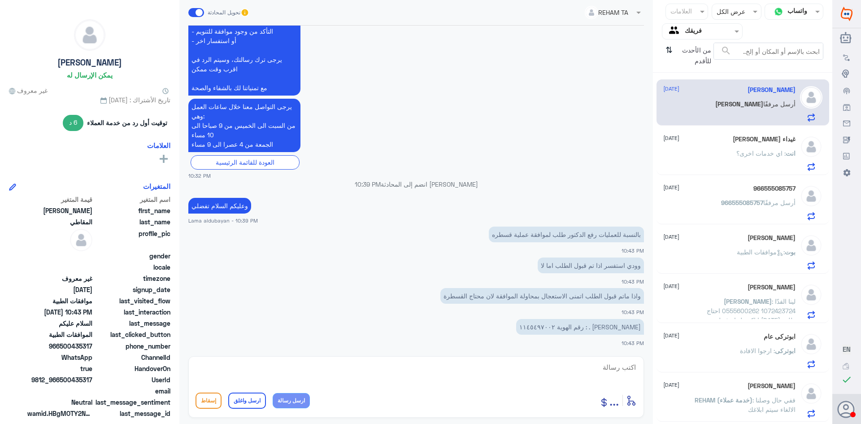
drag, startPoint x: 589, startPoint y: 380, endPoint x: 596, endPoint y: 383, distance: 7.1
click at [593, 382] on textarea at bounding box center [416, 372] width 441 height 22
drag, startPoint x: 521, startPoint y: 367, endPoint x: 502, endPoint y: 368, distance: 18.9
click at [502, 368] on textarea "سوف يتم تحويل الحاله لقسم المختصه وملااجعة الطلب" at bounding box center [416, 372] width 441 height 22
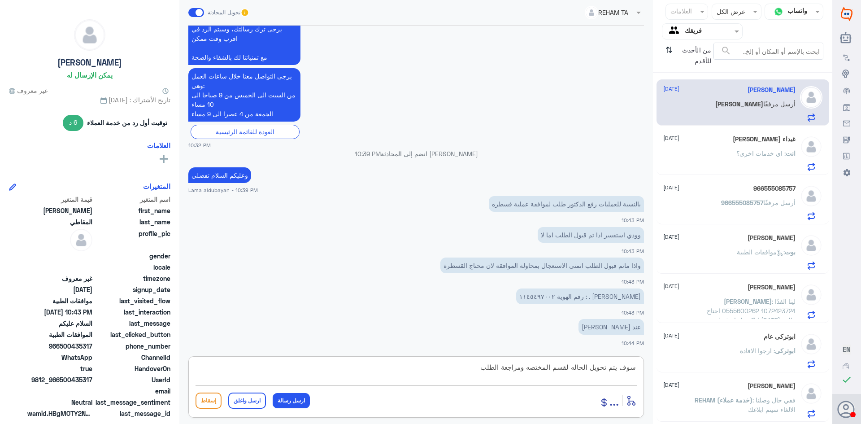
click at [440, 376] on textarea "سوف يتم تحويل الحاله لقسم المختصه ومراجعة الطلب" at bounding box center [416, 372] width 441 height 22
type textarea "سوف يتم تحويل الحاله لقسم المختصه ومراجعة الطلب بالتقارير الالزمه"
click at [283, 400] on button "ارسل رسالة" at bounding box center [291, 400] width 37 height 15
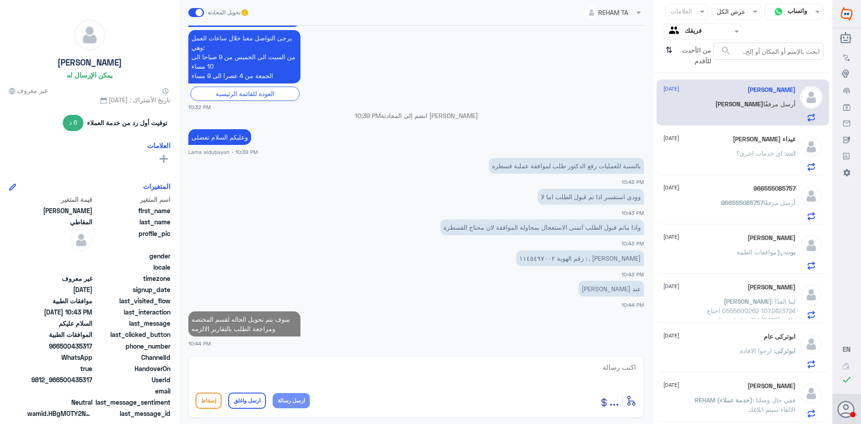
click at [273, 393] on button "ارسل رسالة" at bounding box center [291, 400] width 37 height 15
click at [271, 368] on textarea at bounding box center [416, 372] width 441 height 22
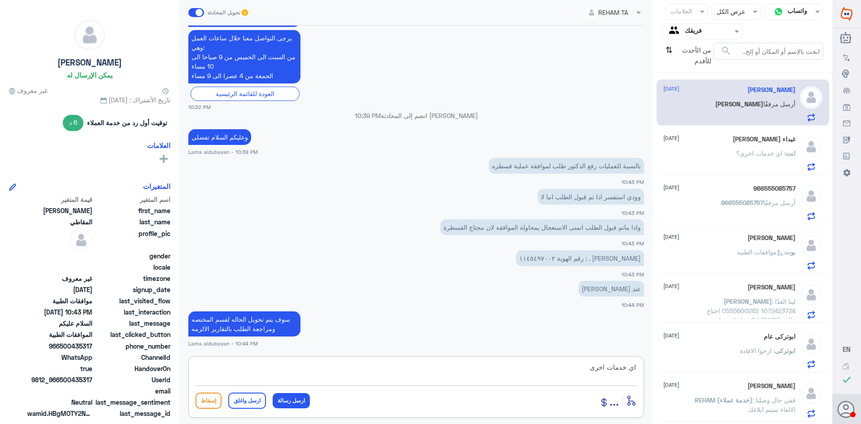
type textarea "اي خدمات اخرى؟"
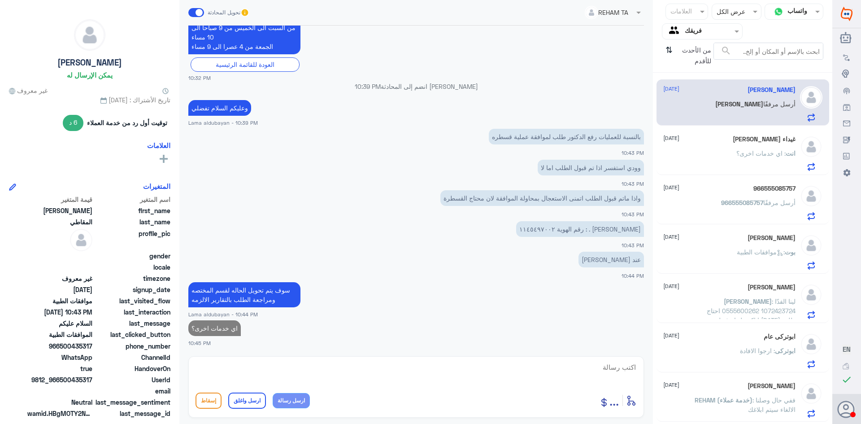
click at [759, 153] on span ": اي خدمات اخرى؟" at bounding box center [761, 153] width 49 height 8
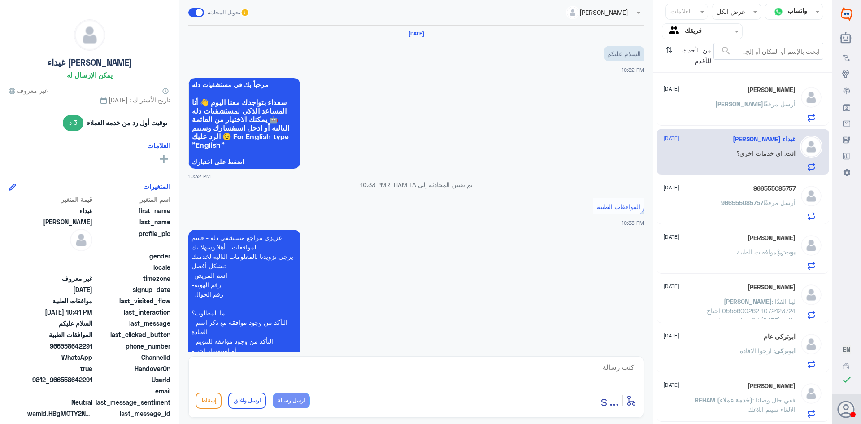
scroll to position [589, 0]
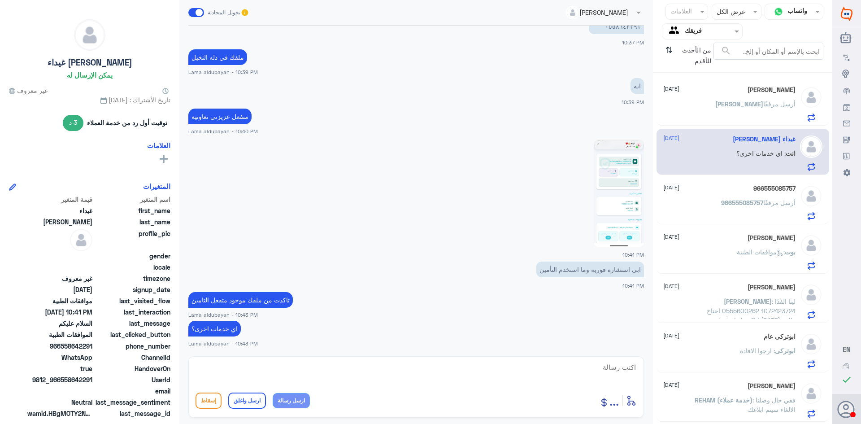
click at [762, 109] on p "[PERSON_NAME] أرسل مرفقًا" at bounding box center [756, 110] width 80 height 22
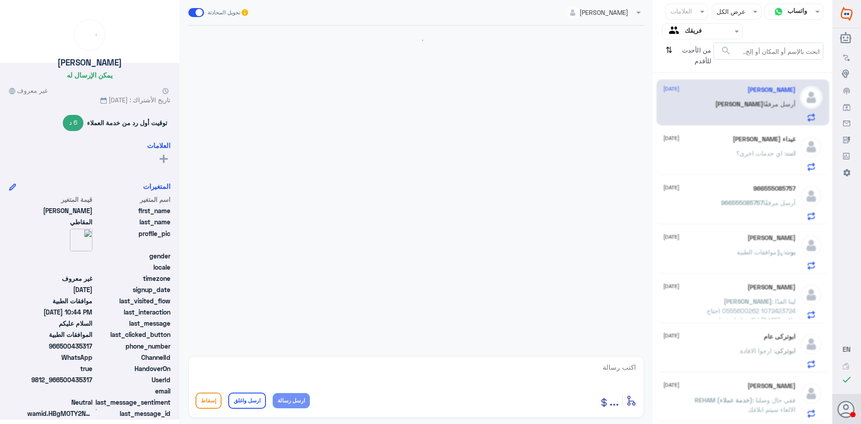
scroll to position [719, 0]
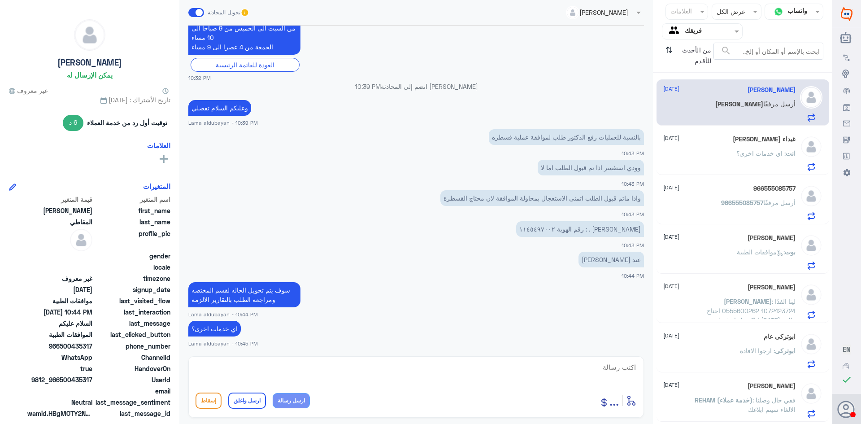
click at [742, 168] on p "انت : اي خدمات اخرى؟" at bounding box center [766, 159] width 59 height 22
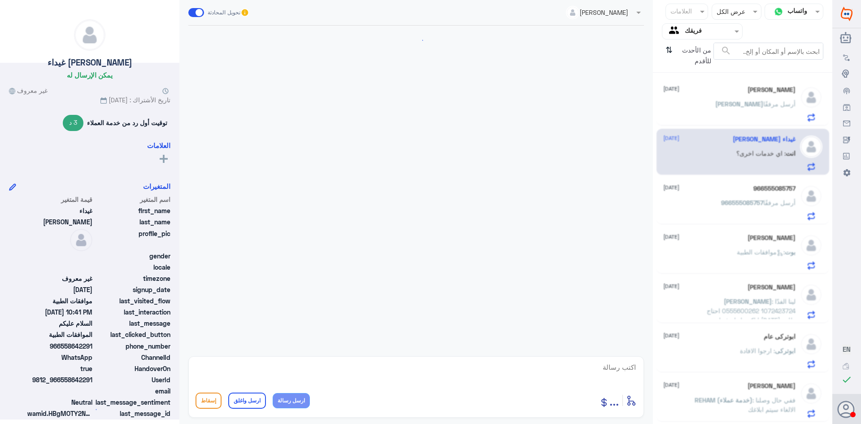
scroll to position [589, 0]
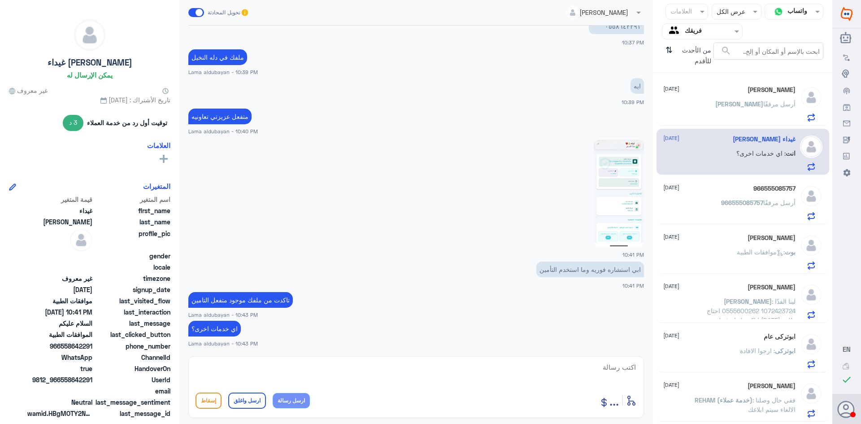
click at [707, 205] on div "966555085757 أرسل مرفقًا" at bounding box center [730, 210] width 132 height 20
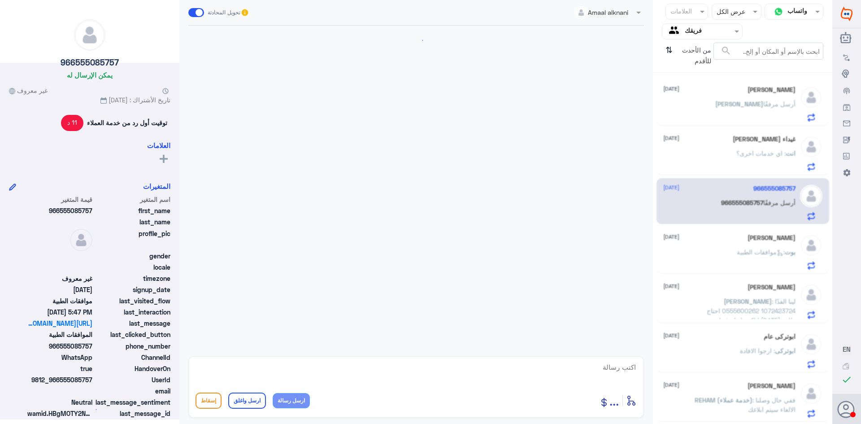
scroll to position [490, 0]
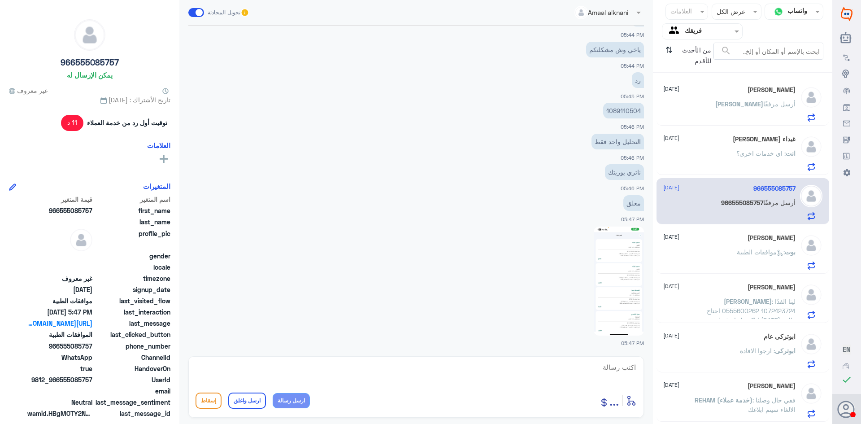
click at [714, 175] on div "[PERSON_NAME] [DATE][PERSON_NAME] مرفقًا غيداء [PERSON_NAME] [DATE] انت : اي خد…" at bounding box center [742, 251] width 179 height 351
click at [735, 112] on div "[PERSON_NAME] أرسل مرفقًا" at bounding box center [730, 111] width 132 height 20
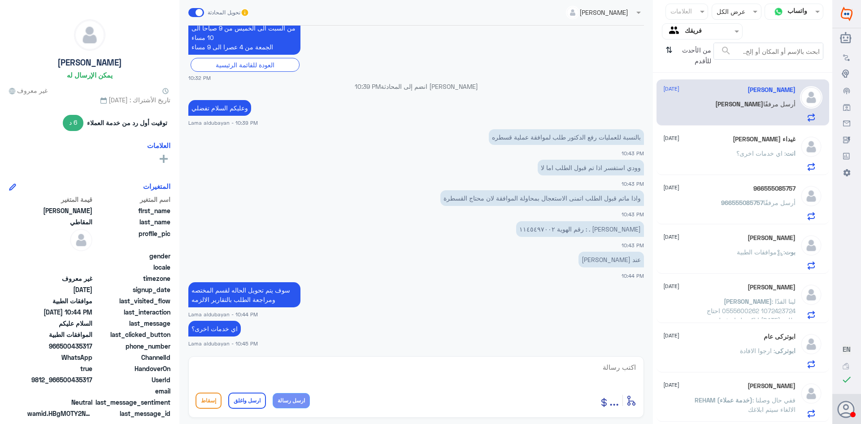
scroll to position [750, 0]
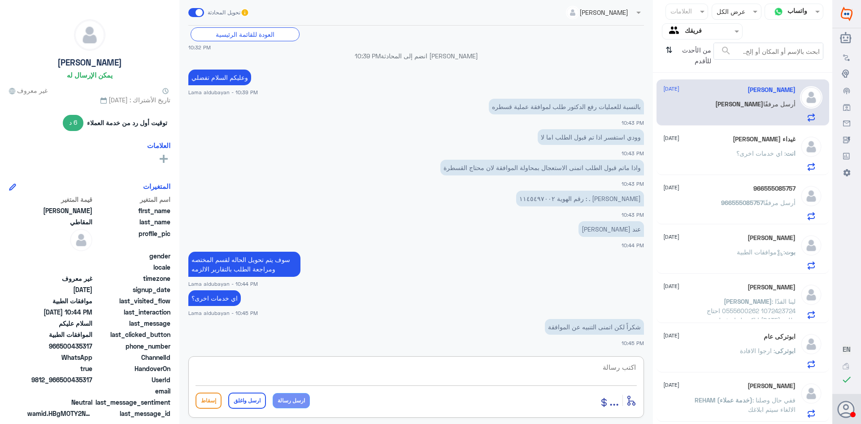
click at [563, 369] on textarea at bounding box center [416, 372] width 441 height 22
type textarea "ب"
type textarea "ا"
type textarea "العفو اتمنى لك دوام الصحه والعافيه"
click at [528, 196] on p "[PERSON_NAME] . : رقم الهوية ١١٤٥٤٩٧٠٠٢" at bounding box center [580, 199] width 128 height 16
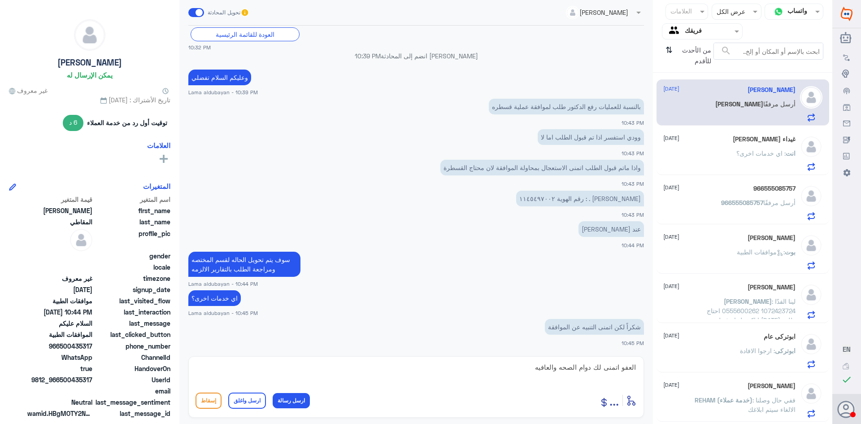
click at [528, 196] on p "[PERSON_NAME] . : رقم الهوية ١١٤٥٤٩٧٠٠٢" at bounding box center [580, 199] width 128 height 16
copy p "١١٤٥٤٩٧٠٠٢"
drag, startPoint x: 518, startPoint y: 371, endPoint x: 651, endPoint y: 356, distance: 134.1
click at [650, 356] on div "Lama aldubayan تحويل المحادثة [DATE] برجاء الانتظار يتم البحث عن ملفات بهذه الب…" at bounding box center [416, 213] width 474 height 427
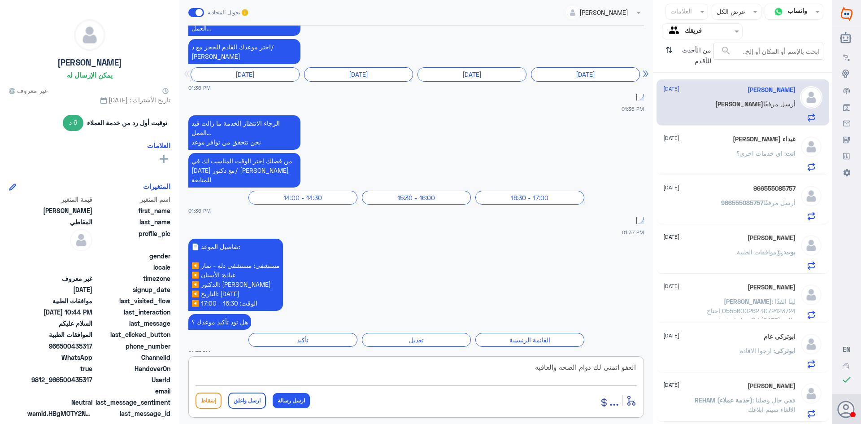
scroll to position [855, 0]
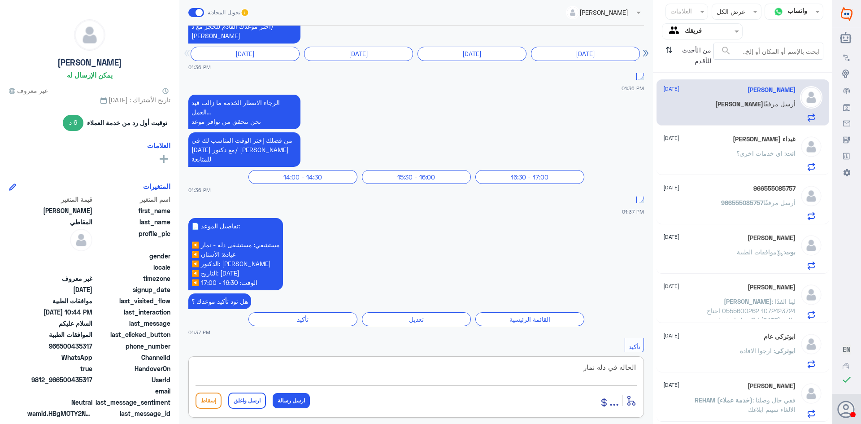
type textarea "الحاله في دله نمار ؟"
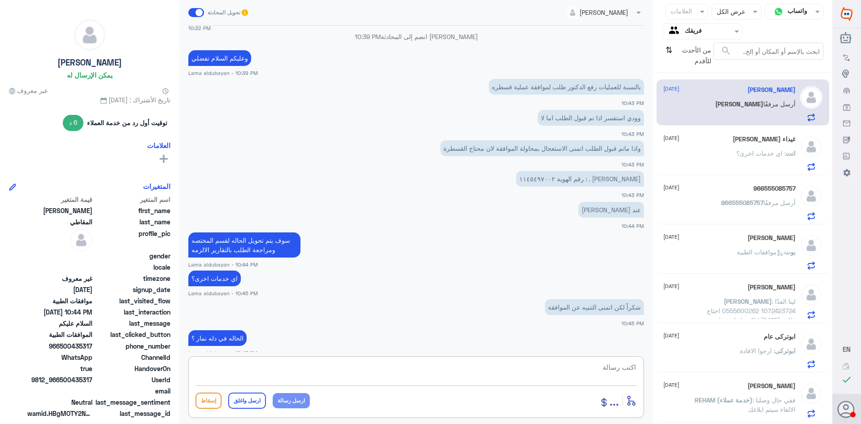
click at [748, 151] on span ": اي خدمات اخرى؟" at bounding box center [761, 153] width 49 height 8
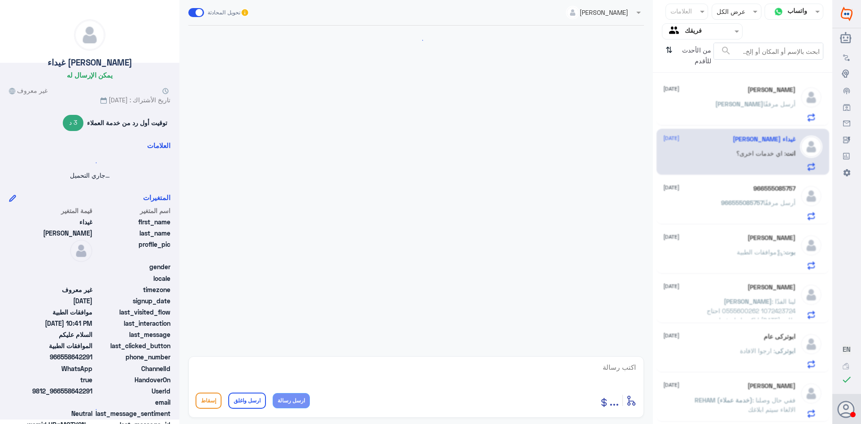
scroll to position [589, 0]
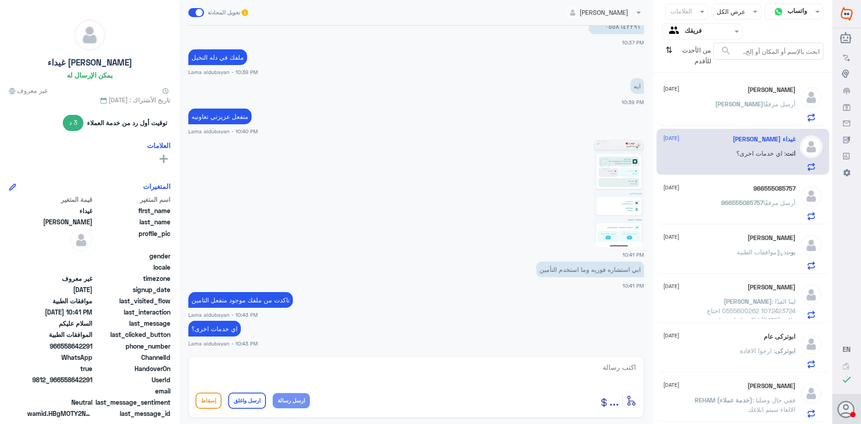
click at [725, 105] on div "[PERSON_NAME] أرسل مرفقًا" at bounding box center [730, 111] width 132 height 20
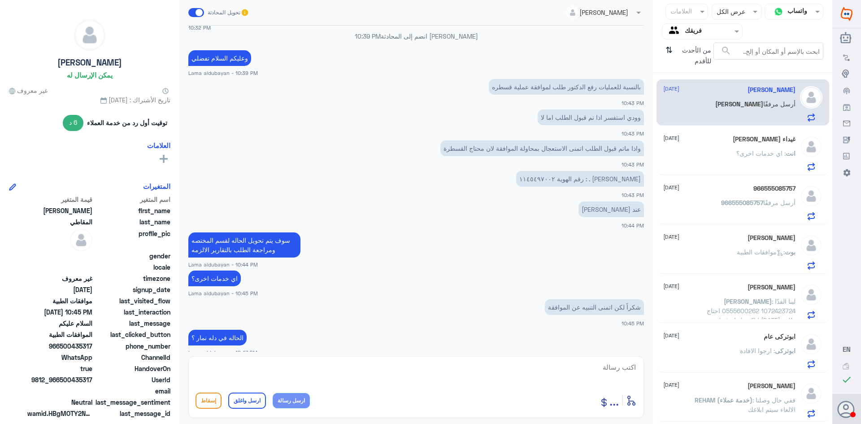
scroll to position [2101, 0]
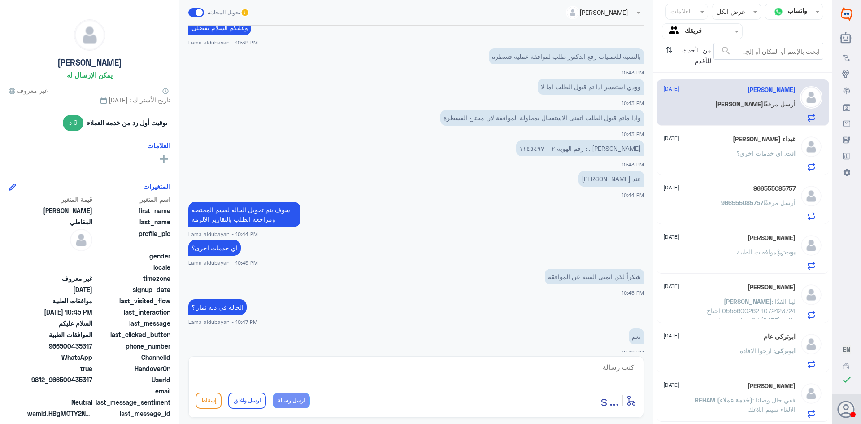
click at [429, 371] on textarea at bounding box center [416, 372] width 441 height 22
paste textarea "( 0112995140 , 0546022896 )"
type textarea "يرجى التواصل مع موافقات دله نمار ( 0112995140 , 0546022896 )"
click at [297, 401] on button "ارسل رسالة" at bounding box center [291, 400] width 37 height 15
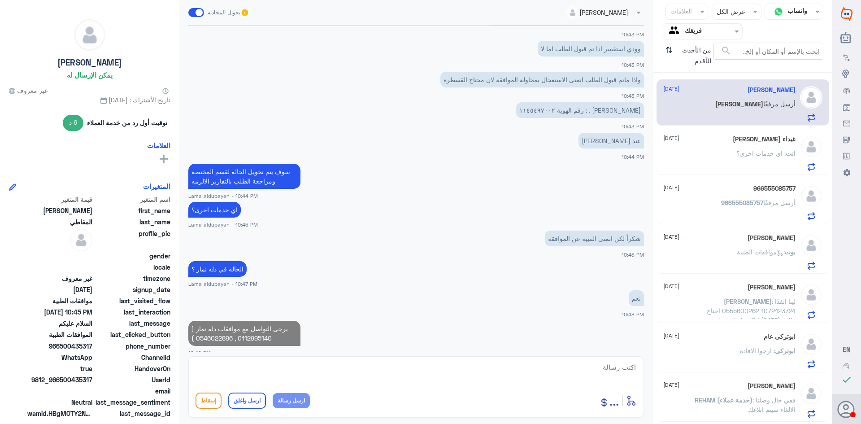
click at [301, 368] on textarea at bounding box center [416, 372] width 441 height 22
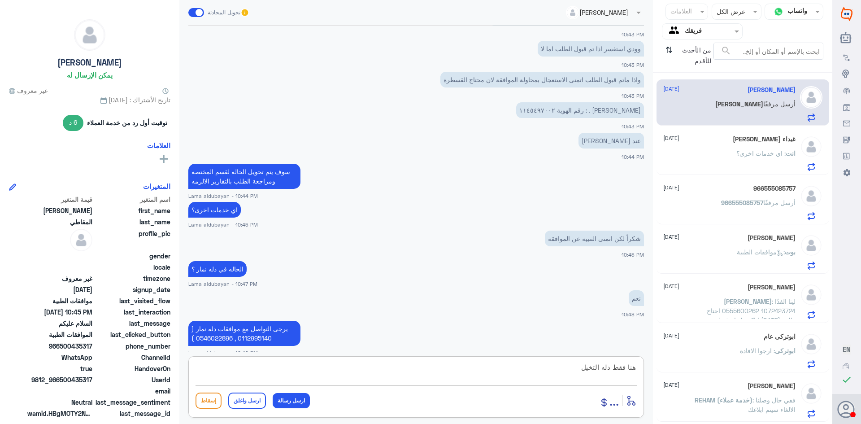
click at [610, 368] on textarea "هنا فقط دله التخيل" at bounding box center [416, 372] width 441 height 22
type textarea "هنا فقط موافقات دله التخيل"
click at [303, 403] on button "ارسل رسالة" at bounding box center [291, 400] width 37 height 15
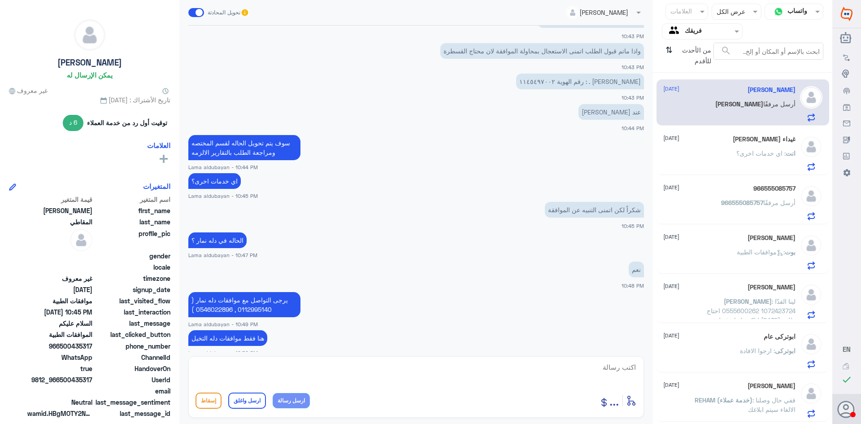
click at [299, 372] on textarea at bounding box center [416, 372] width 441 height 22
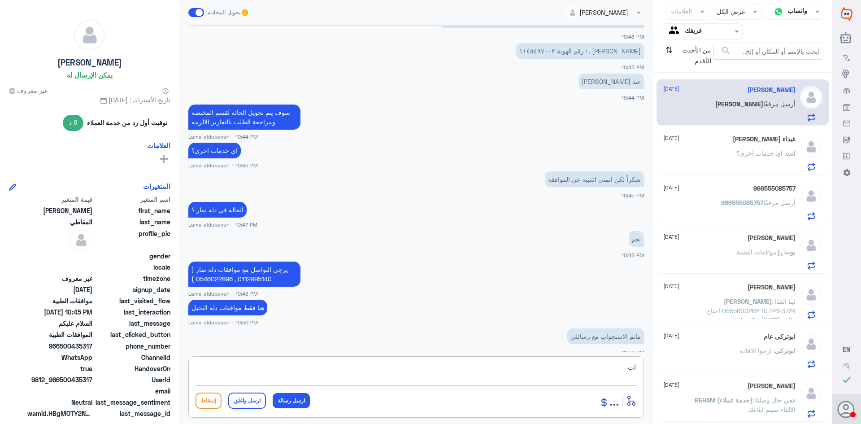
type textarea "ا"
click at [581, 371] on textarea at bounding box center [416, 372] width 441 height 22
type textarea "لافادتكم عزيزي المراجع الرجاء التواصل مع الارقام اعلاه"
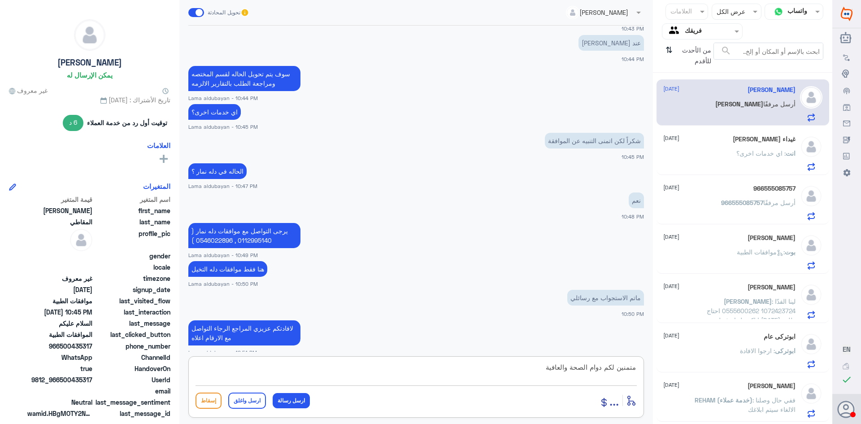
type textarea "متمنين لكم دوام الصحة والعافية"
click at [245, 400] on button "ارسل واغلق" at bounding box center [247, 401] width 38 height 16
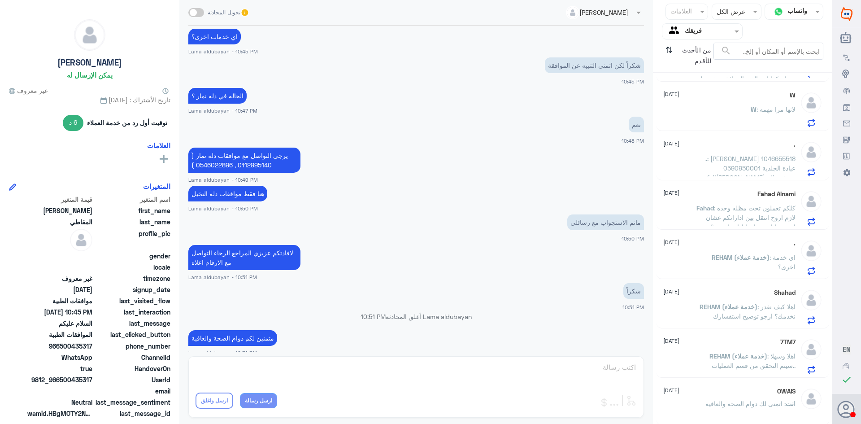
scroll to position [439, 0]
